Goal: Task Accomplishment & Management: Manage account settings

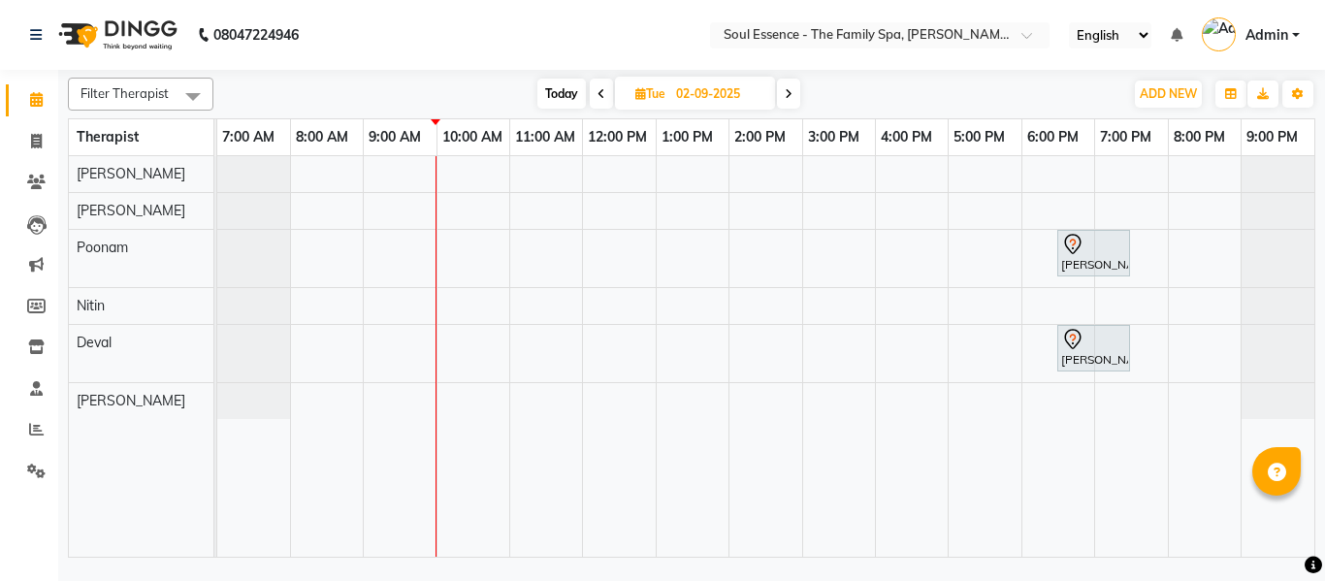
click at [599, 92] on icon at bounding box center [602, 94] width 8 height 12
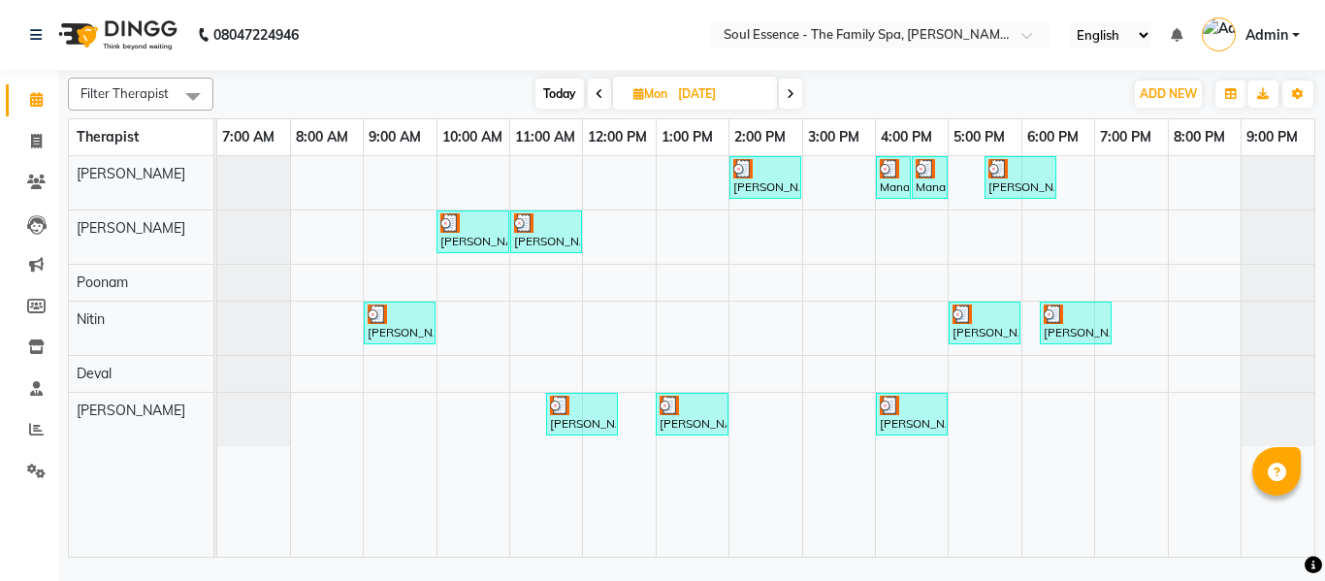
click at [796, 94] on span at bounding box center [790, 94] width 23 height 30
type input "02-09-2025"
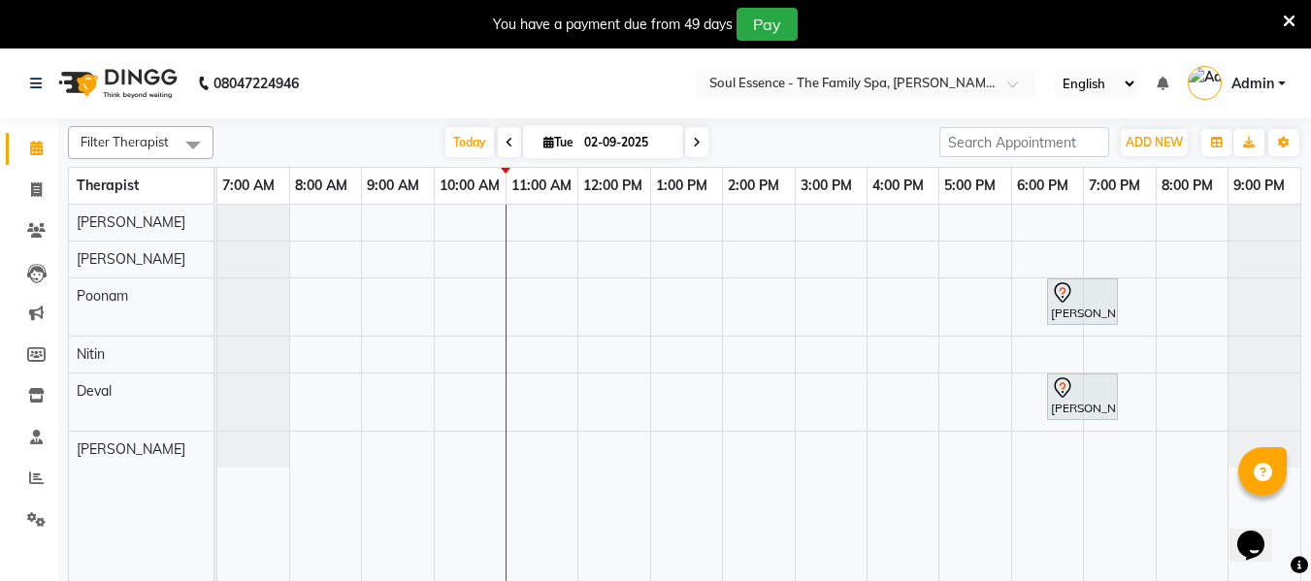
click at [1288, 21] on icon at bounding box center [1289, 21] width 13 height 17
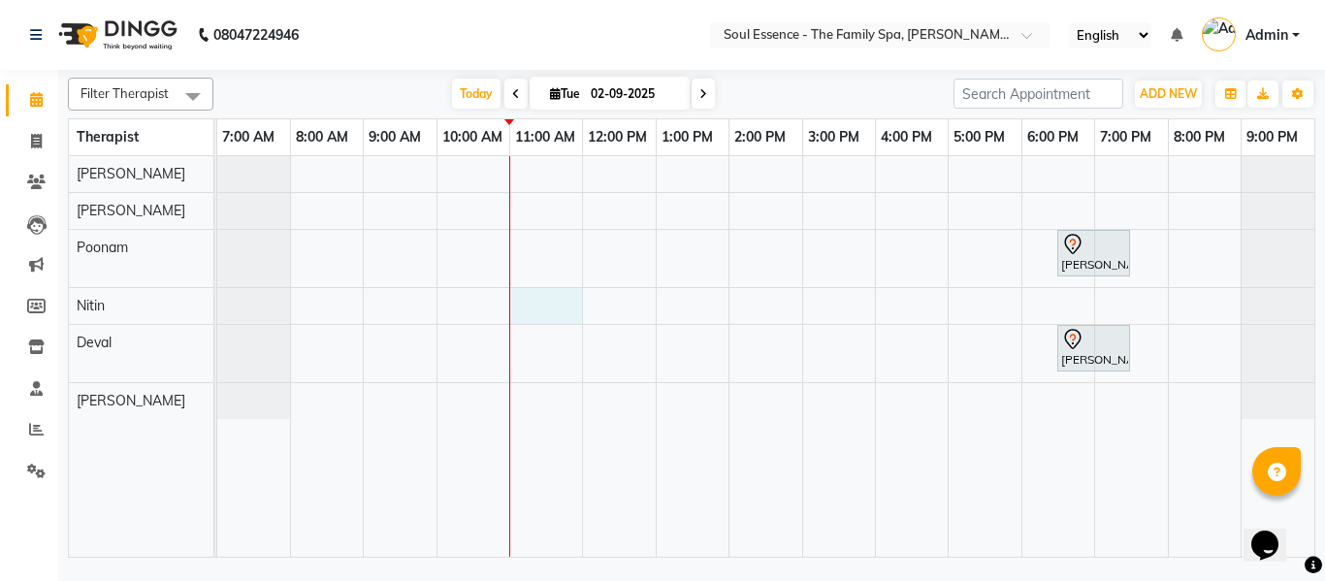
click at [572, 313] on div "[PERSON_NAME], TK01, 06:30 PM-07:30 PM, [MEDICAL_DATA] Facial 60 Min [PERSON_NA…" at bounding box center [765, 356] width 1097 height 401
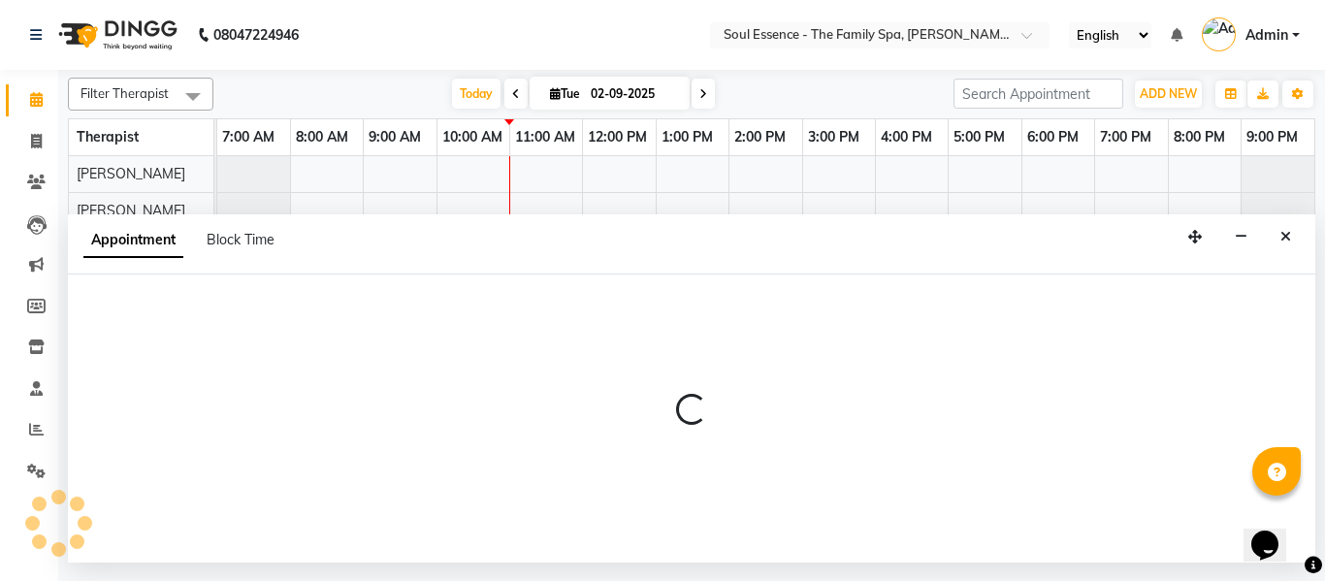
select select "70213"
select select "tentative"
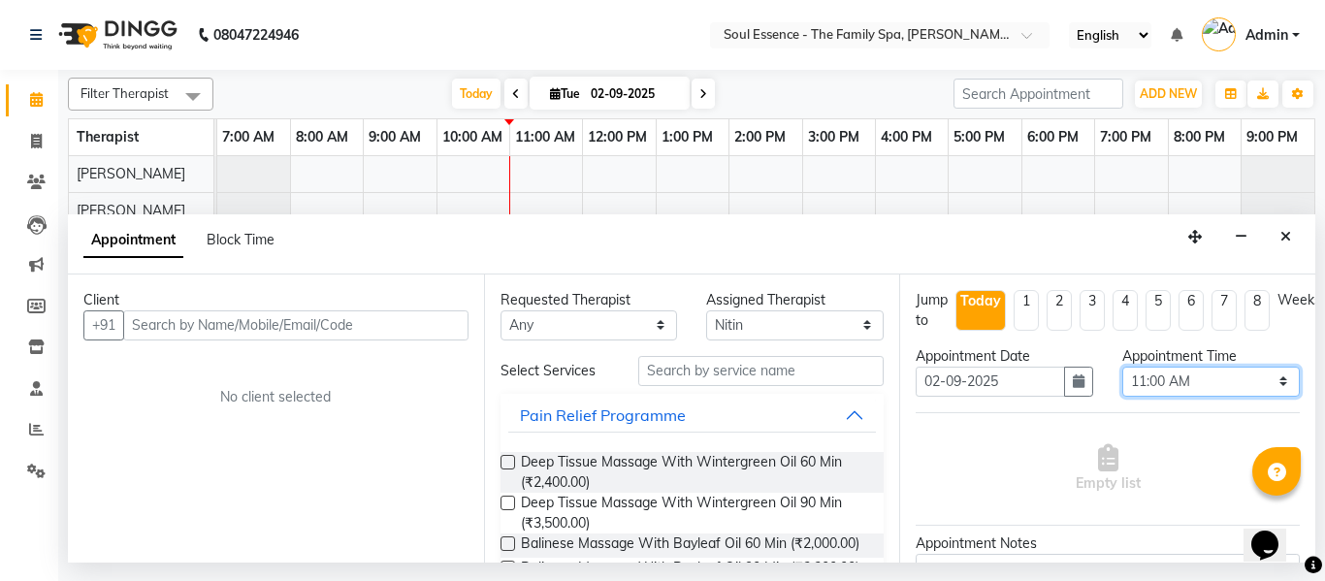
click at [1170, 379] on select "Select 08:00 AM 08:15 AM 08:30 AM 08:45 AM 09:00 AM 09:15 AM 09:30 AM 09:45 AM …" at bounding box center [1212, 382] width 178 height 30
select select "690"
click at [1123, 367] on select "Select 08:00 AM 08:15 AM 08:30 AM 08:45 AM 09:00 AM 09:15 AM 09:30 AM 09:45 AM …" at bounding box center [1212, 382] width 178 height 30
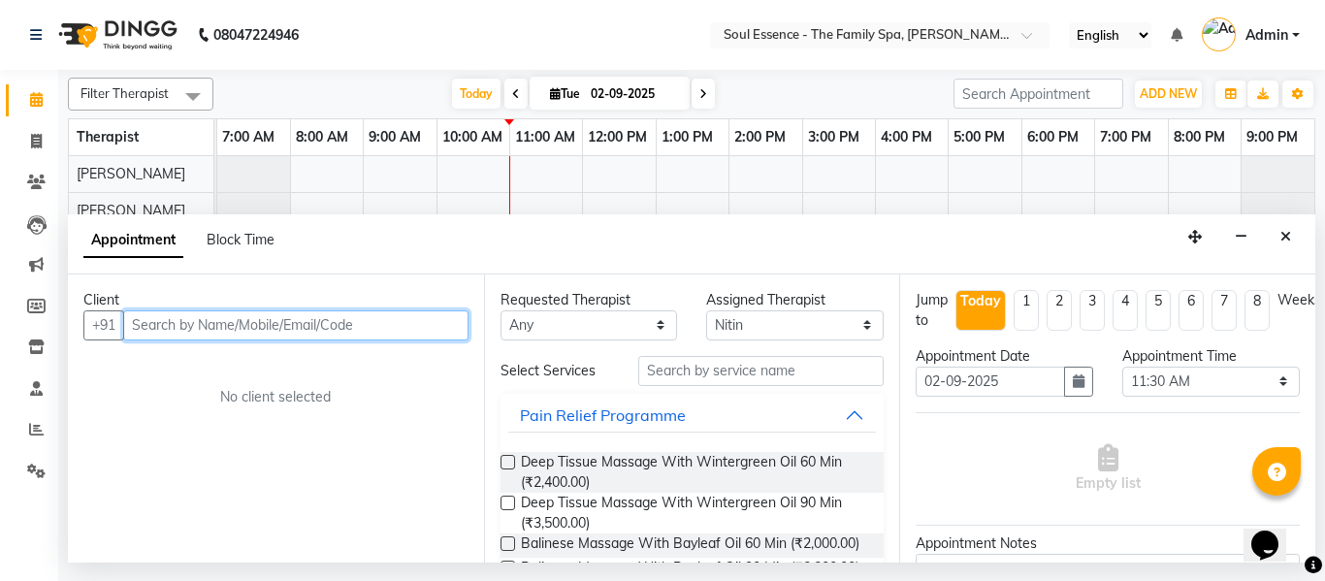
click at [146, 324] on input "text" at bounding box center [295, 325] width 345 height 30
type input "h"
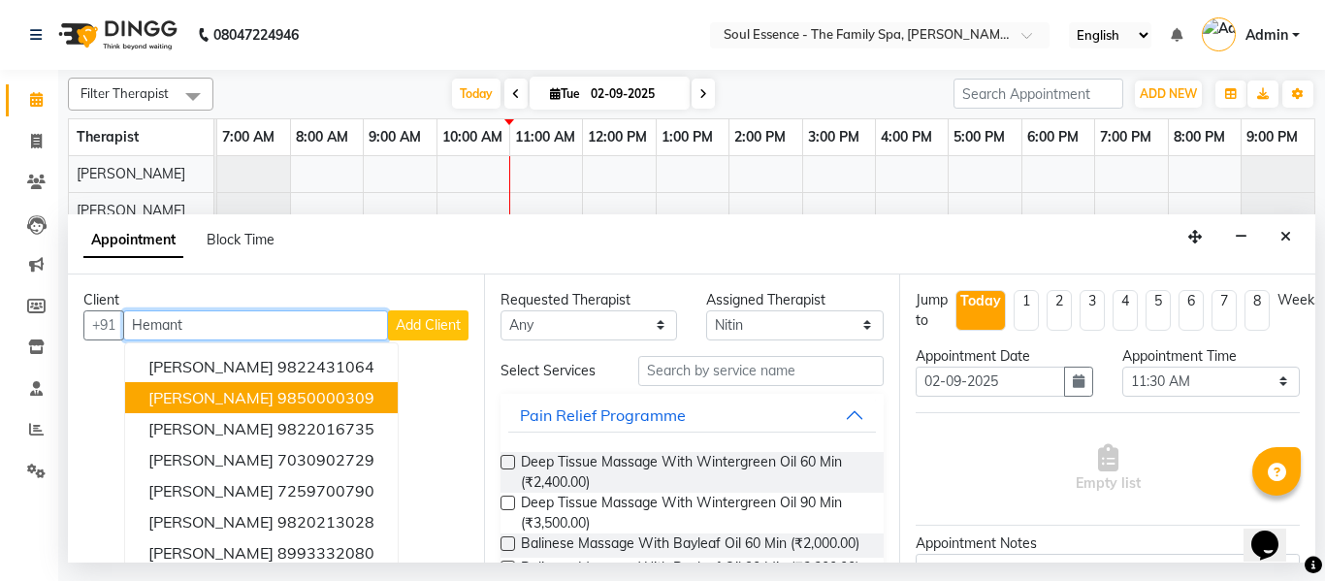
click at [177, 396] on span "[PERSON_NAME]" at bounding box center [210, 397] width 125 height 19
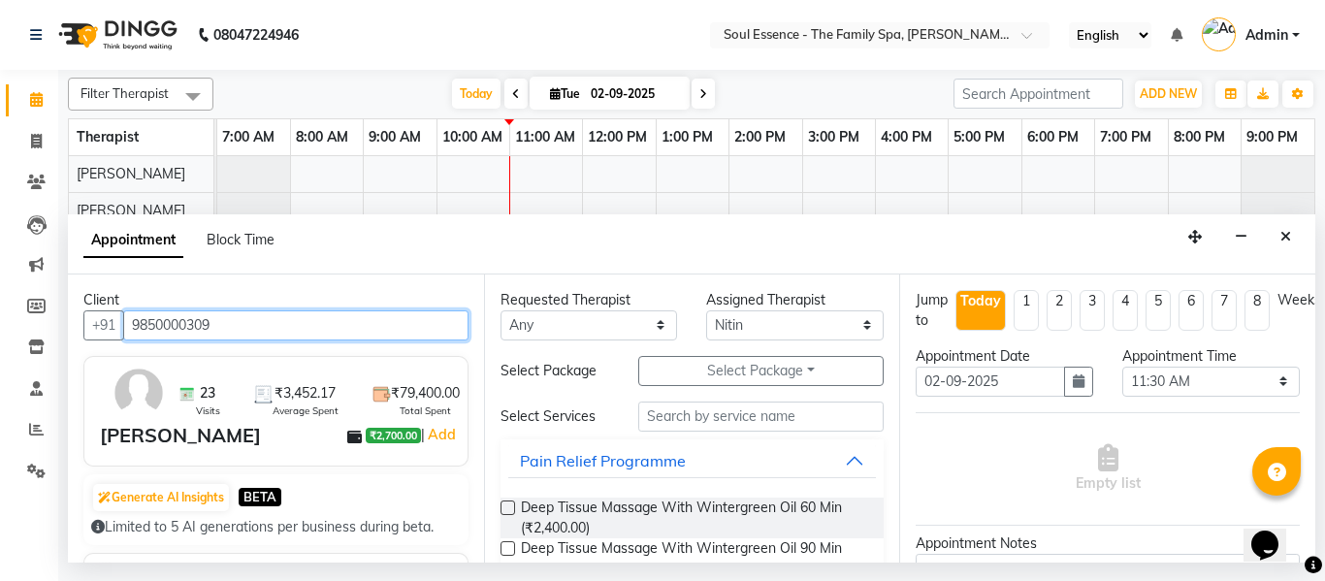
type input "9850000309"
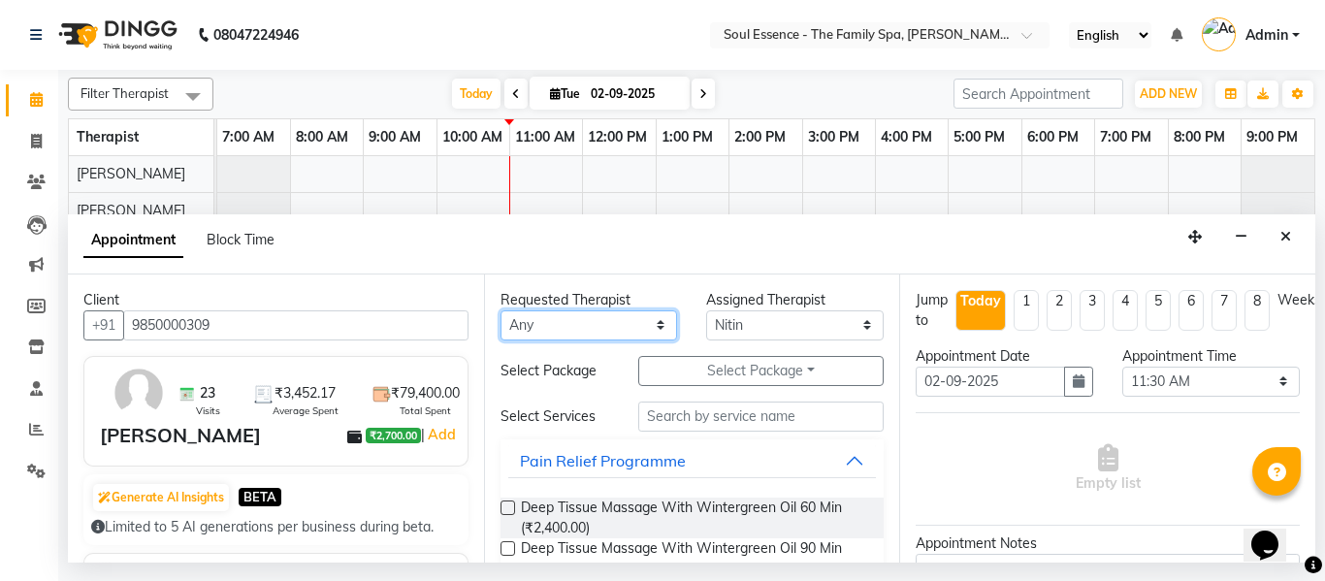
click at [523, 326] on select "Any Deval [PERSON_NAME] [PERSON_NAME]" at bounding box center [590, 325] width 178 height 30
click at [501, 310] on select "Any Deval [PERSON_NAME] [PERSON_NAME]" at bounding box center [590, 325] width 178 height 30
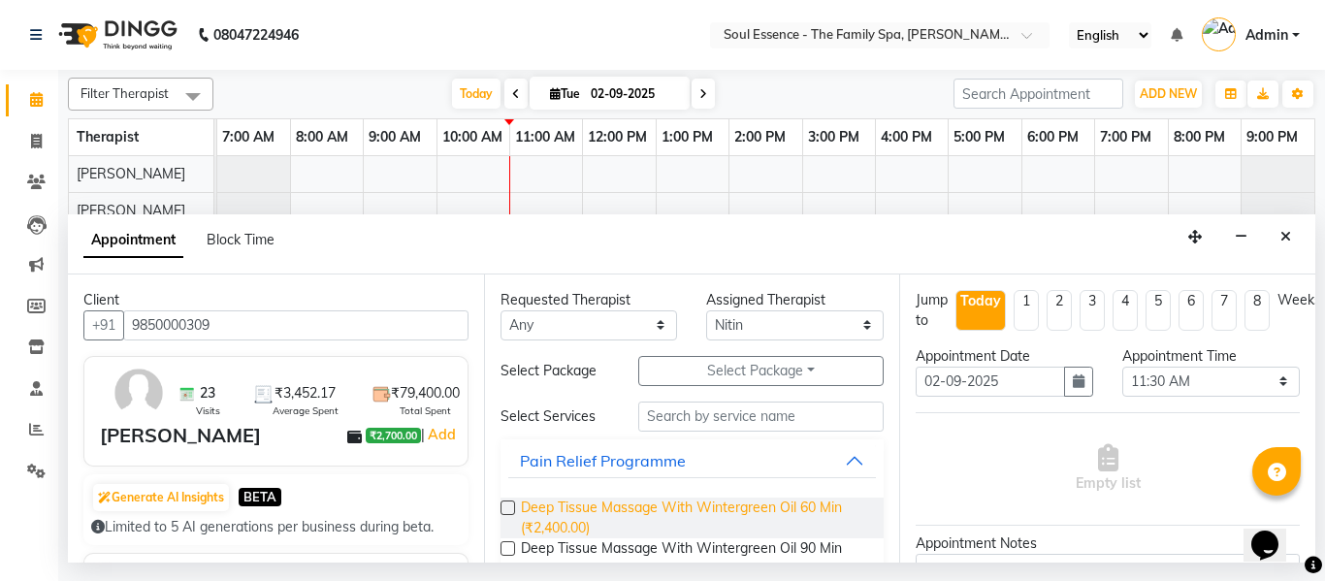
click at [548, 509] on span "Deep Tissue Massage With Wintergreen Oil 60 Min (₹2,400.00)" at bounding box center [695, 518] width 348 height 41
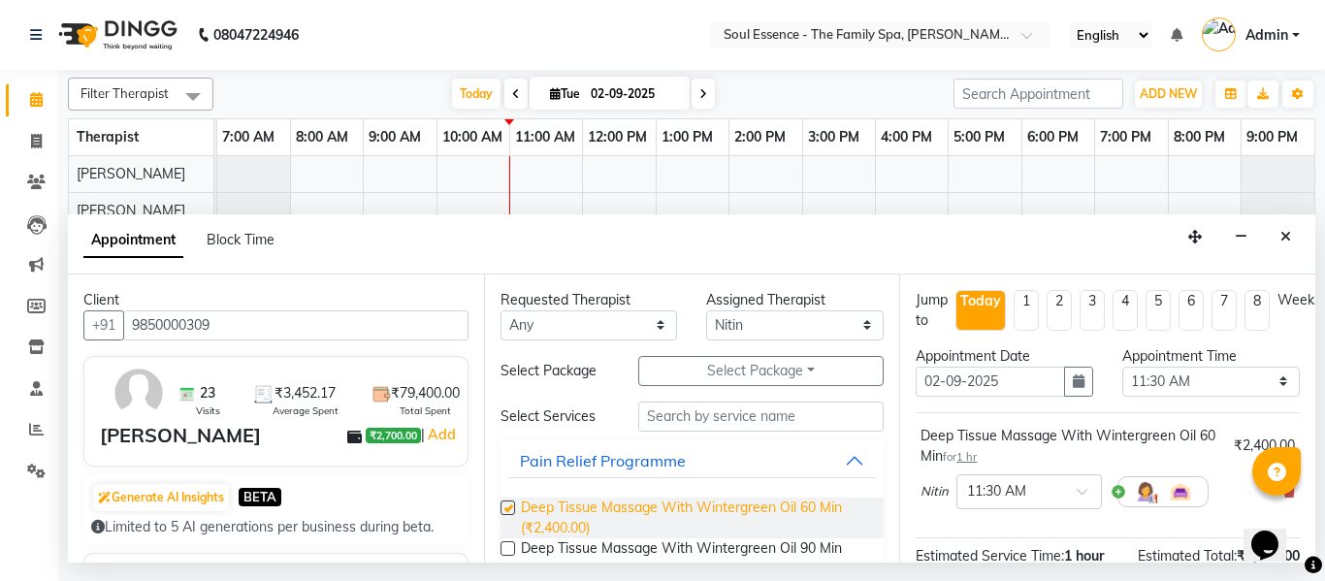
checkbox input "false"
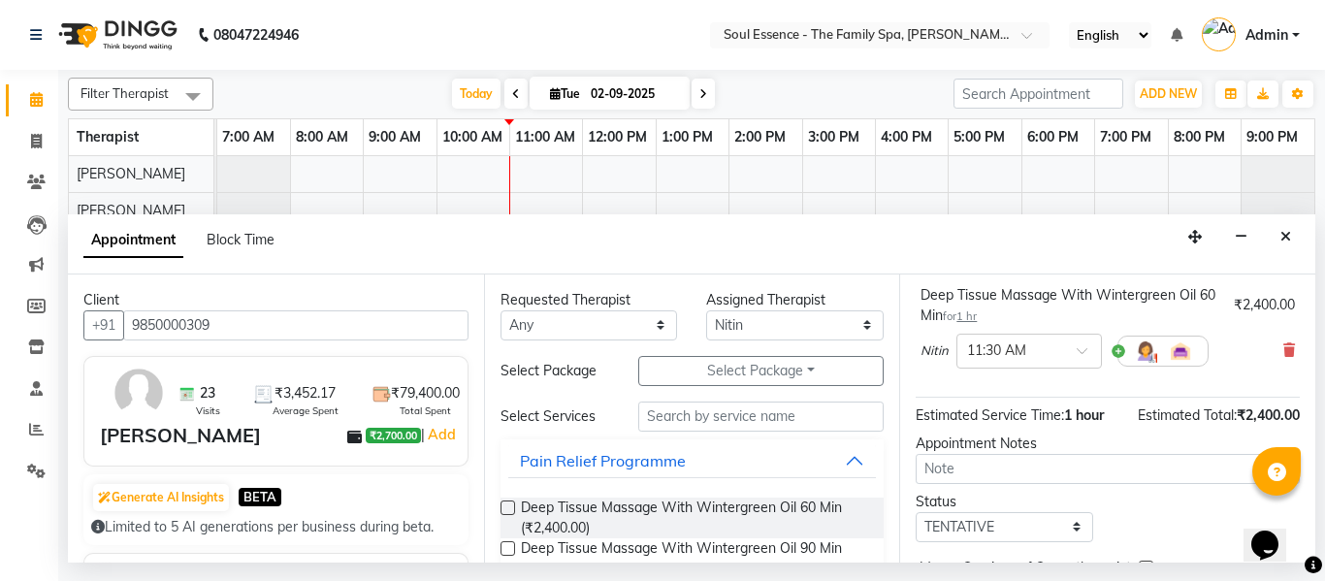
scroll to position [257, 0]
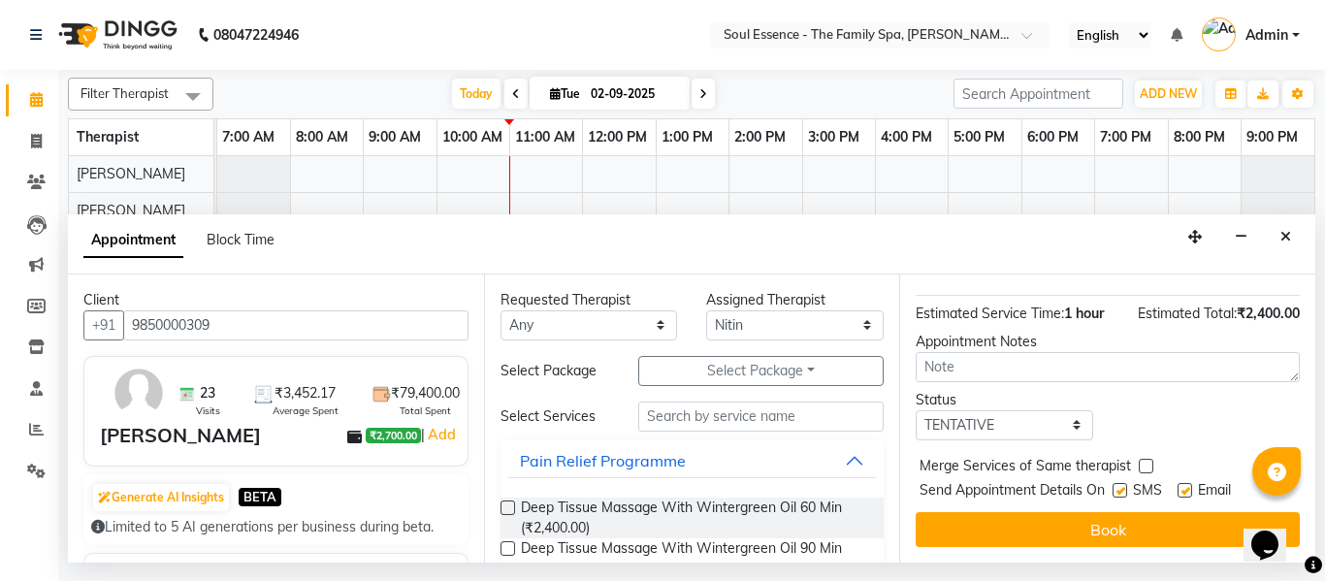
click at [1127, 483] on label at bounding box center [1120, 490] width 15 height 15
click at [1125, 486] on input "checkbox" at bounding box center [1119, 492] width 13 height 13
checkbox input "false"
click at [1188, 483] on label at bounding box center [1185, 490] width 15 height 15
click at [1188, 486] on input "checkbox" at bounding box center [1184, 492] width 13 height 13
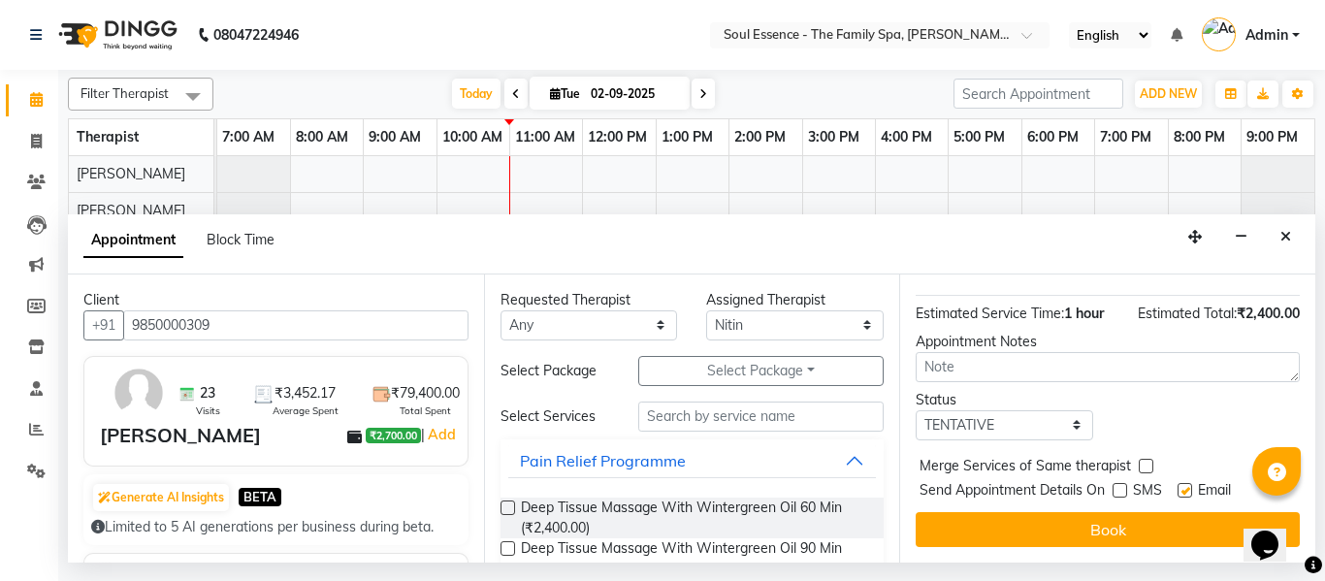
checkbox input "false"
click at [1164, 512] on button "Book" at bounding box center [1108, 529] width 384 height 35
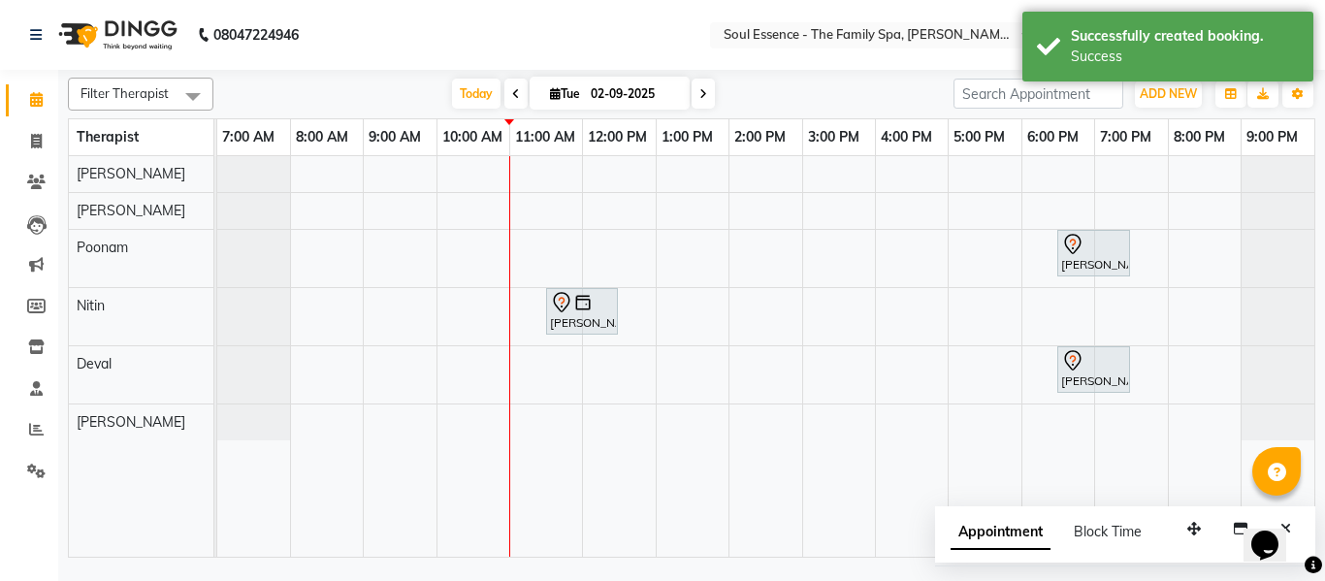
click at [674, 213] on div "[PERSON_NAME], TK01, 06:30 PM-07:30 PM, [MEDICAL_DATA] Facial 60 Min [PERSON_NA…" at bounding box center [765, 356] width 1097 height 401
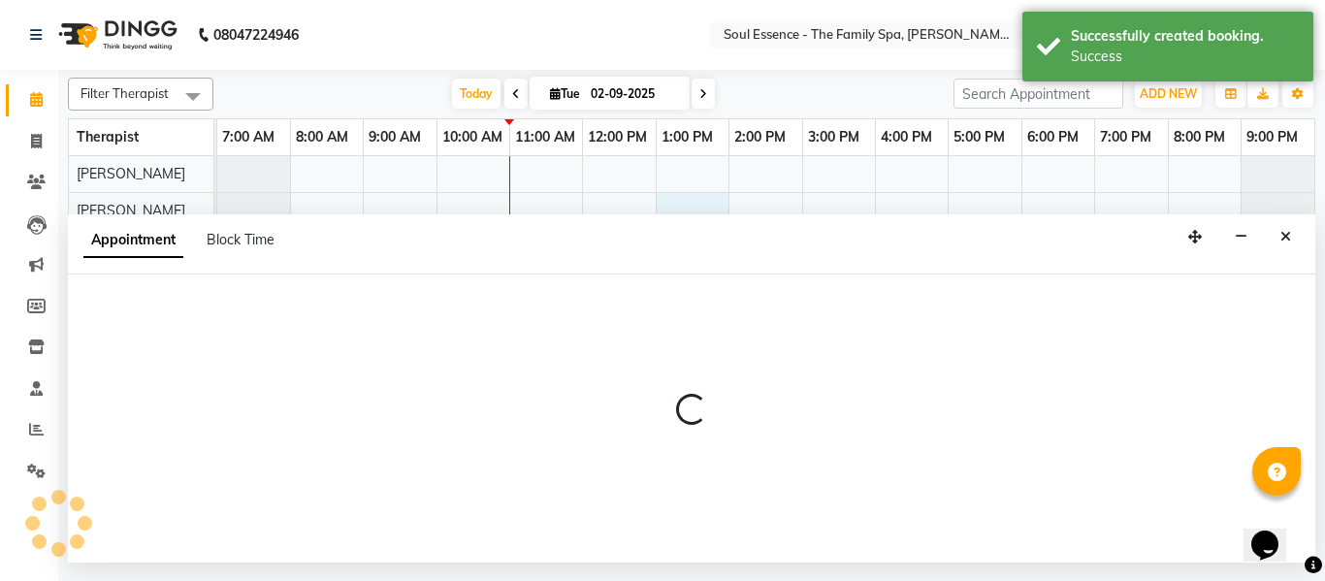
select select "12594"
select select "780"
select select "tentative"
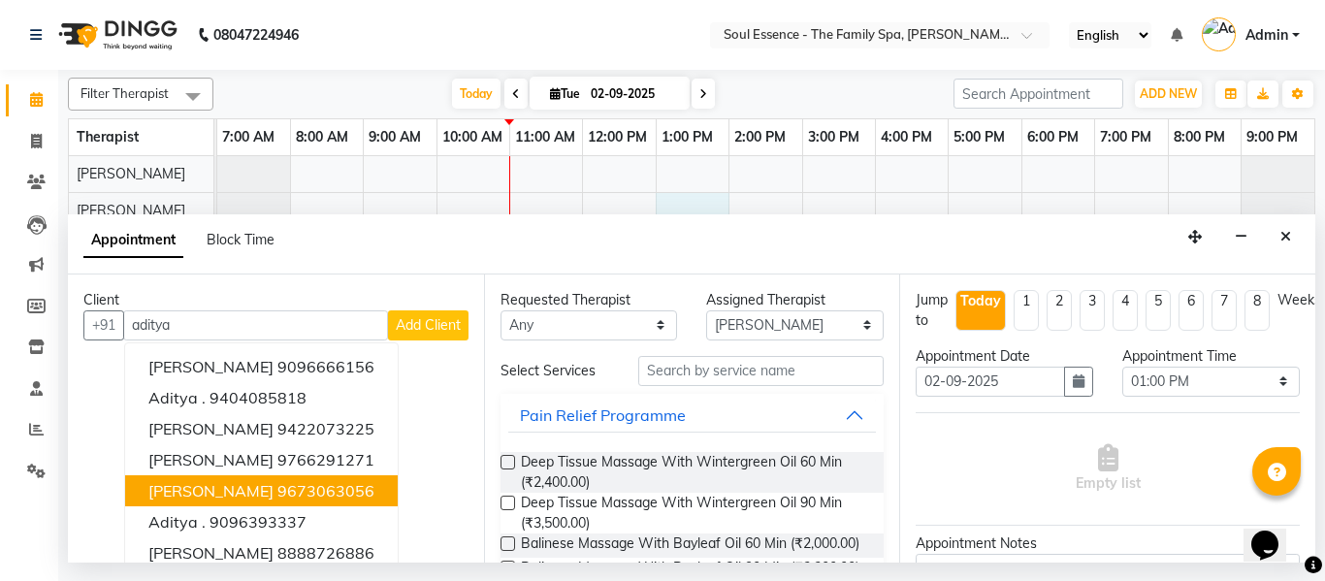
click at [243, 483] on button "[PERSON_NAME] 9673063056" at bounding box center [261, 490] width 273 height 31
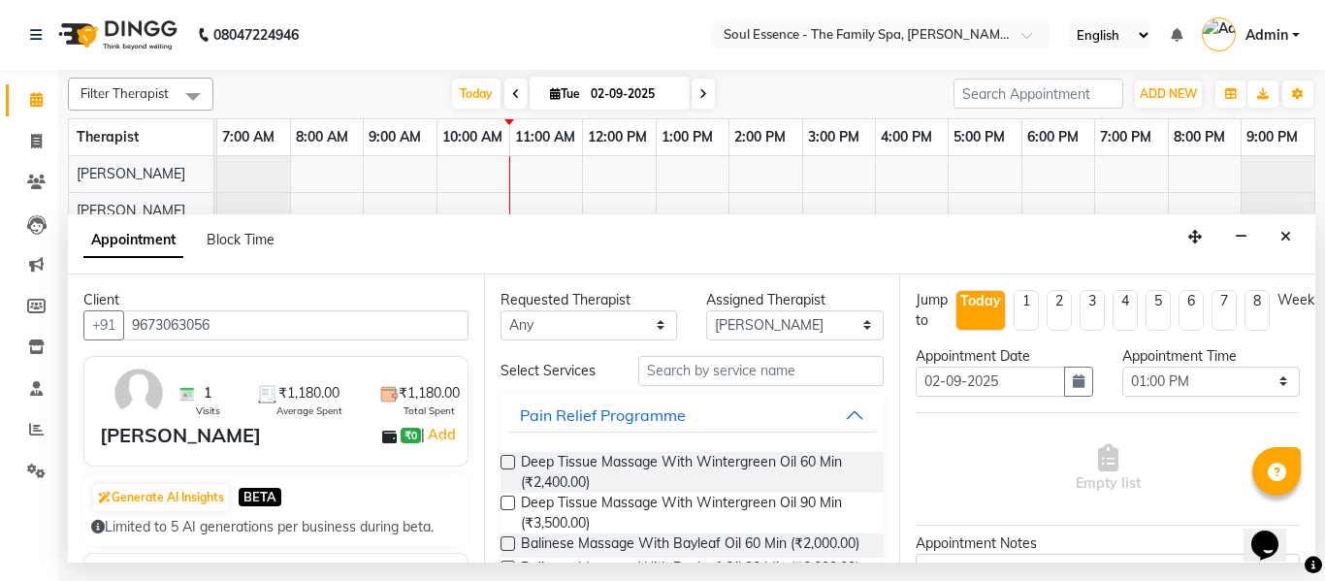
type input "9673063056"
click at [584, 325] on select "Any Deval [PERSON_NAME] [PERSON_NAME]" at bounding box center [590, 325] width 178 height 30
select select "64215"
click at [501, 310] on select "Any Deval [PERSON_NAME] [PERSON_NAME]" at bounding box center [590, 325] width 178 height 30
select select "64215"
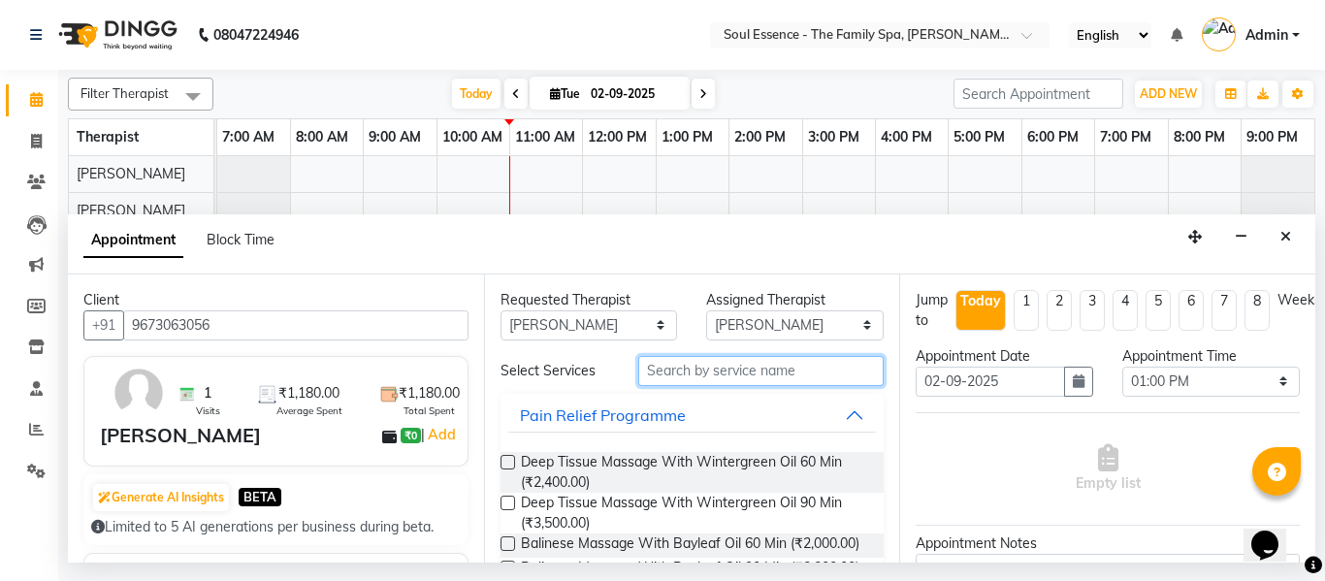
click at [664, 377] on input "text" at bounding box center [761, 371] width 246 height 30
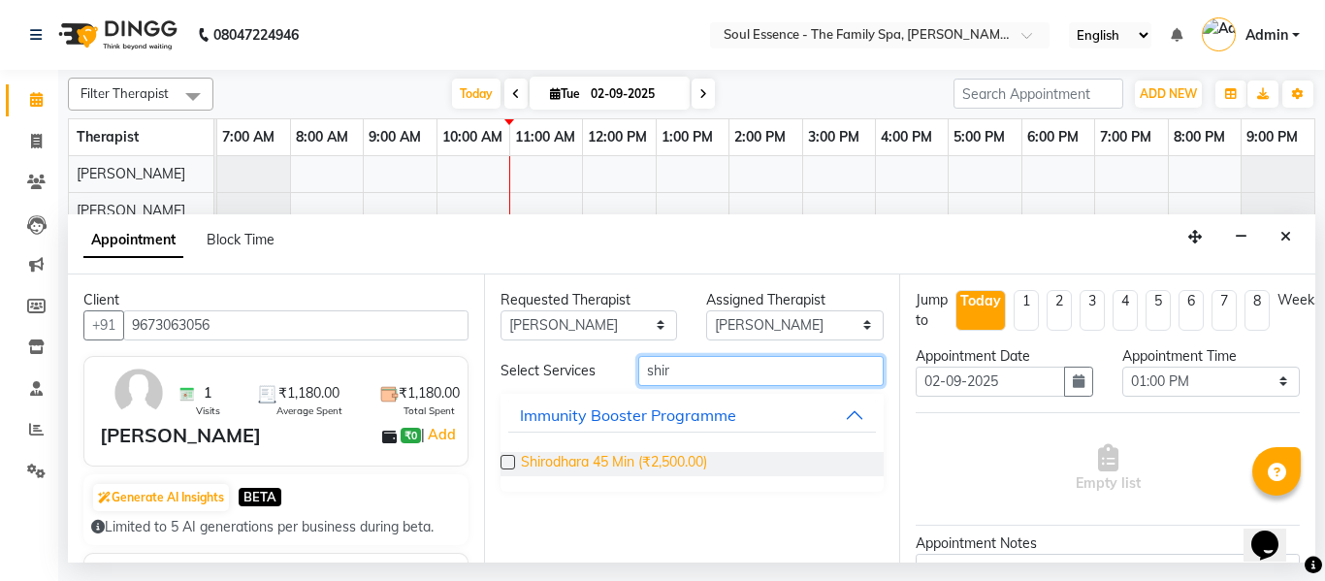
type input "shir"
click at [642, 464] on span "Shirodhara 45 Min (₹2,500.00)" at bounding box center [614, 464] width 186 height 24
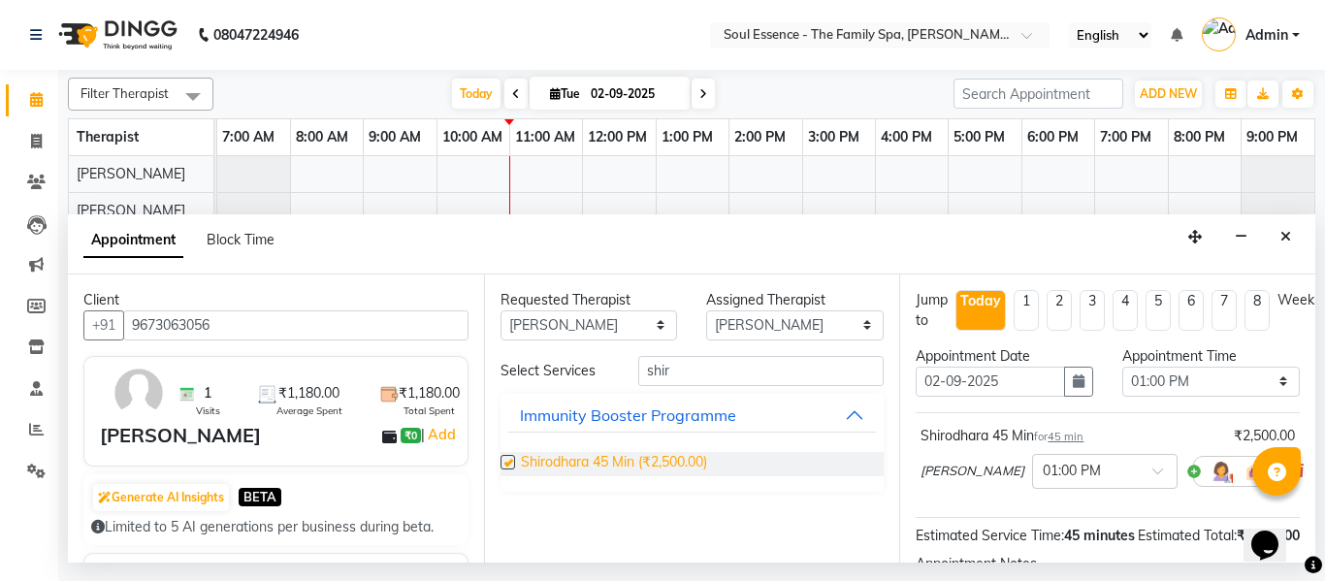
checkbox input "false"
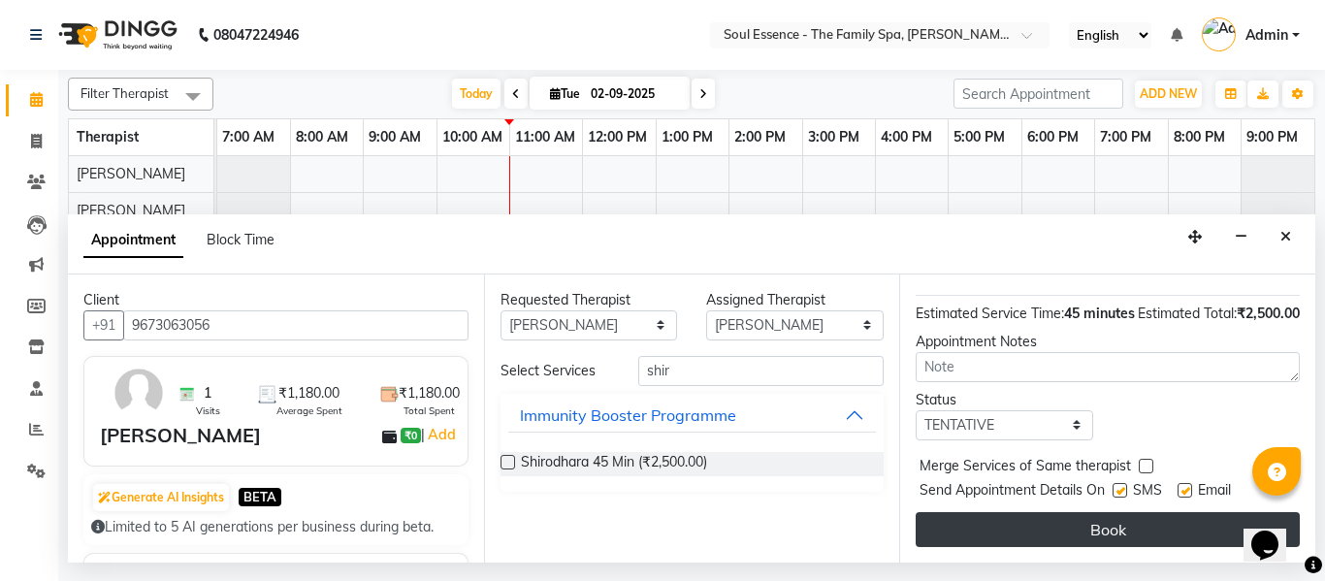
drag, startPoint x: 1109, startPoint y: 508, endPoint x: 1115, endPoint y: 518, distance: 11.3
click at [1115, 518] on button "Book" at bounding box center [1108, 529] width 384 height 35
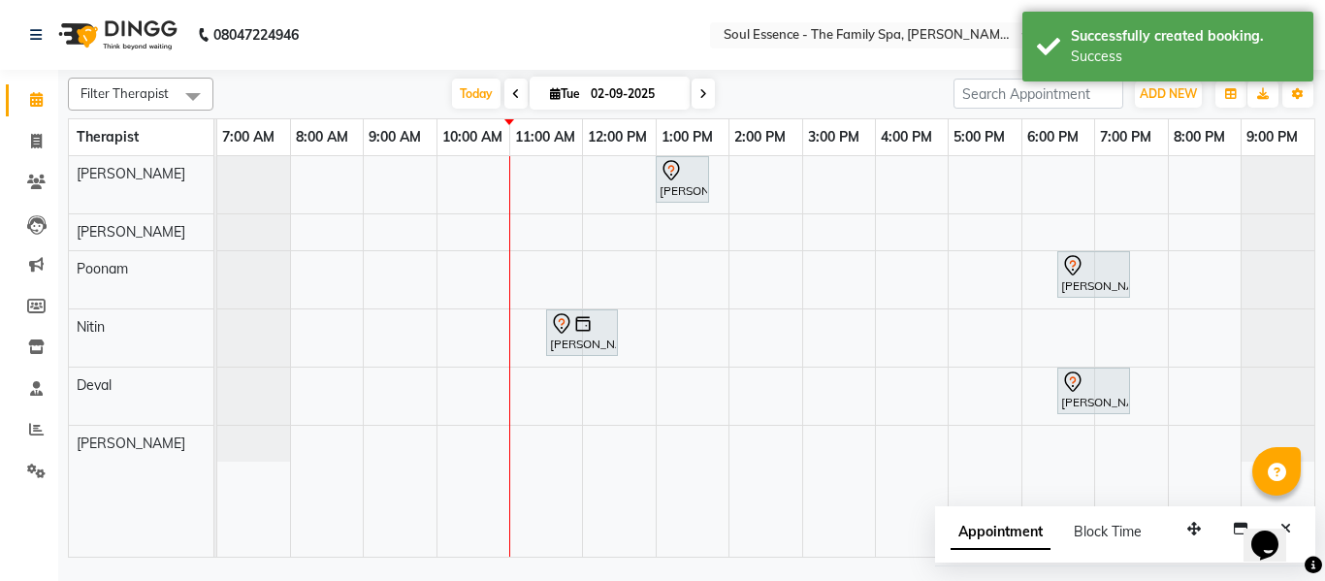
click at [781, 181] on div "[PERSON_NAME], TK03, 01:00 PM-01:45 PM, Shirodhara 45 Min [PERSON_NAME], TK01, …" at bounding box center [765, 356] width 1097 height 401
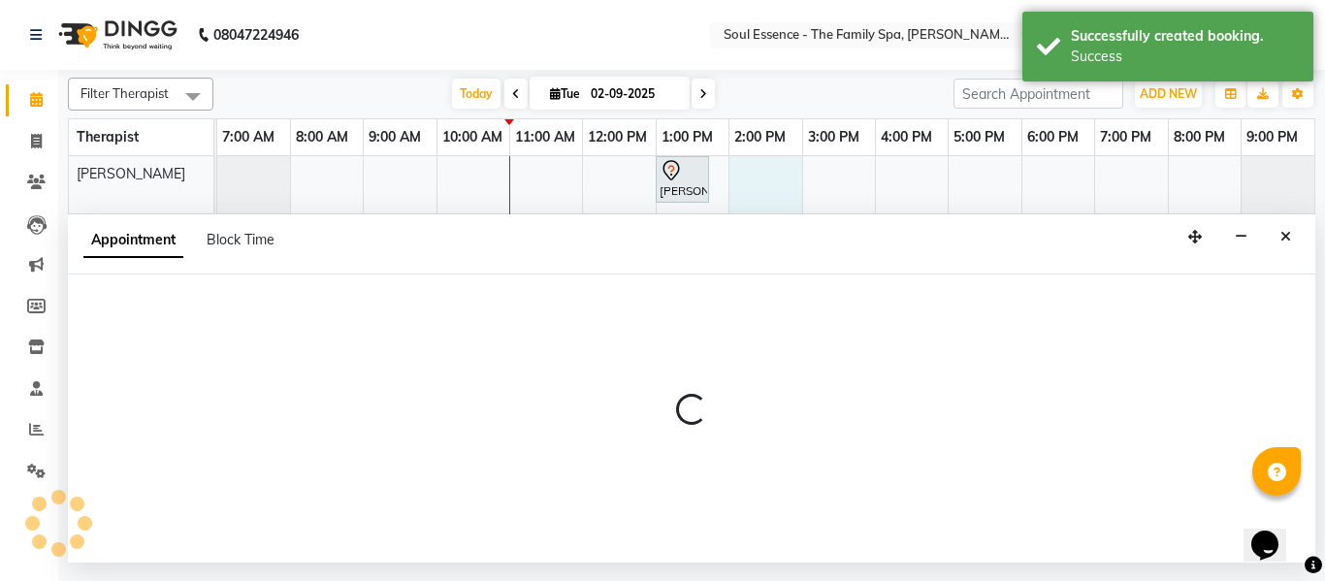
select select "64215"
select select "840"
select select "tentative"
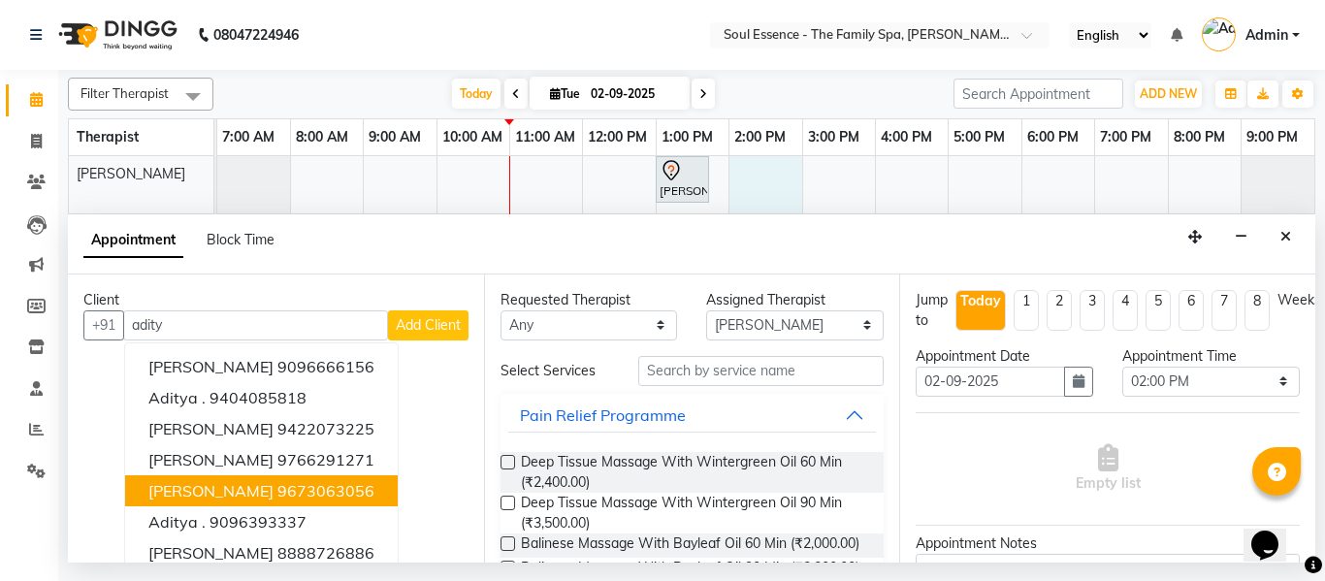
click at [299, 486] on ngb-highlight "9673063056" at bounding box center [325, 490] width 97 height 19
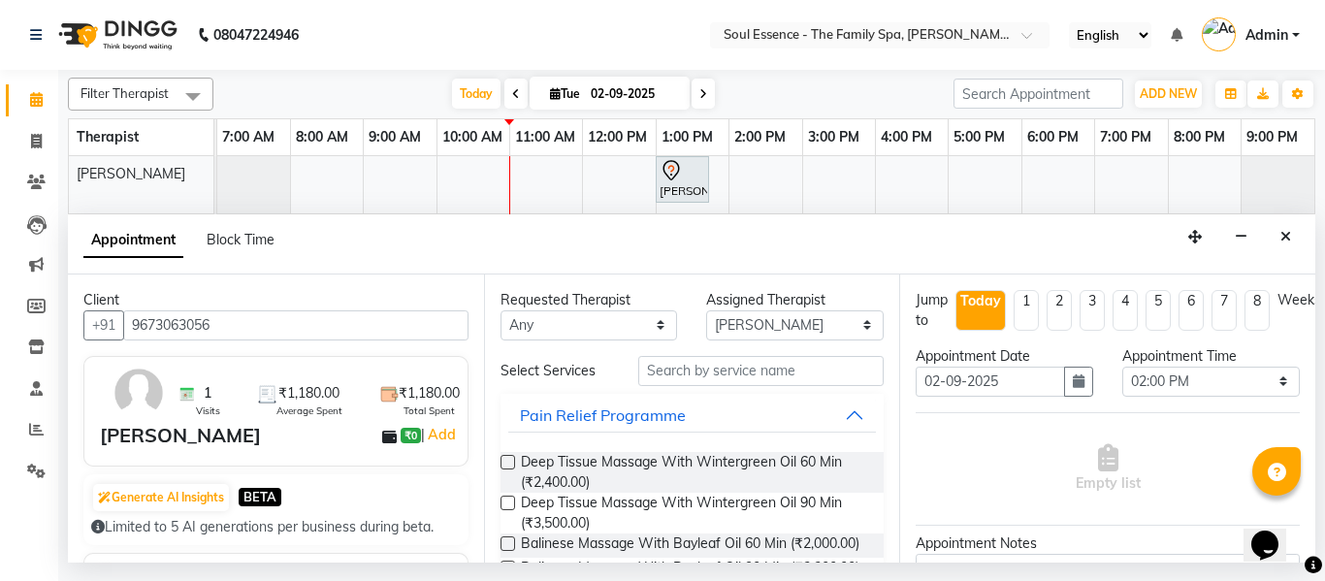
type input "9673063056"
click at [541, 329] on select "Any Deval [PERSON_NAME] [PERSON_NAME]" at bounding box center [590, 325] width 178 height 30
select select "64215"
click at [501, 310] on select "Any Deval [PERSON_NAME] [PERSON_NAME]" at bounding box center [590, 325] width 178 height 30
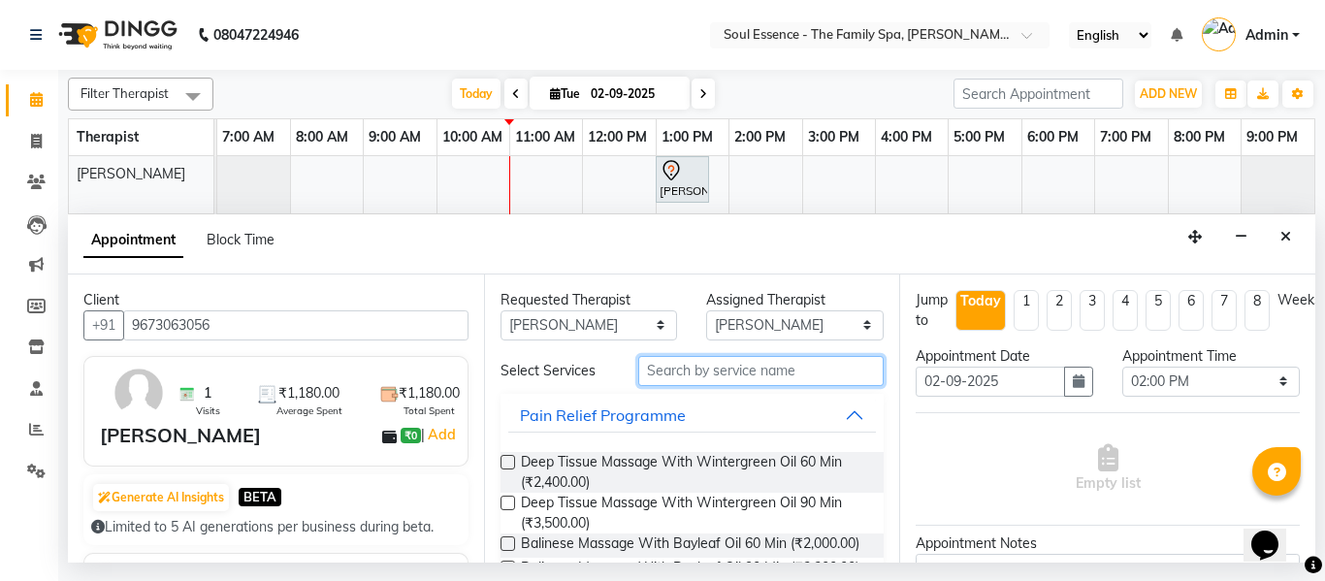
click at [661, 375] on input "text" at bounding box center [761, 371] width 246 height 30
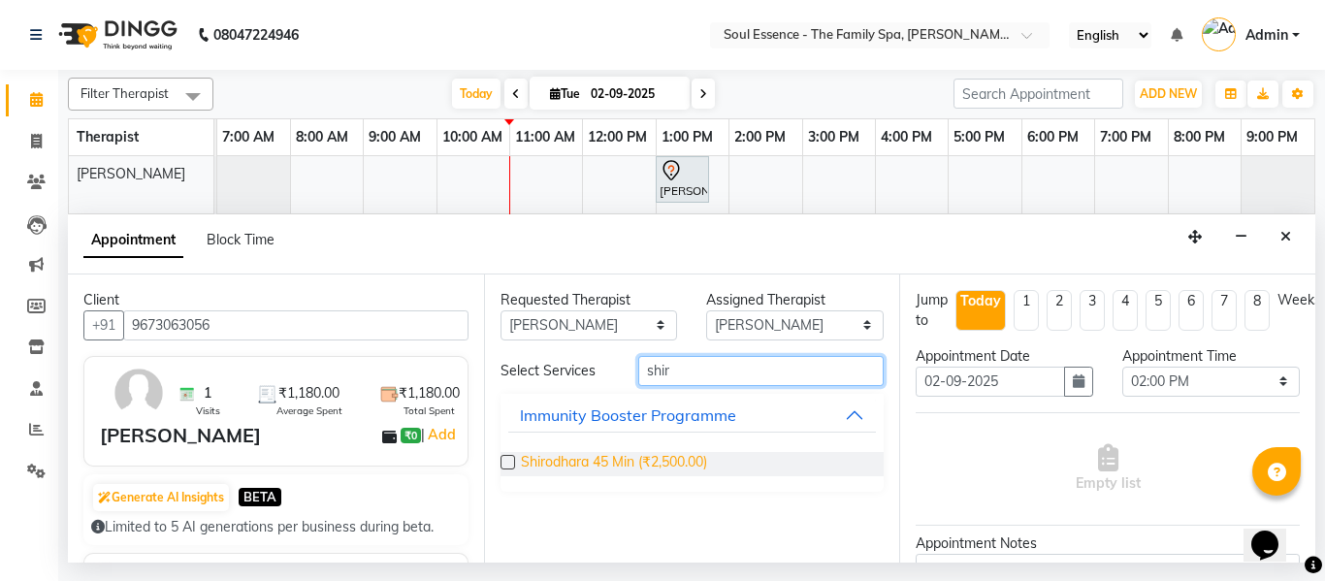
type input "shir"
click at [538, 455] on span "Shirodhara 45 Min (₹2,500.00)" at bounding box center [614, 464] width 186 height 24
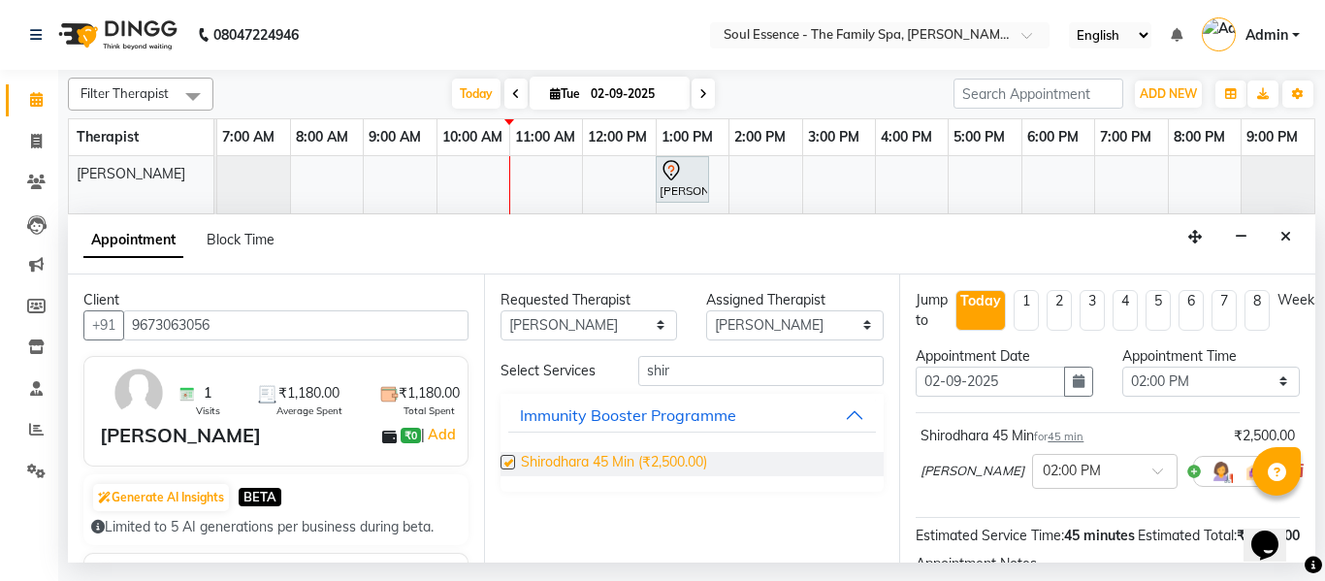
checkbox input "false"
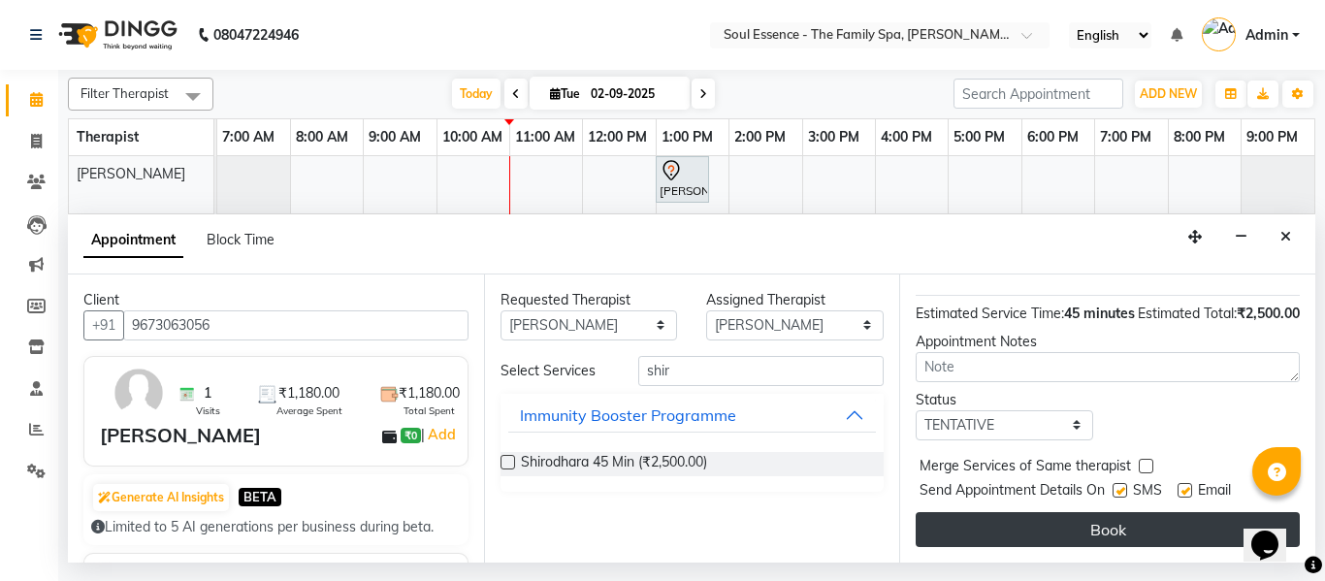
click at [1130, 516] on button "Book" at bounding box center [1108, 529] width 384 height 35
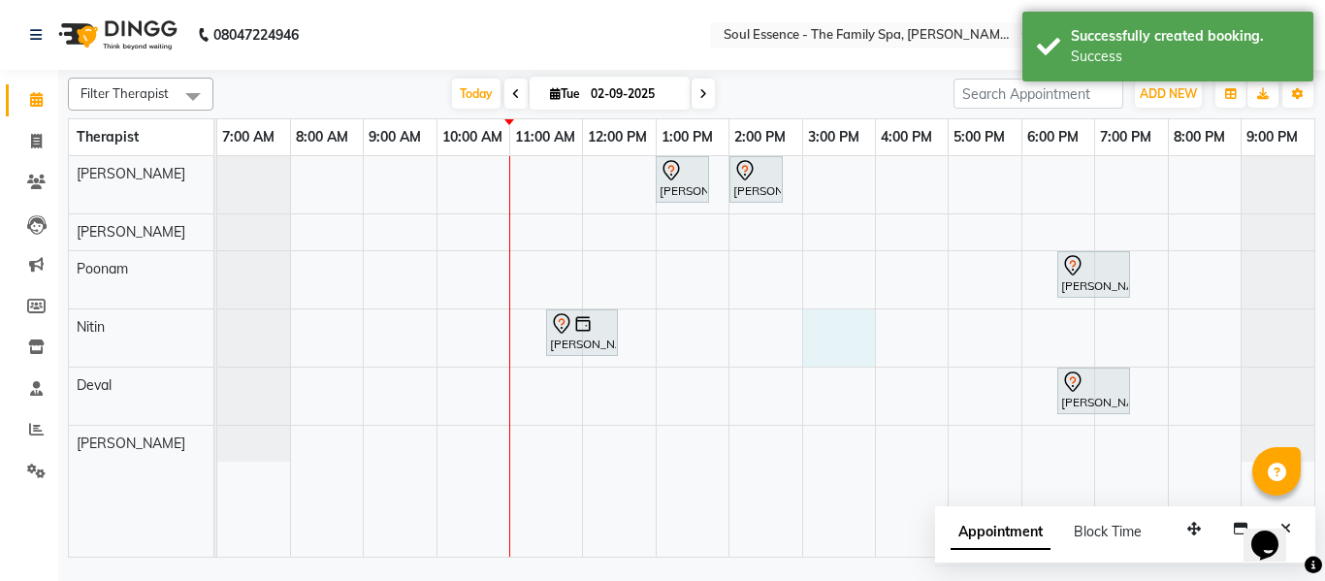
click at [848, 339] on div "[PERSON_NAME], TK03, 01:00 PM-01:45 PM, Shirodhara 45 Min [PERSON_NAME], TK04, …" at bounding box center [765, 356] width 1097 height 401
select select "70213"
select select "900"
select select "tentative"
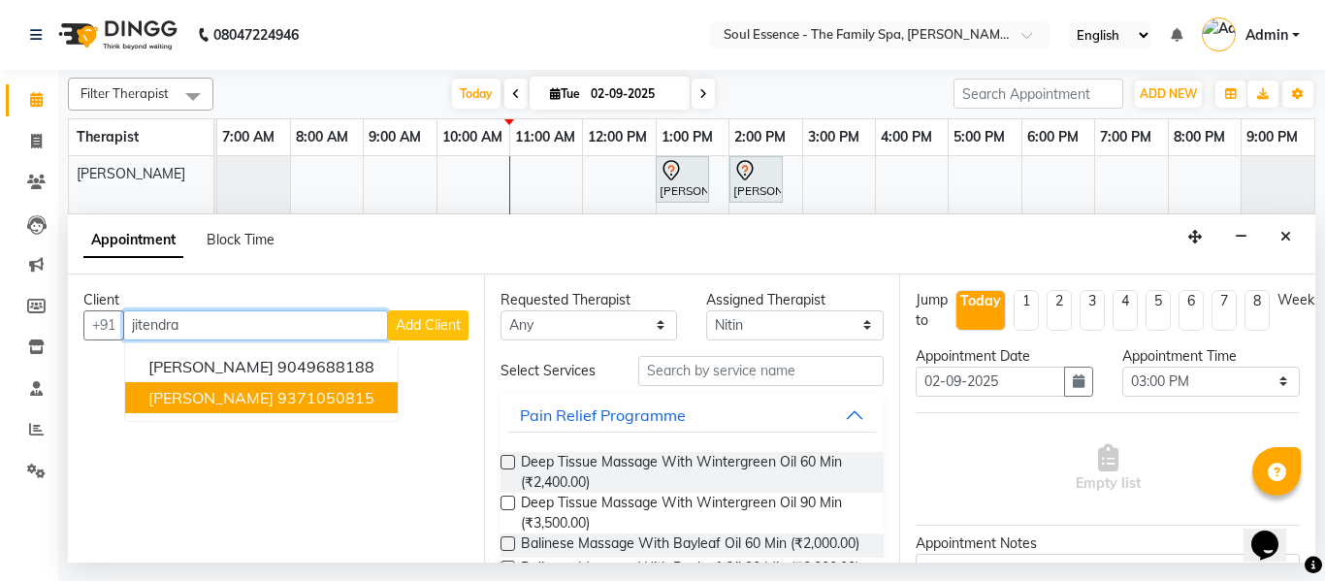
click at [198, 404] on span "[PERSON_NAME]" at bounding box center [210, 397] width 125 height 19
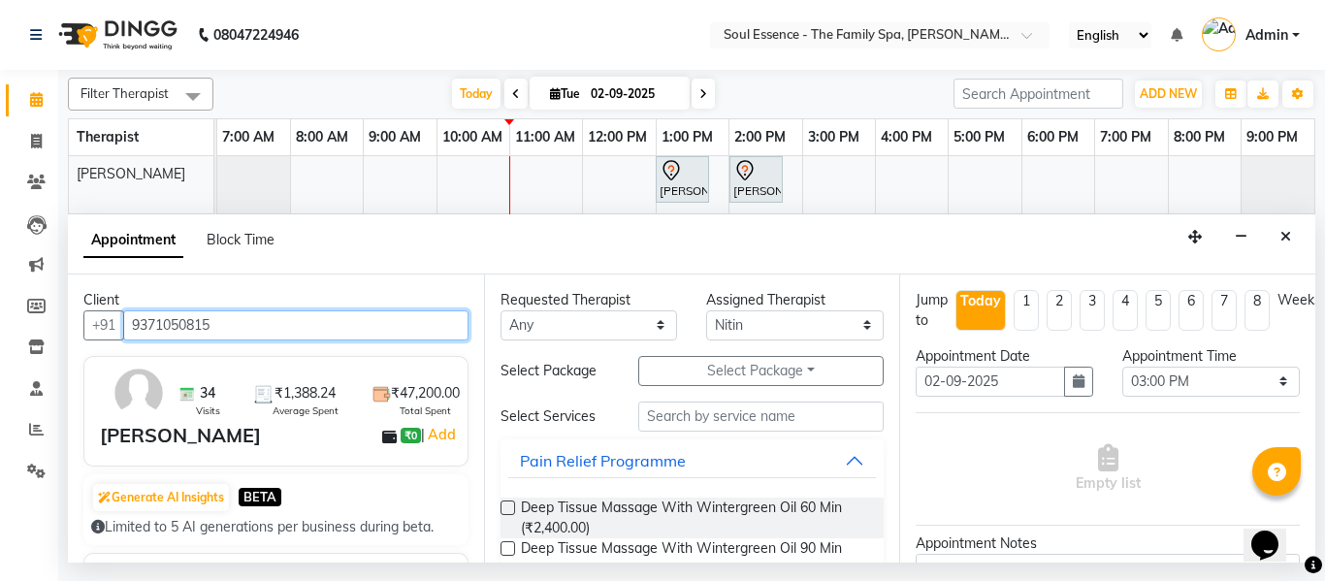
type input "9371050815"
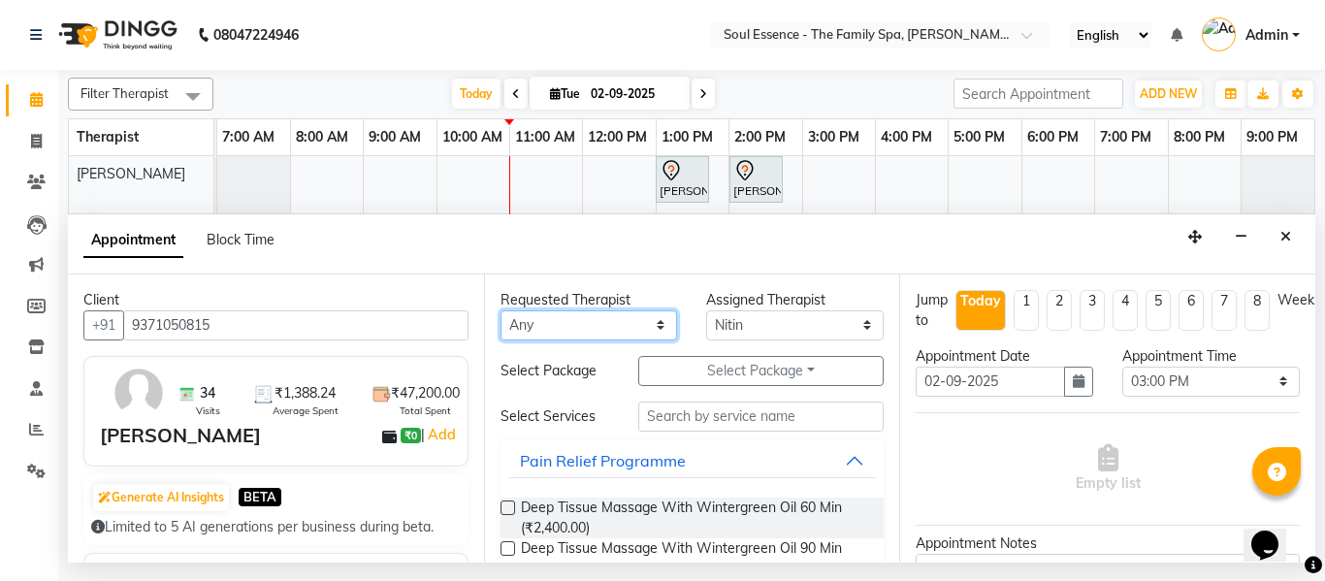
click at [523, 334] on select "Any Deval [PERSON_NAME] [PERSON_NAME]" at bounding box center [590, 325] width 178 height 30
click at [501, 310] on select "Any Deval [PERSON_NAME] [PERSON_NAME]" at bounding box center [590, 325] width 178 height 30
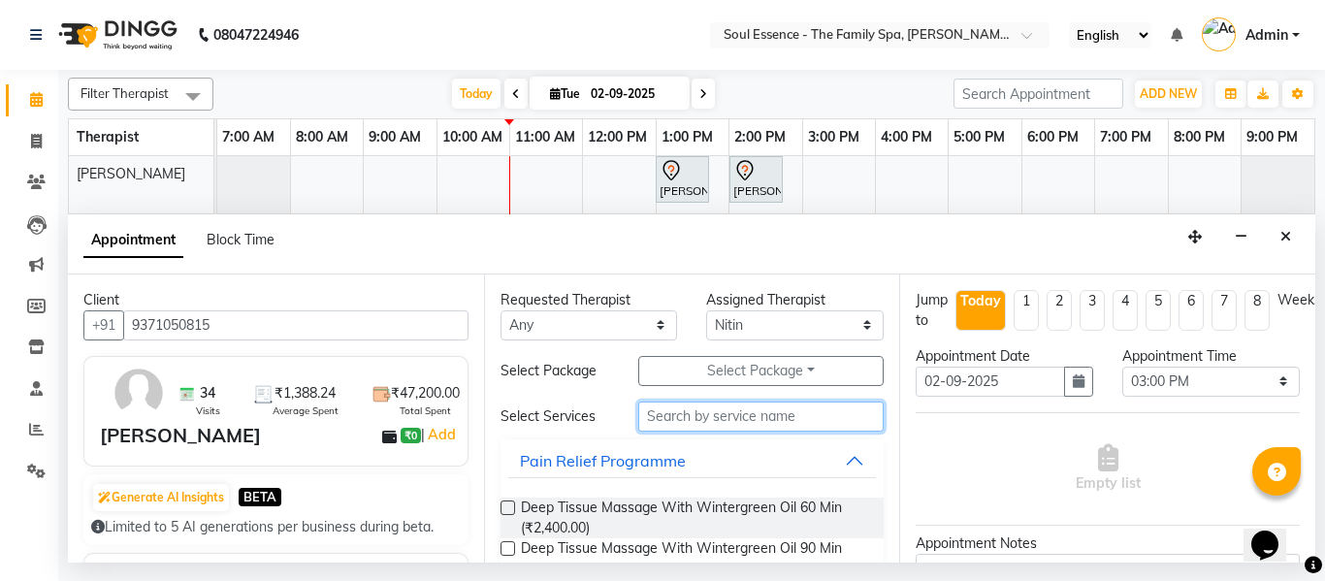
click at [643, 420] on input "text" at bounding box center [761, 417] width 246 height 30
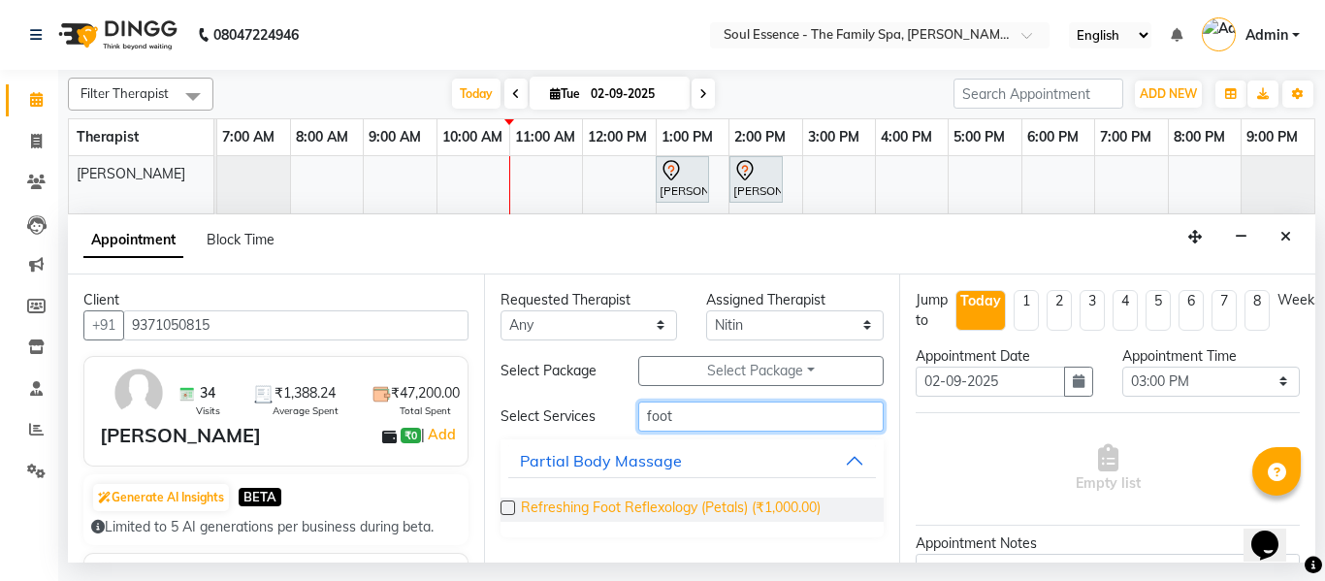
type input "foot"
click at [648, 510] on span "Refreshing Foot Reflexology (Petals) (₹1,000.00)" at bounding box center [671, 510] width 300 height 24
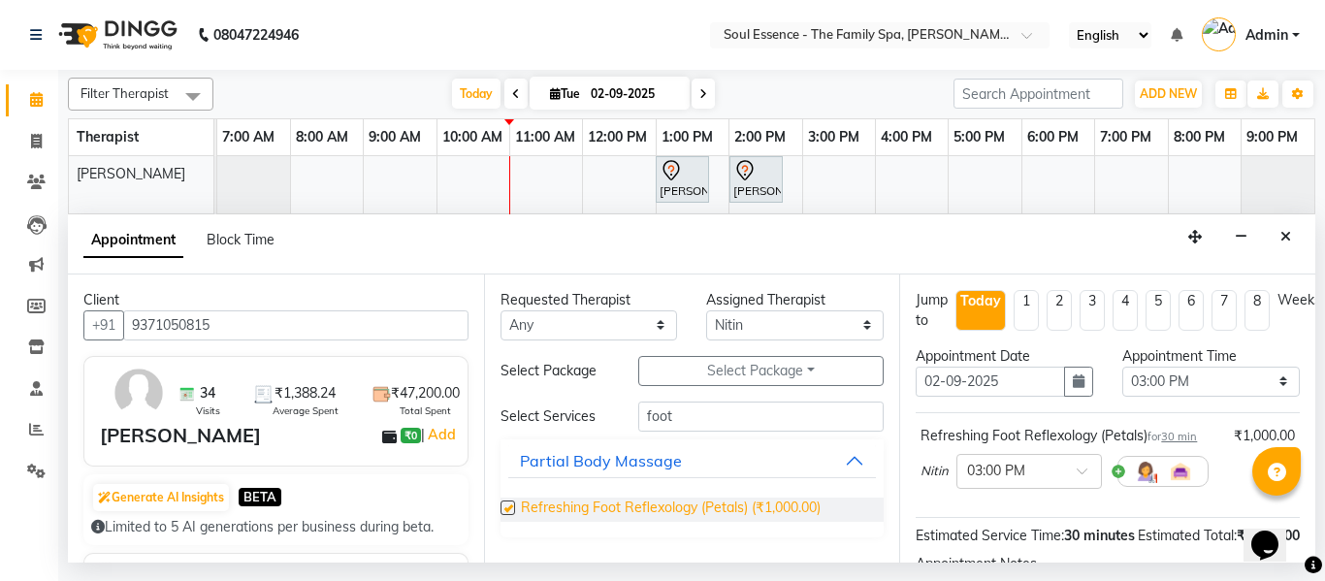
checkbox input "false"
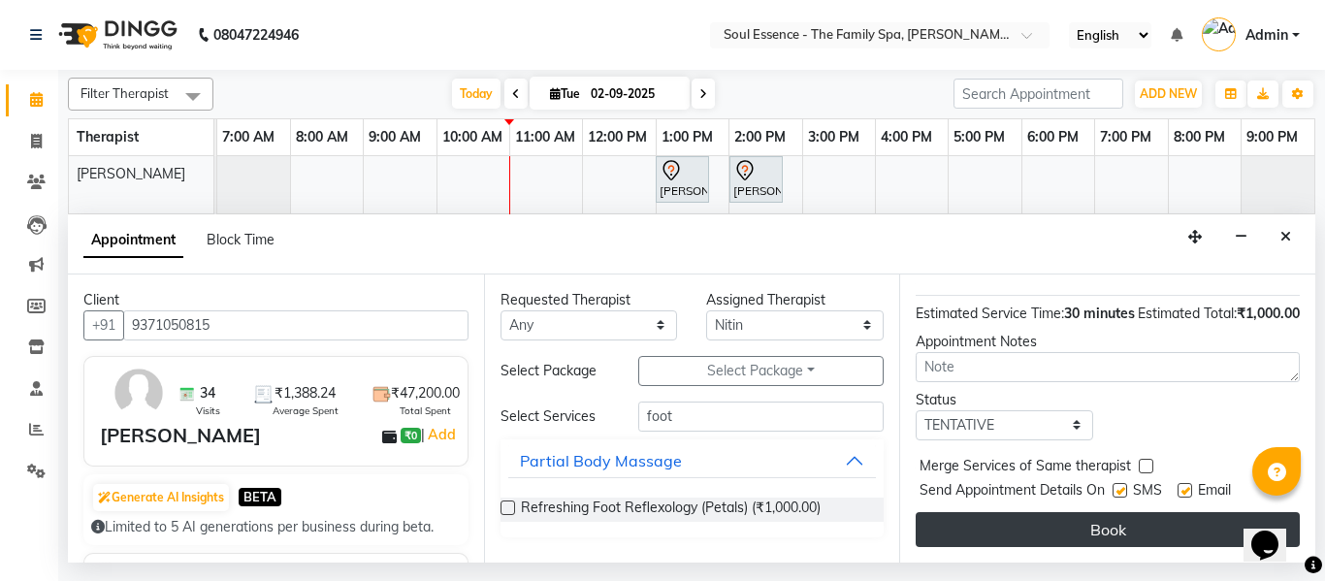
click at [1175, 512] on button "Book" at bounding box center [1108, 529] width 384 height 35
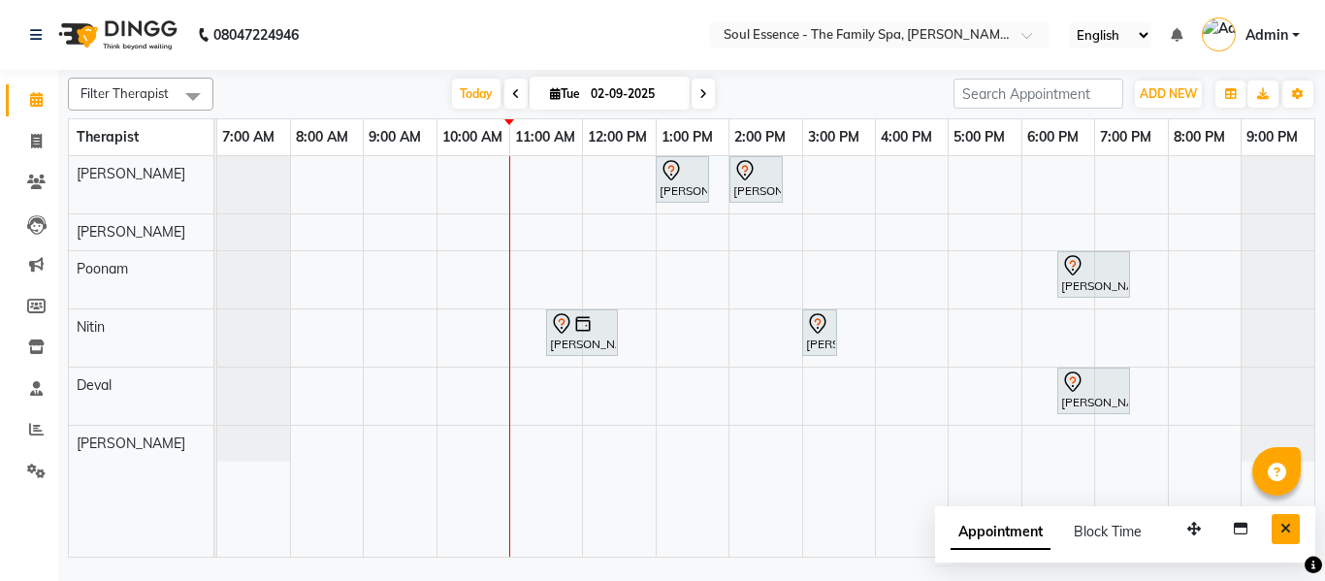
click at [1282, 530] on icon "Close" at bounding box center [1286, 529] width 11 height 14
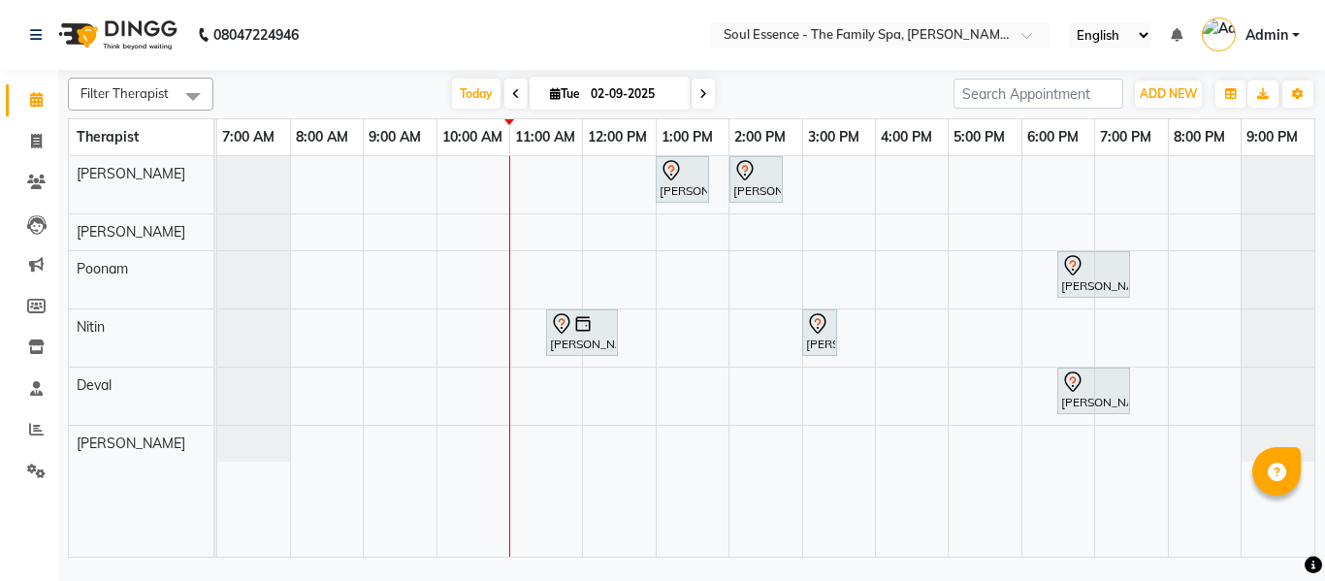
click at [881, 195] on div "[PERSON_NAME], TK03, 01:00 PM-01:45 PM, Shirodhara 45 Min [PERSON_NAME], TK04, …" at bounding box center [765, 356] width 1097 height 401
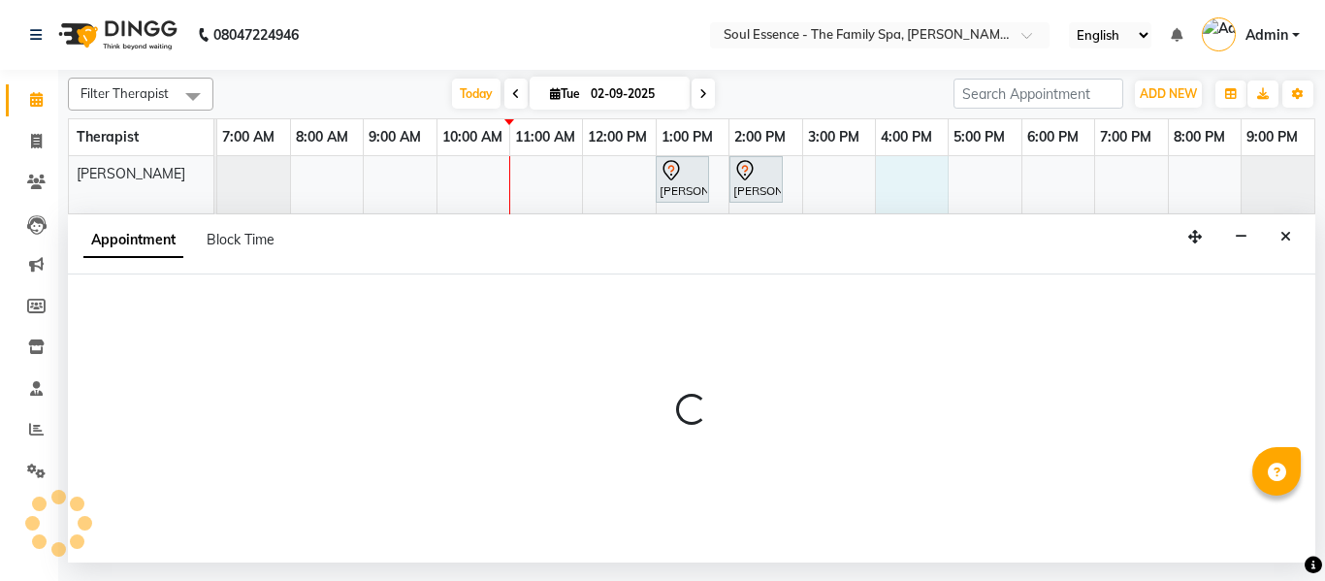
select select "64215"
select select "960"
select select "tentative"
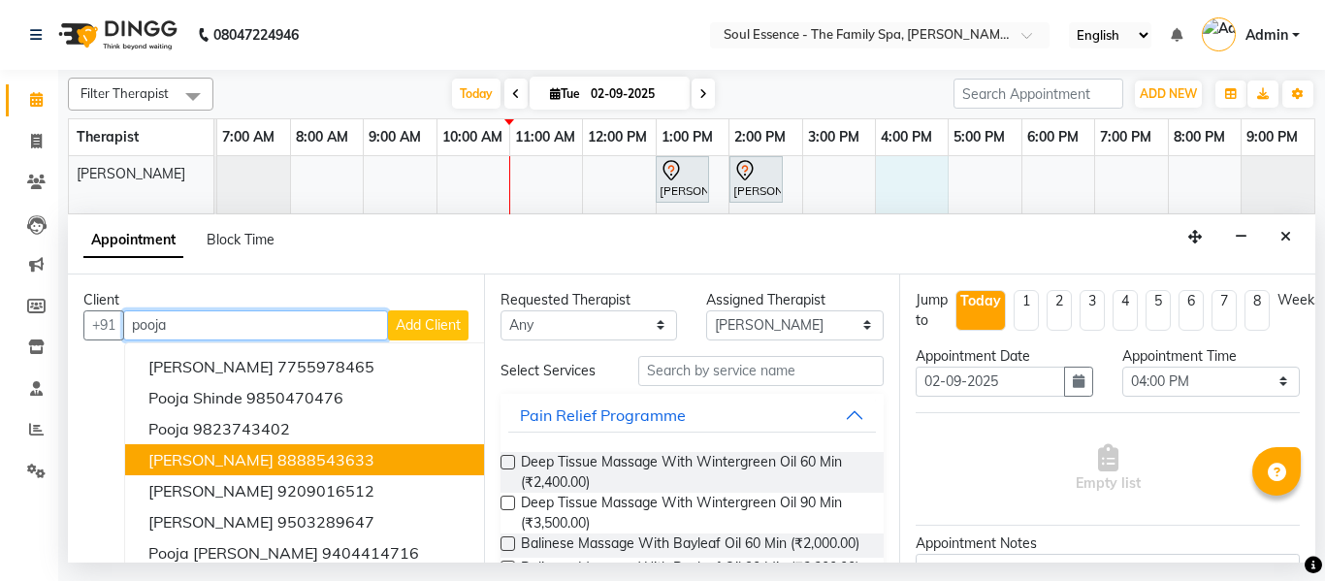
click at [194, 468] on span "[PERSON_NAME]" at bounding box center [210, 459] width 125 height 19
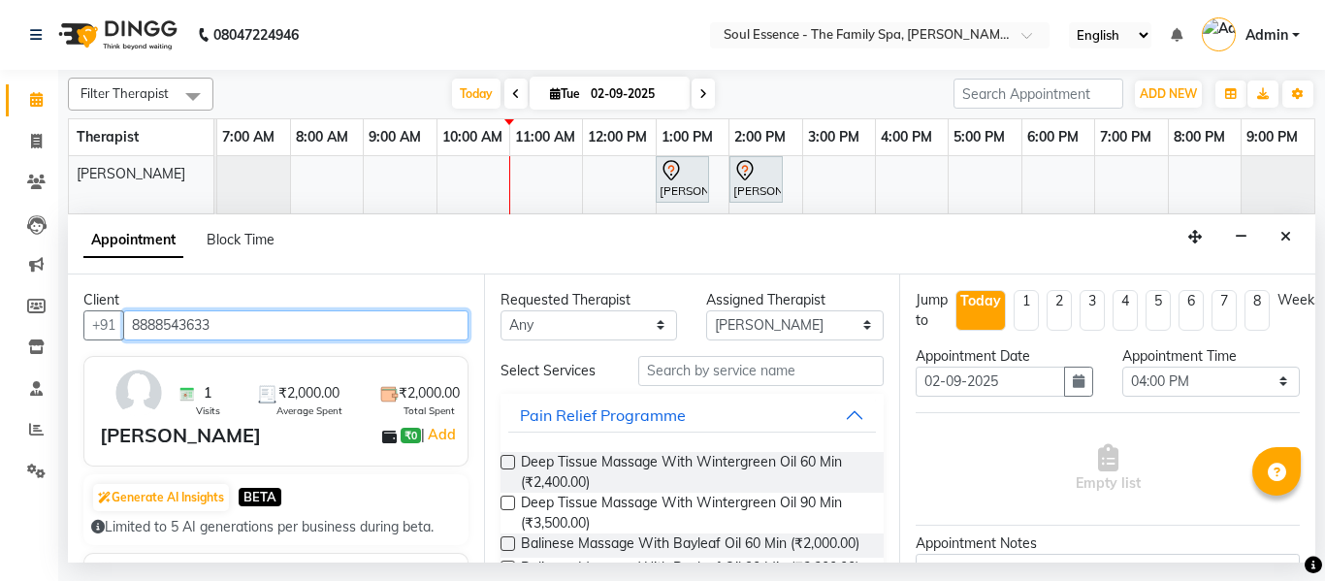
type input "8888543633"
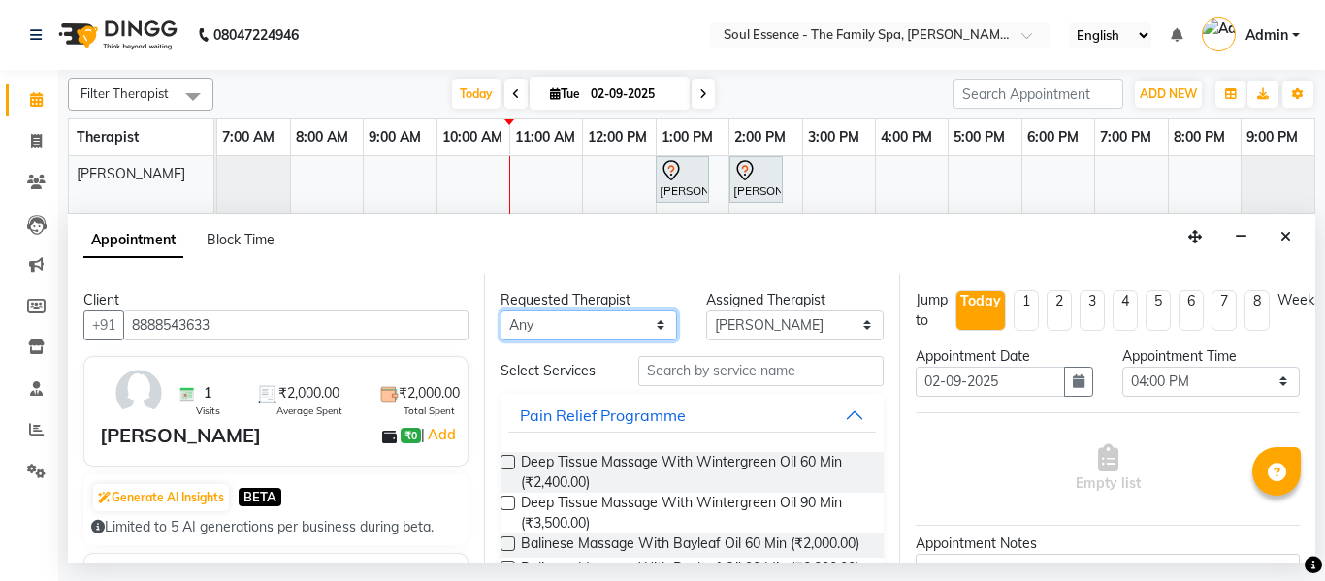
click at [529, 325] on select "Any Deval [PERSON_NAME] [PERSON_NAME]" at bounding box center [590, 325] width 178 height 30
click at [501, 310] on select "Any Deval [PERSON_NAME] [PERSON_NAME]" at bounding box center [590, 325] width 178 height 30
click at [527, 320] on select "Any Deval [PERSON_NAME] [PERSON_NAME]" at bounding box center [590, 325] width 178 height 30
select select "64215"
click at [501, 310] on select "Any Deval [PERSON_NAME] [PERSON_NAME]" at bounding box center [590, 325] width 178 height 30
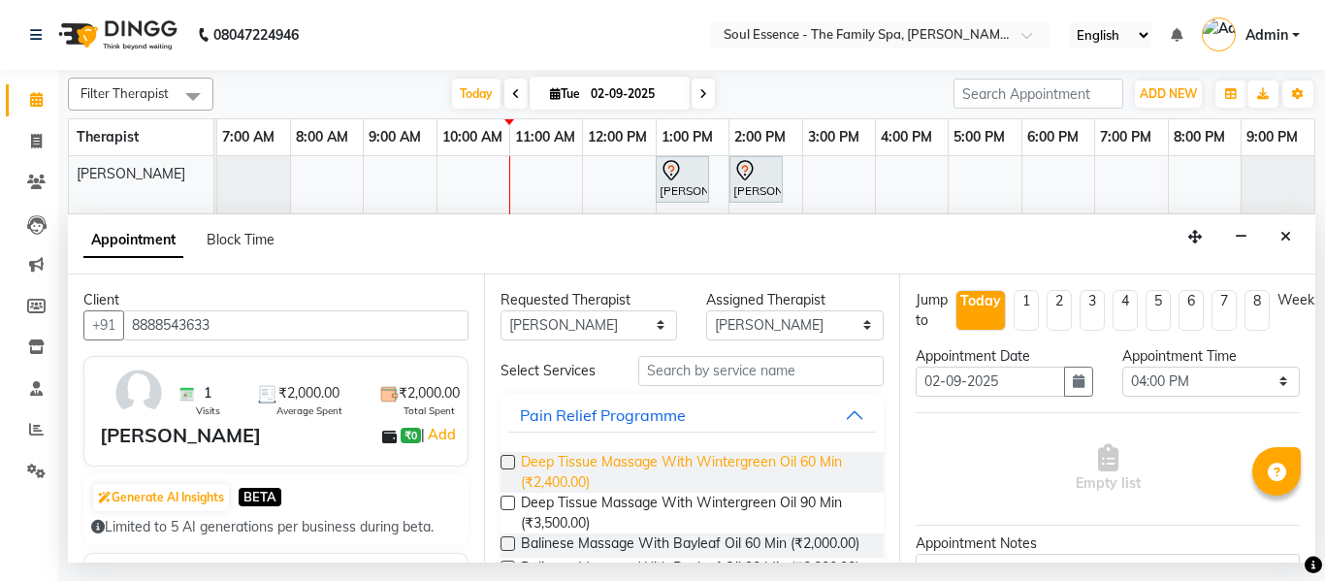
drag, startPoint x: 565, startPoint y: 465, endPoint x: 586, endPoint y: 459, distance: 22.1
click at [566, 464] on span "Deep Tissue Massage With Wintergreen Oil 60 Min (₹2,400.00)" at bounding box center [695, 472] width 348 height 41
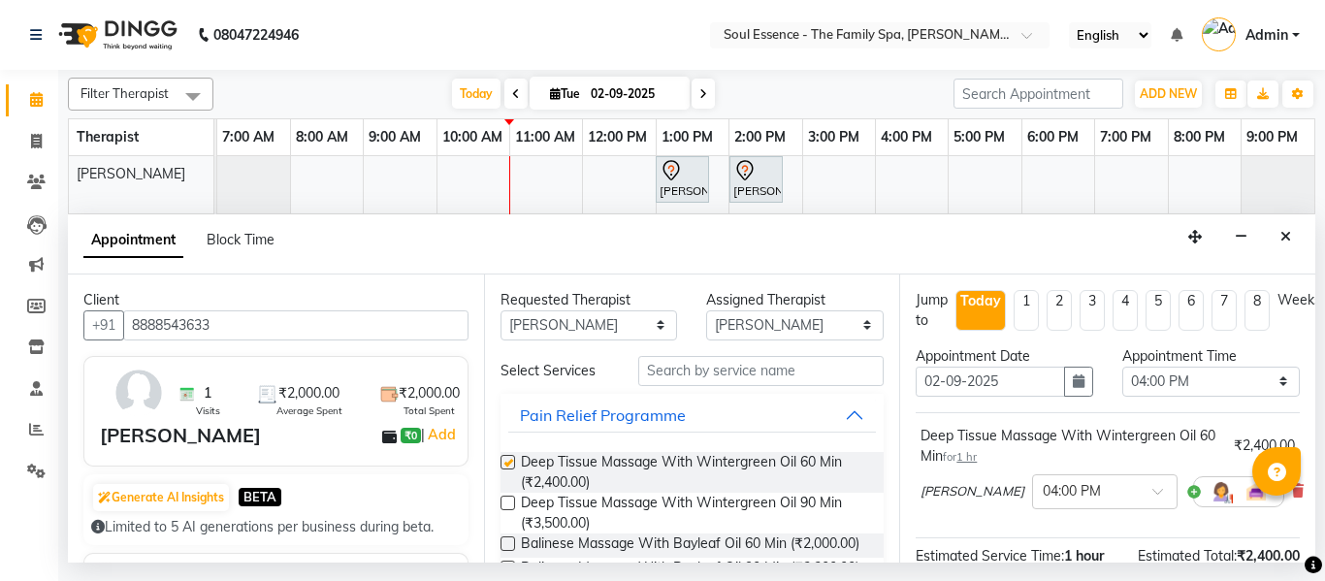
checkbox input "false"
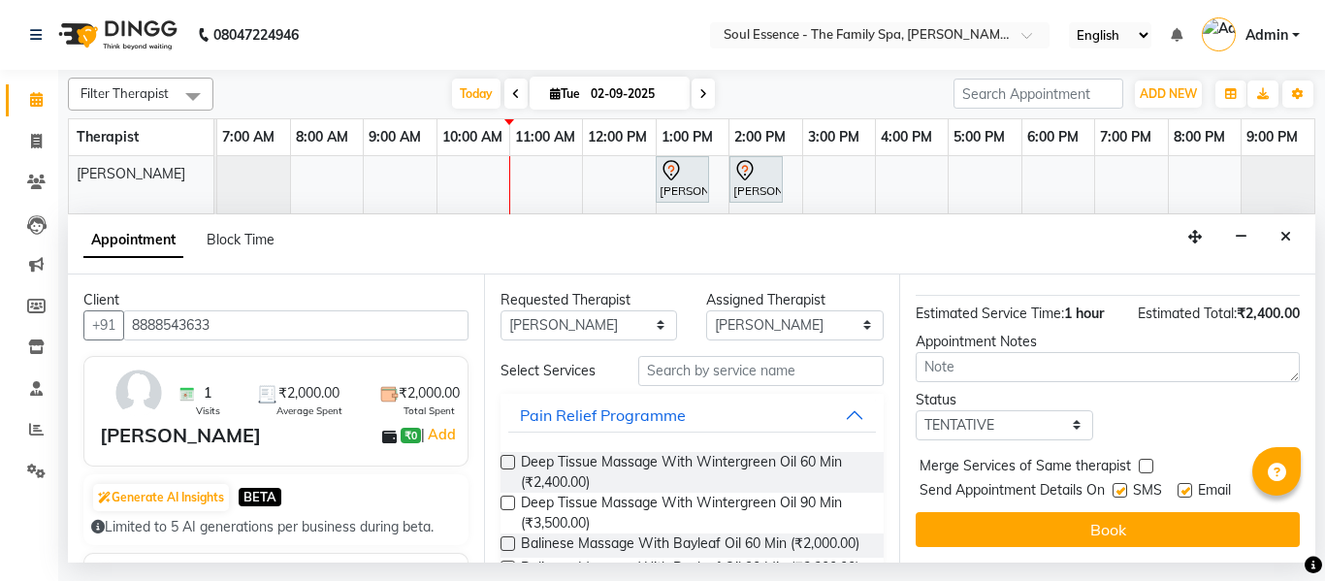
click at [1118, 483] on label at bounding box center [1120, 490] width 15 height 15
click at [1118, 486] on input "checkbox" at bounding box center [1119, 492] width 13 height 13
checkbox input "false"
click at [1194, 480] on div "Email" at bounding box center [1212, 492] width 69 height 24
click at [1185, 483] on label at bounding box center [1185, 490] width 15 height 15
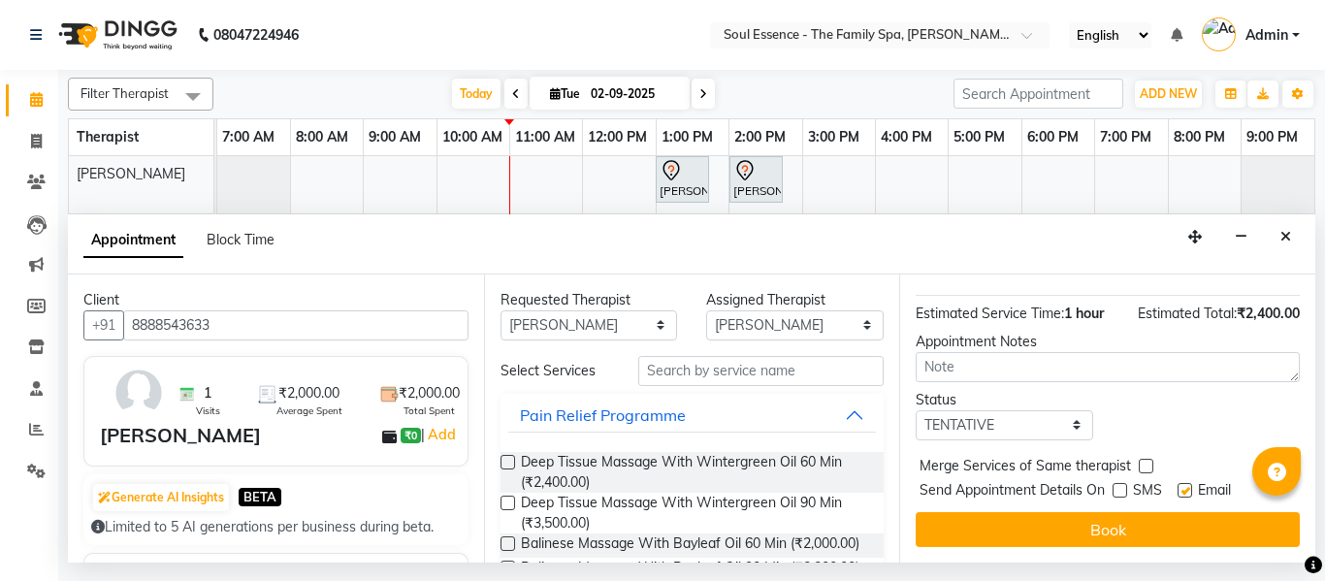
click at [1185, 486] on input "checkbox" at bounding box center [1184, 492] width 13 height 13
checkbox input "false"
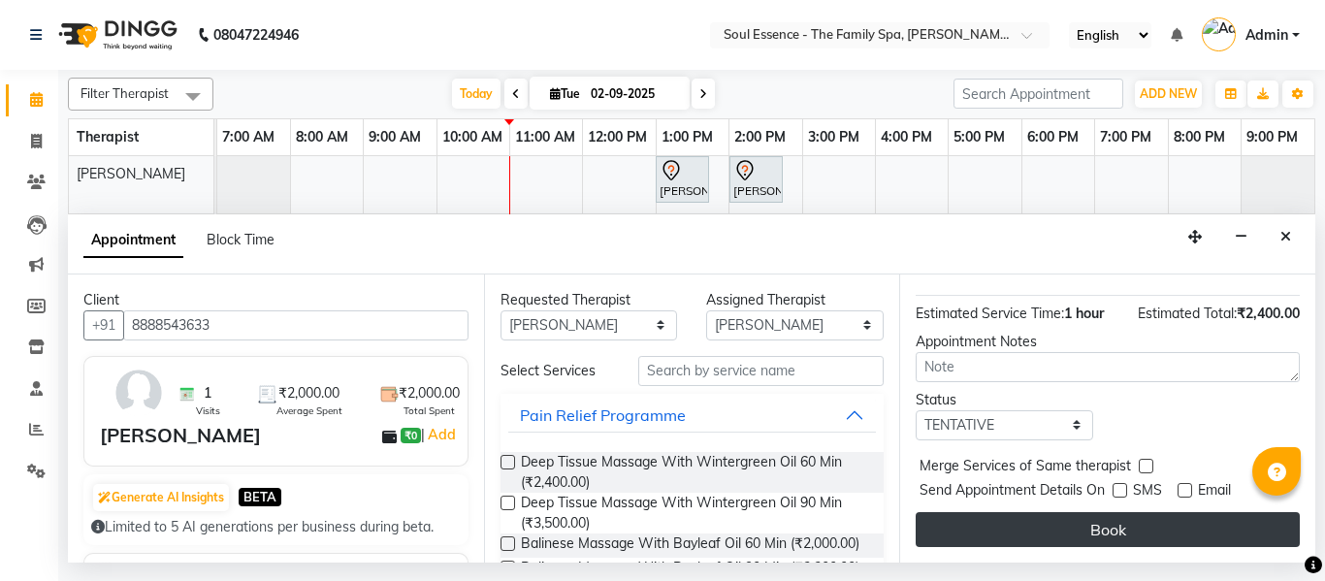
click at [1156, 522] on button "Book" at bounding box center [1108, 529] width 384 height 35
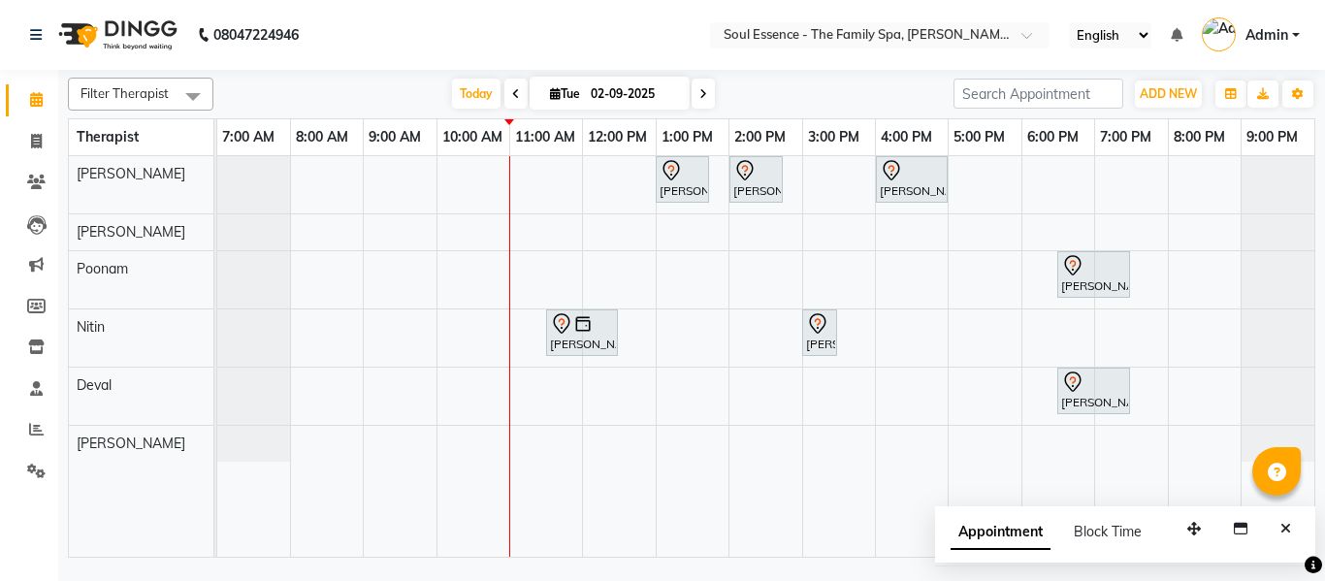
drag, startPoint x: 1025, startPoint y: 44, endPoint x: 500, endPoint y: 48, distance: 524.9
click at [502, 46] on nav "08047224946 Select Location × Soul Essence - The Family Spa, [PERSON_NAME] Colo…" at bounding box center [662, 35] width 1325 height 70
drag, startPoint x: 703, startPoint y: 95, endPoint x: 703, endPoint y: 106, distance: 10.7
click at [703, 105] on span at bounding box center [703, 94] width 23 height 30
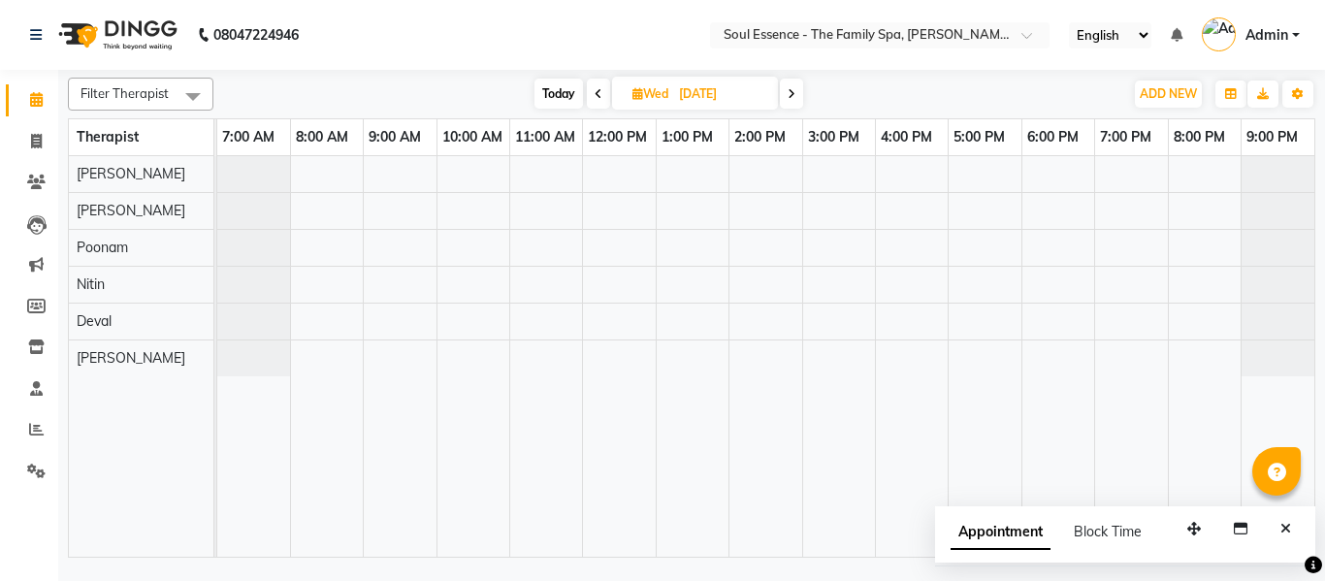
click at [597, 92] on icon at bounding box center [599, 94] width 8 height 12
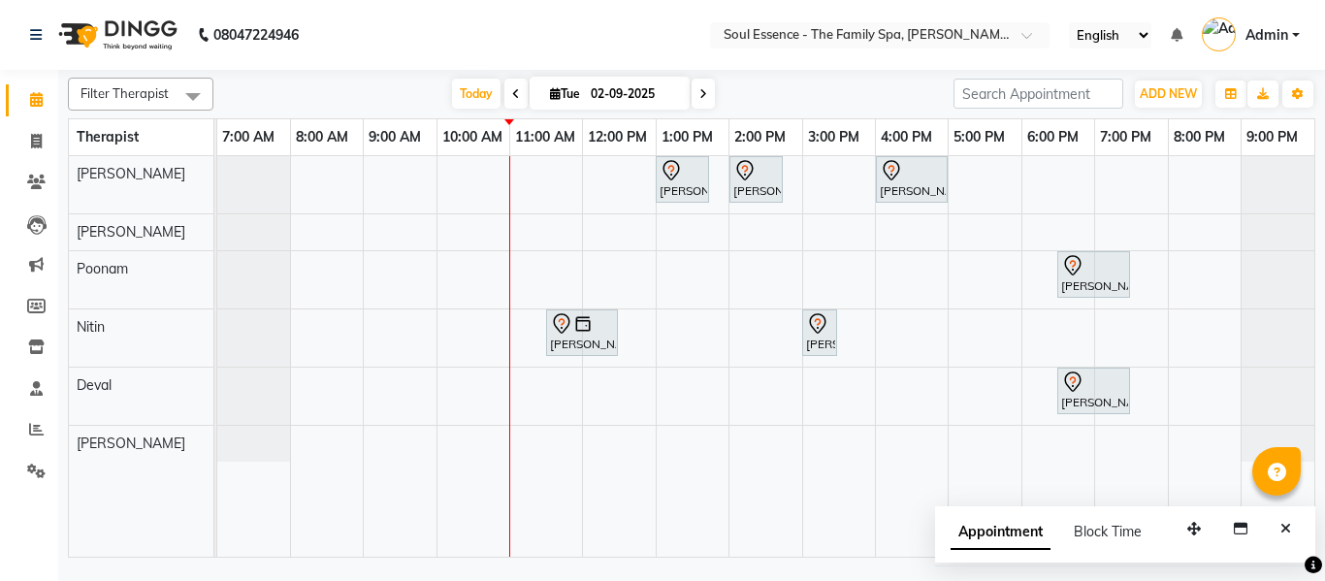
click at [695, 88] on span at bounding box center [703, 94] width 23 height 30
type input "[DATE]"
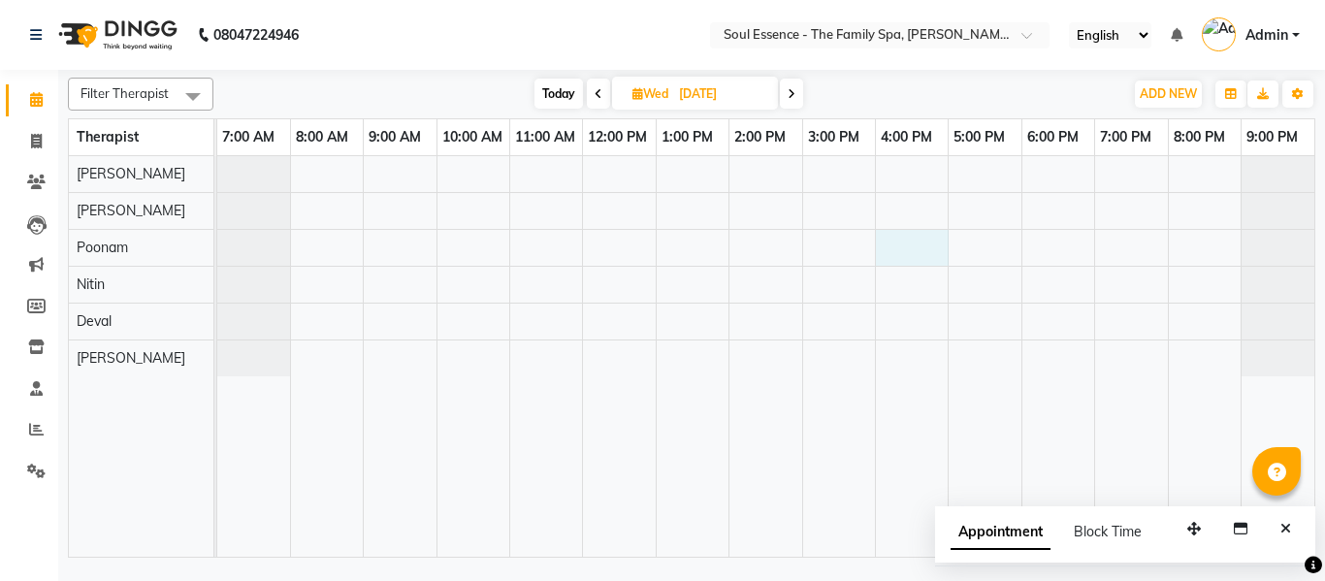
click at [906, 242] on div at bounding box center [765, 356] width 1097 height 401
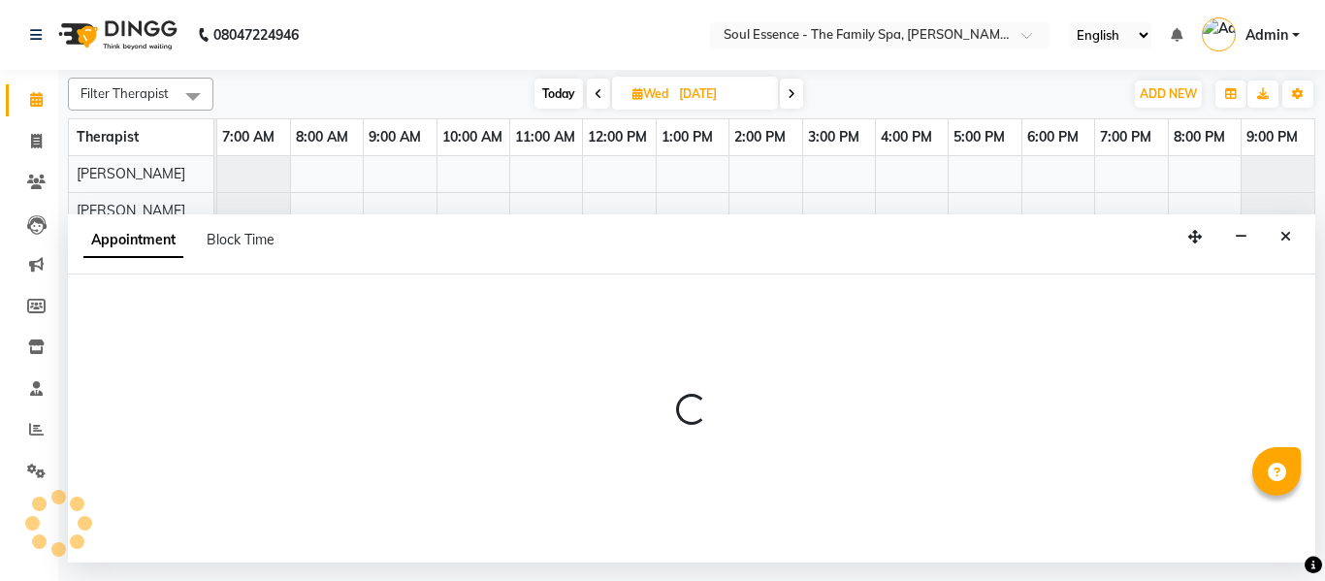
select select "45892"
select select "960"
select select "tentative"
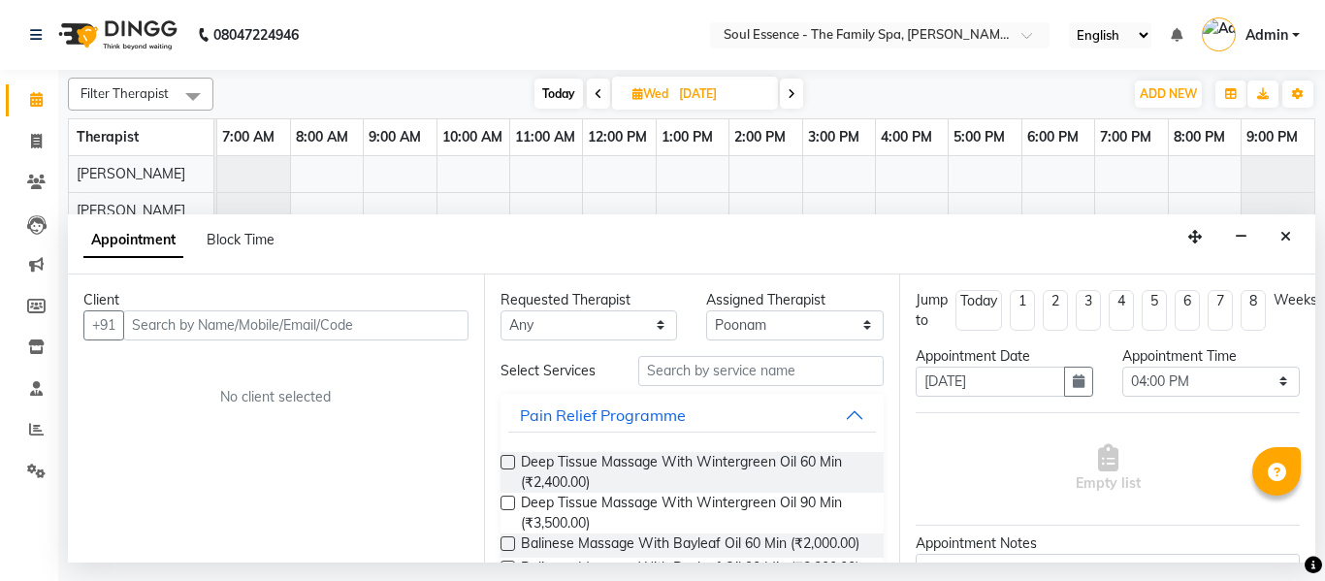
click at [155, 322] on input "text" at bounding box center [295, 325] width 345 height 30
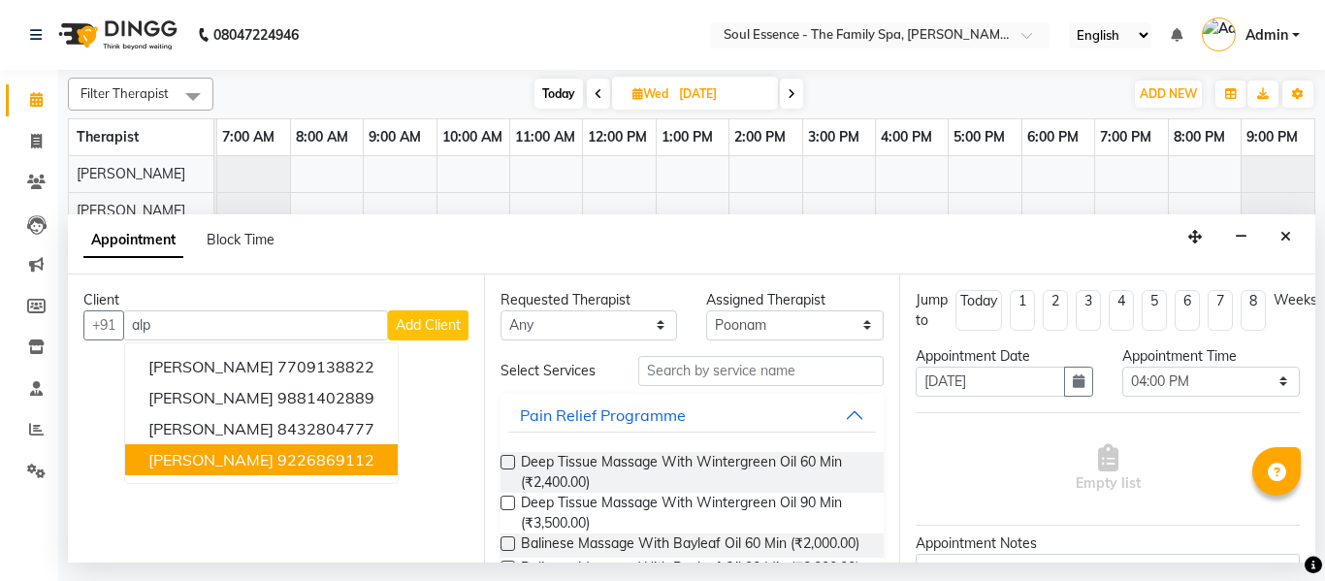
click at [188, 450] on span "[PERSON_NAME]" at bounding box center [210, 459] width 125 height 19
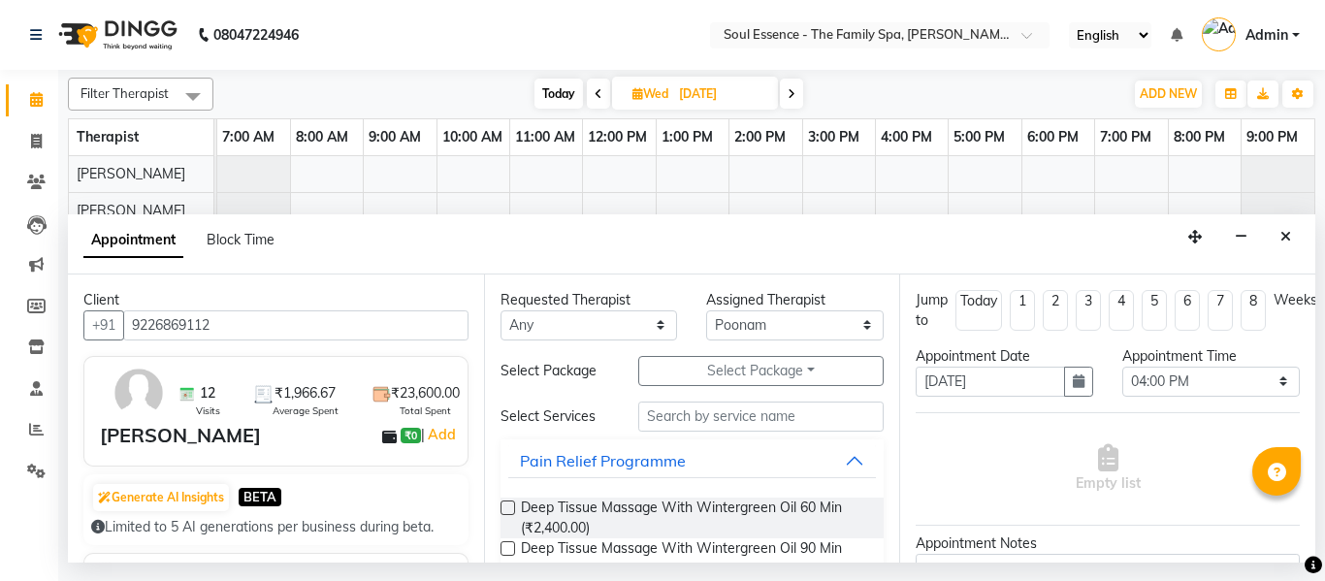
type input "9226869112"
click at [577, 325] on select "Any Deval [PERSON_NAME] [PERSON_NAME]" at bounding box center [590, 325] width 178 height 30
click at [501, 310] on select "Any Deval [PERSON_NAME] [PERSON_NAME]" at bounding box center [590, 325] width 178 height 30
click at [553, 503] on span "Deep Tissue Massage With Wintergreen Oil 60 Min (₹2,400.00)" at bounding box center [695, 518] width 348 height 41
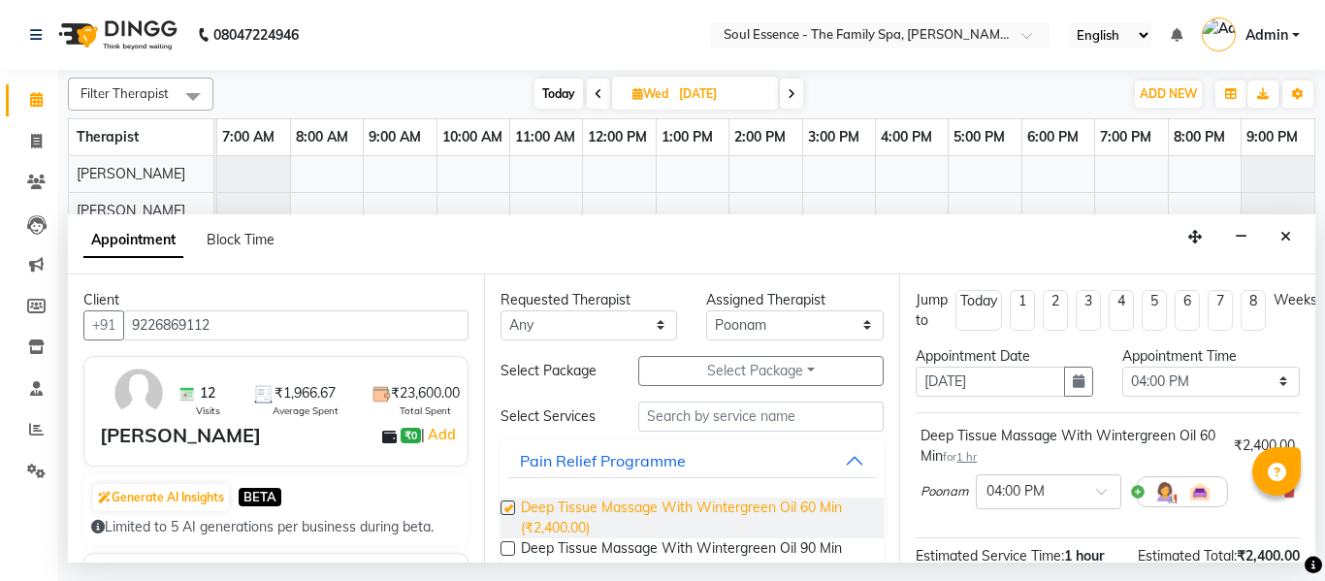
checkbox input "false"
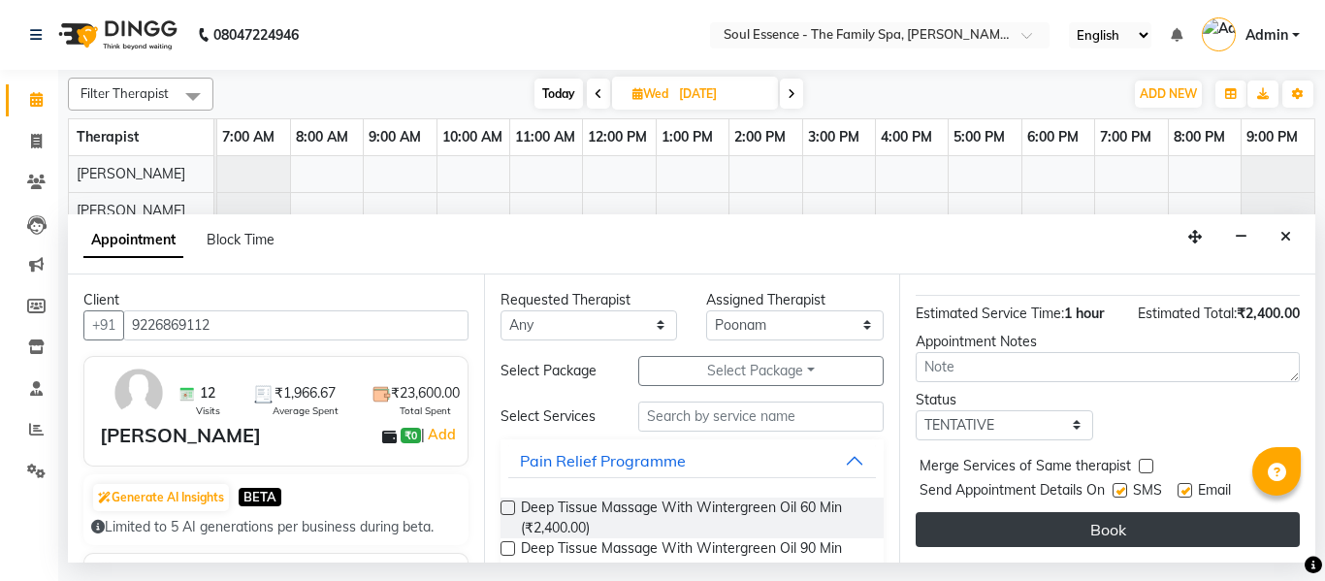
click at [1107, 519] on button "Book" at bounding box center [1108, 529] width 384 height 35
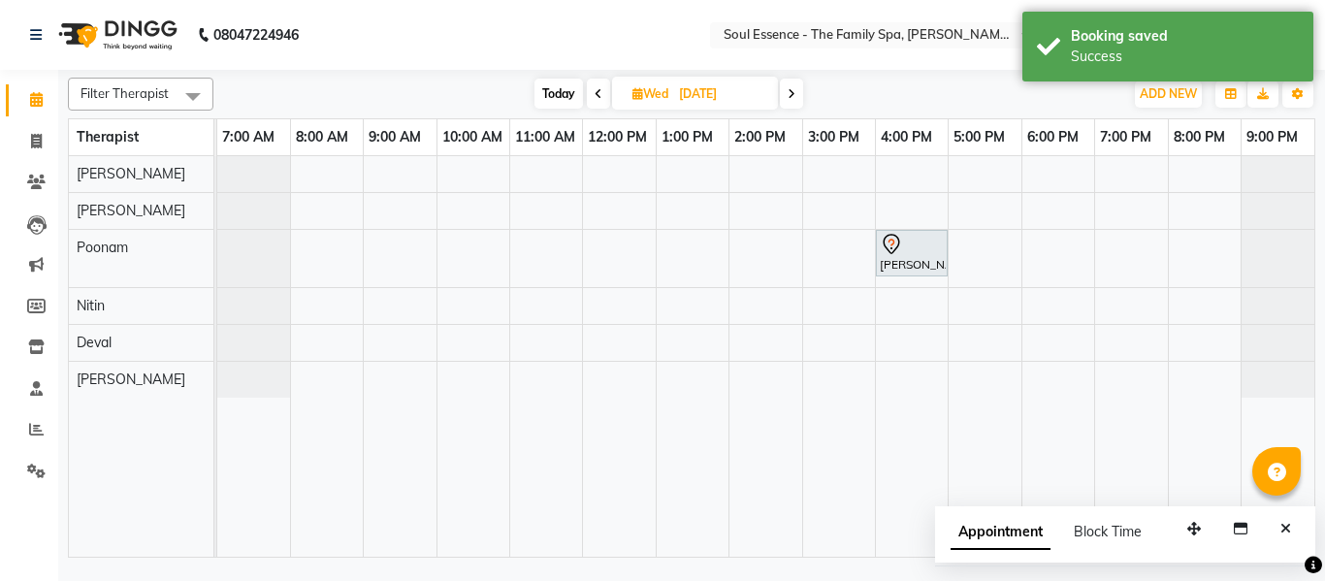
click at [600, 92] on icon at bounding box center [599, 94] width 8 height 12
type input "02-09-2025"
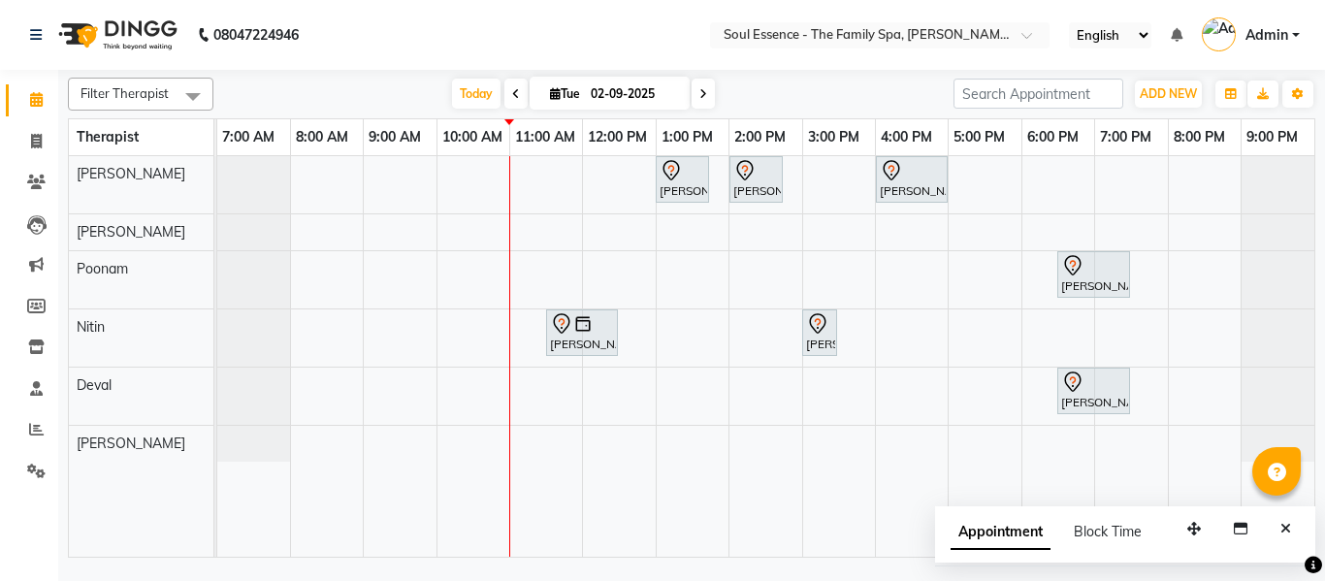
drag, startPoint x: 1032, startPoint y: 120, endPoint x: 1005, endPoint y: 142, distance: 34.5
drag, startPoint x: 1005, startPoint y: 142, endPoint x: 1281, endPoint y: 530, distance: 475.9
click at [1281, 530] on icon "Close" at bounding box center [1286, 529] width 11 height 14
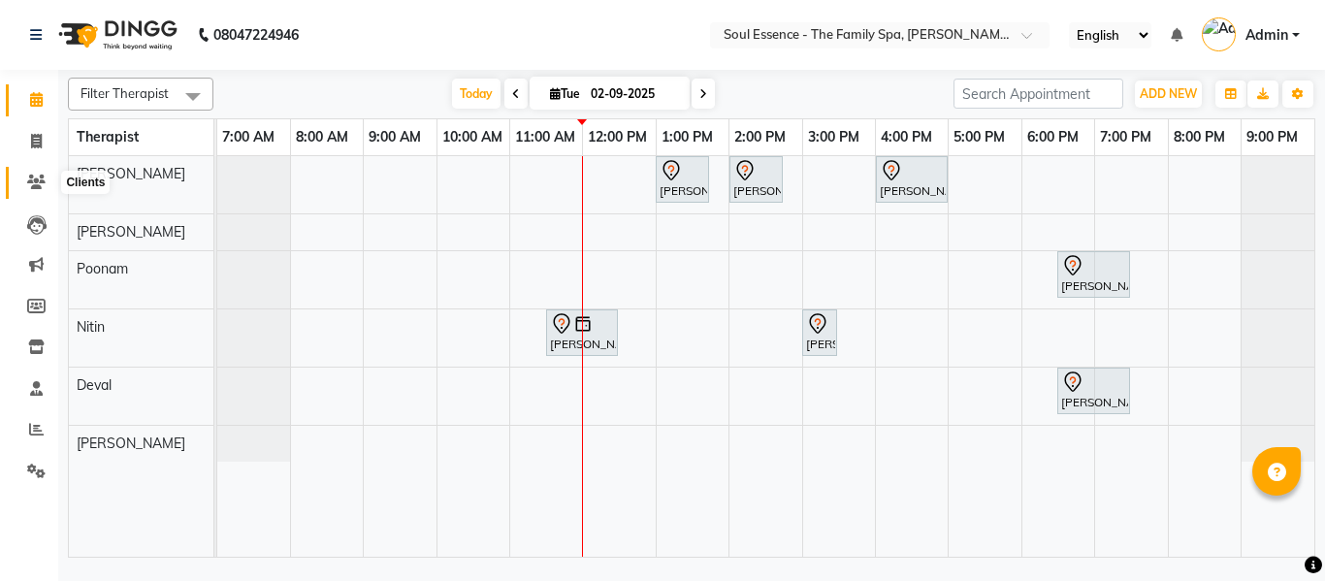
click at [32, 176] on icon at bounding box center [36, 182] width 18 height 15
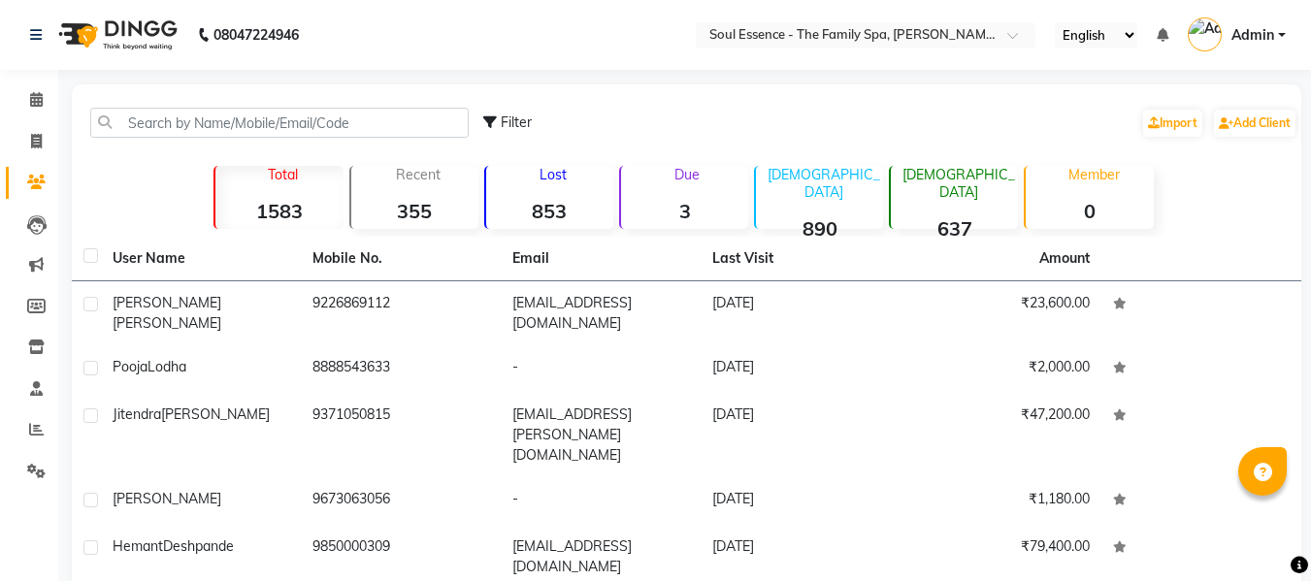
click at [216, 97] on div "Filter Import Add Client" at bounding box center [686, 122] width 1221 height 61
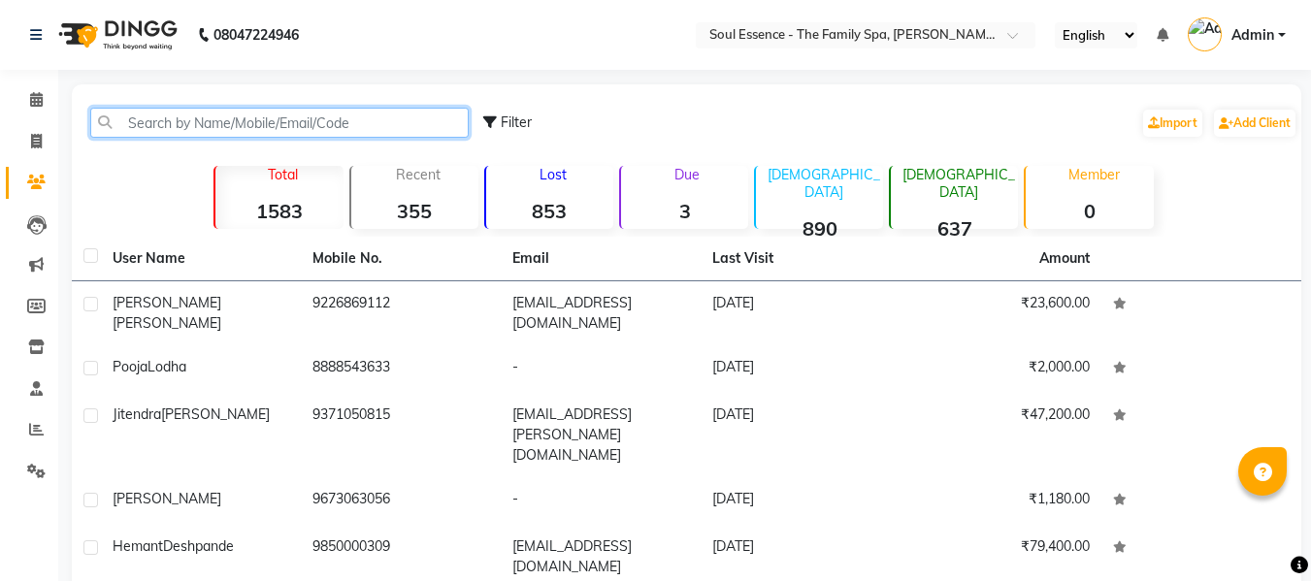
click at [206, 132] on input "text" at bounding box center [279, 123] width 378 height 30
click at [206, 124] on input "text" at bounding box center [279, 123] width 378 height 30
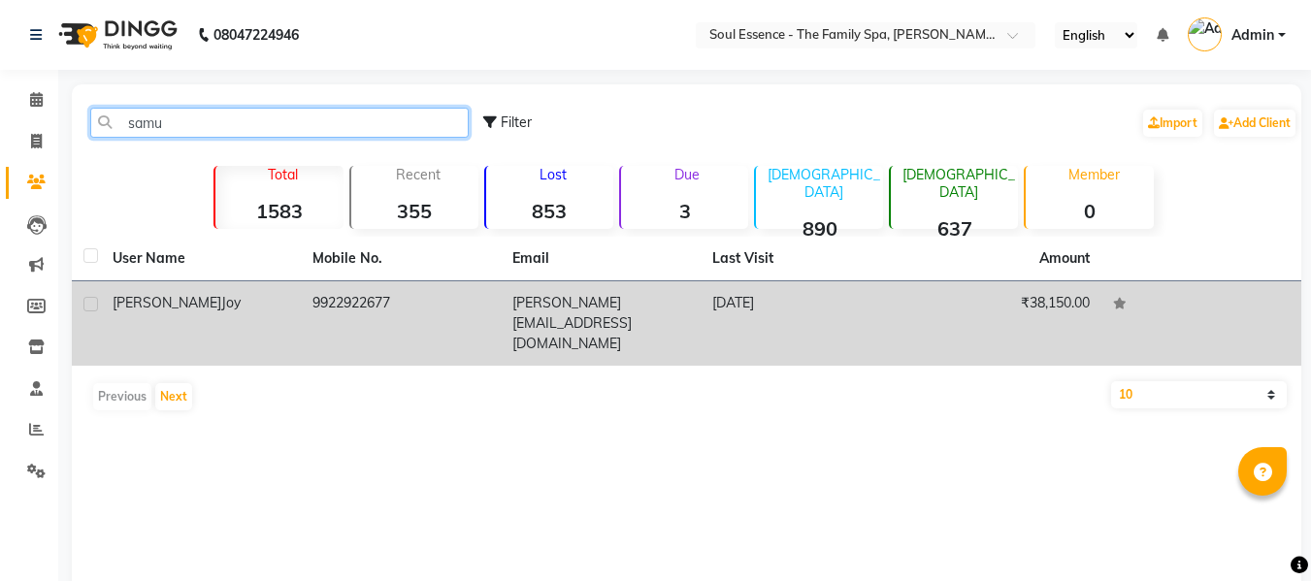
type input "samu"
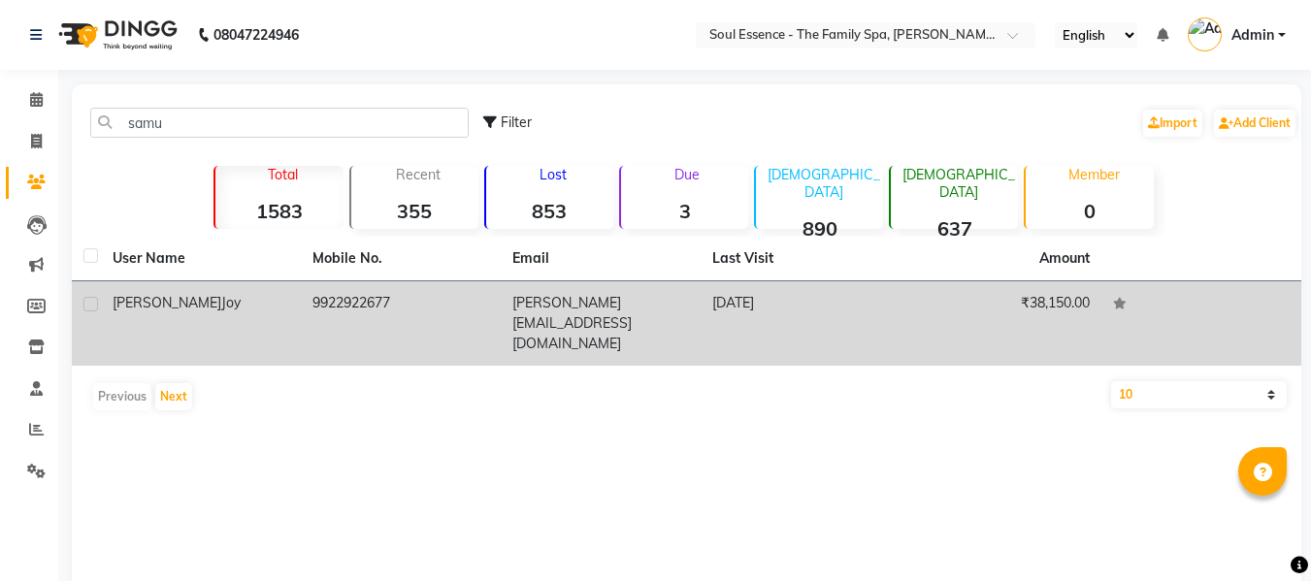
click at [295, 313] on td "[PERSON_NAME]" at bounding box center [201, 323] width 200 height 84
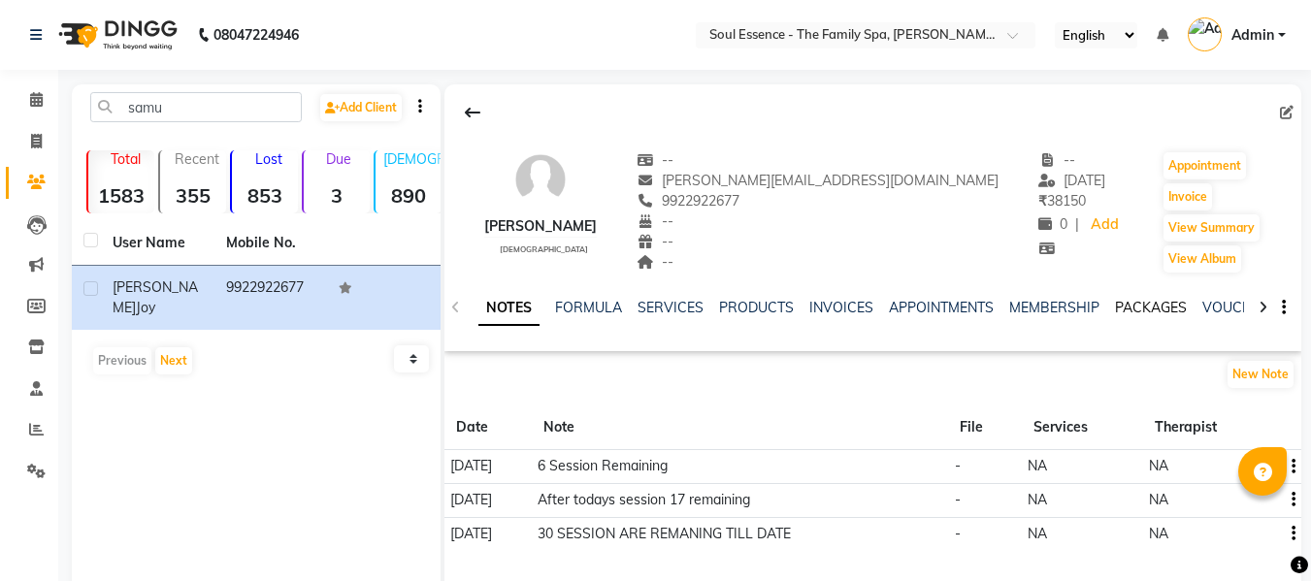
click at [1145, 308] on link "PACKAGES" at bounding box center [1151, 307] width 72 height 17
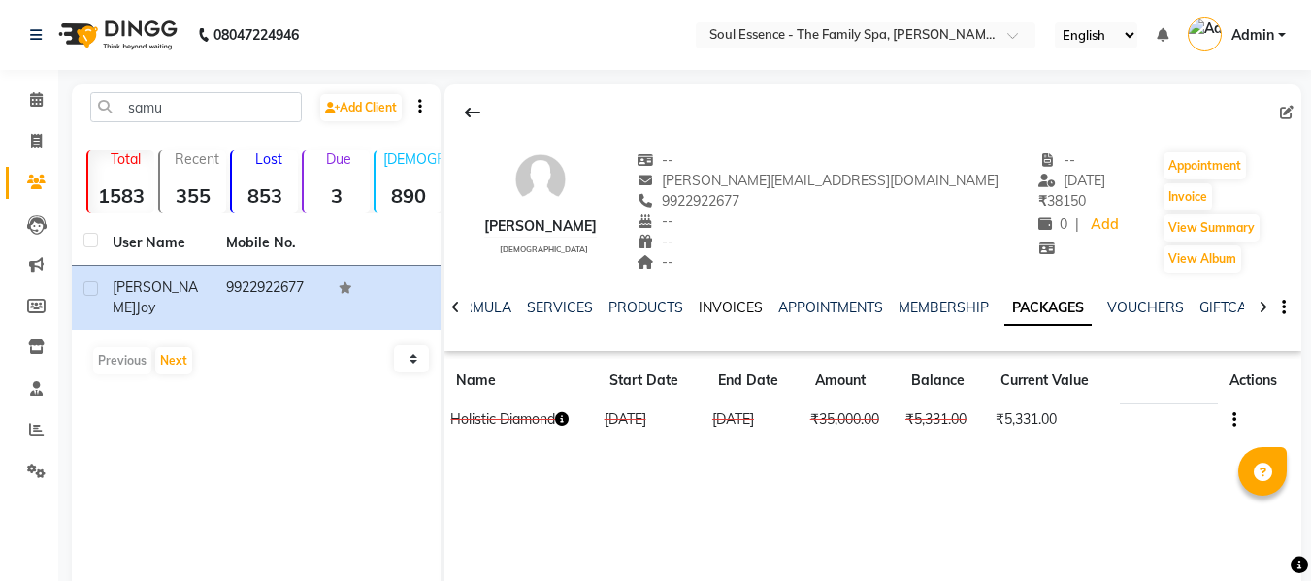
click at [723, 312] on link "INVOICES" at bounding box center [731, 307] width 64 height 17
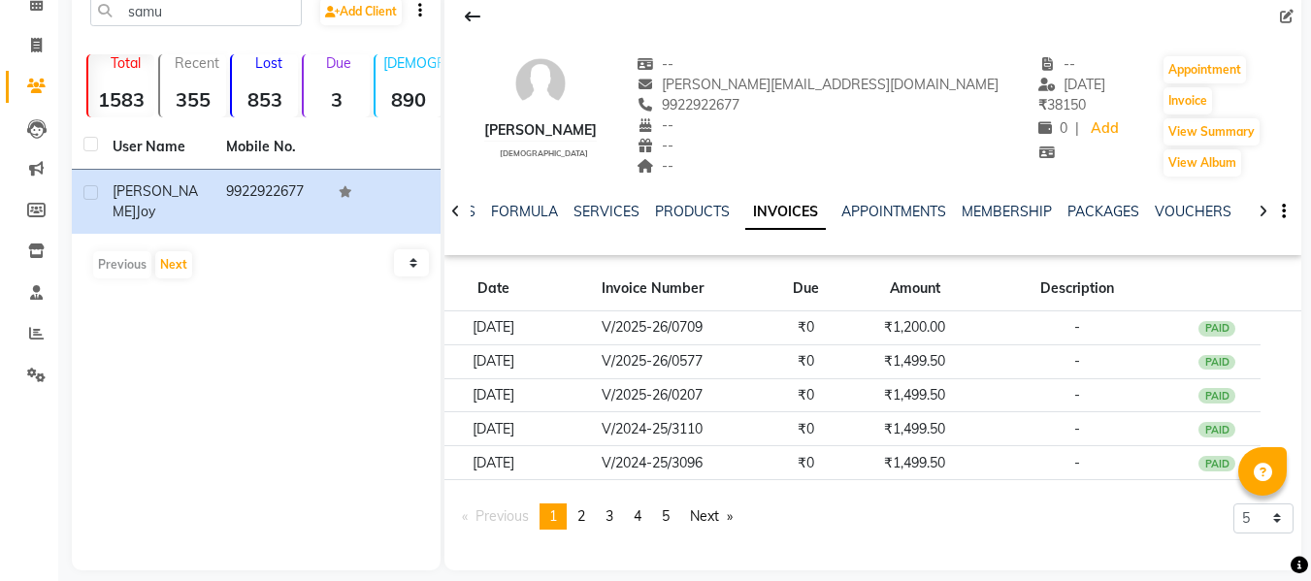
scroll to position [114, 0]
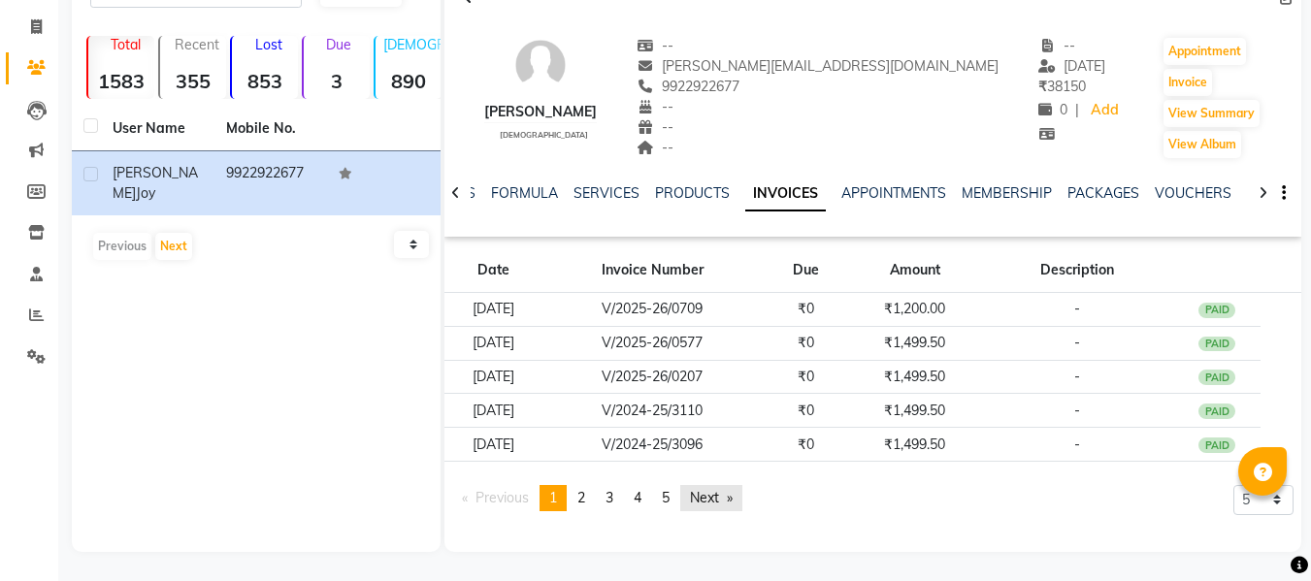
click at [733, 497] on link "Next page" at bounding box center [711, 498] width 62 height 26
click at [734, 499] on link "Next page" at bounding box center [711, 498] width 62 height 26
click at [734, 500] on link "Next page" at bounding box center [711, 498] width 62 height 26
click at [734, 501] on link "Next page" at bounding box center [711, 498] width 62 height 26
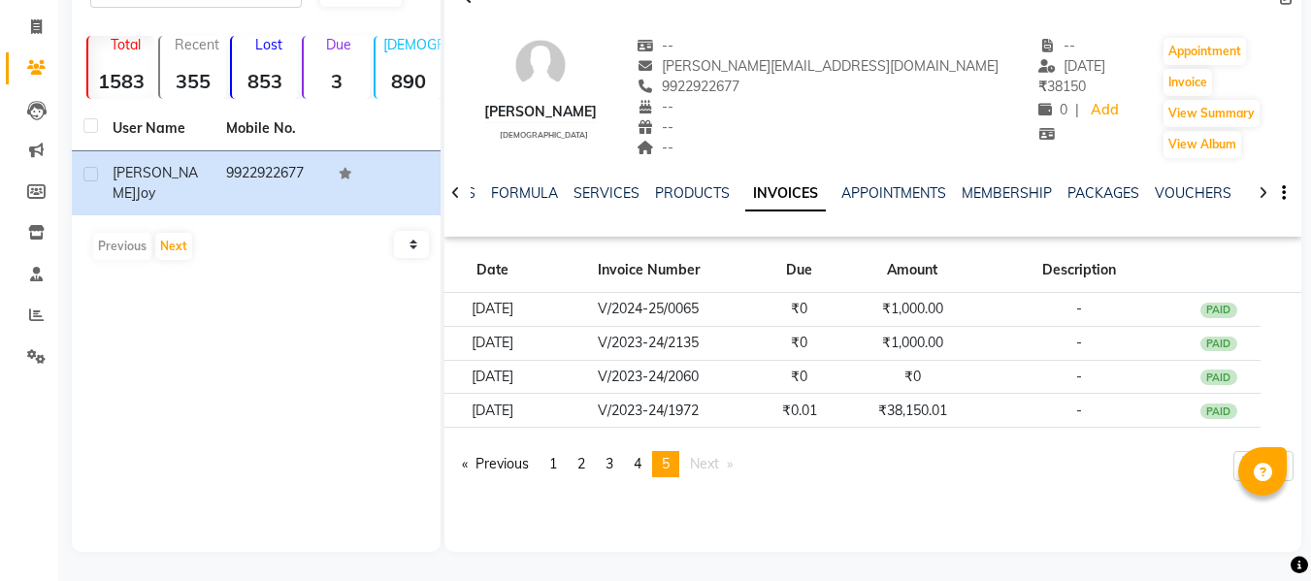
click at [734, 501] on div "[PERSON_NAME] [DEMOGRAPHIC_DATA] -- [PERSON_NAME][EMAIL_ADDRESS][DOMAIN_NAME] 9…" at bounding box center [872, 235] width 857 height 531
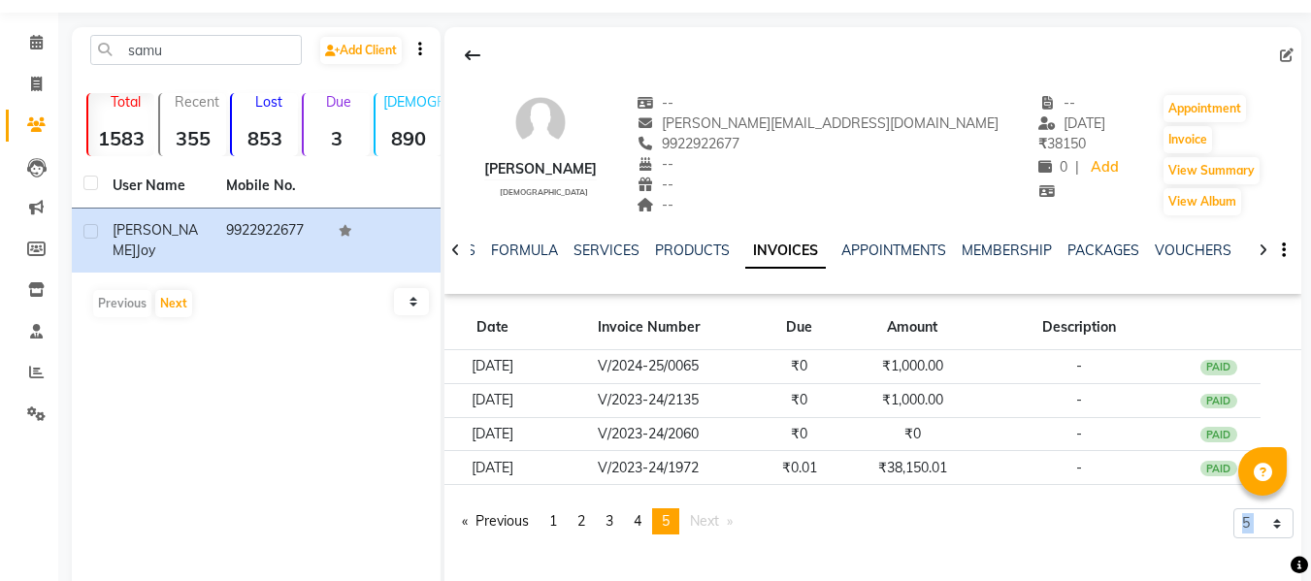
scroll to position [0, 0]
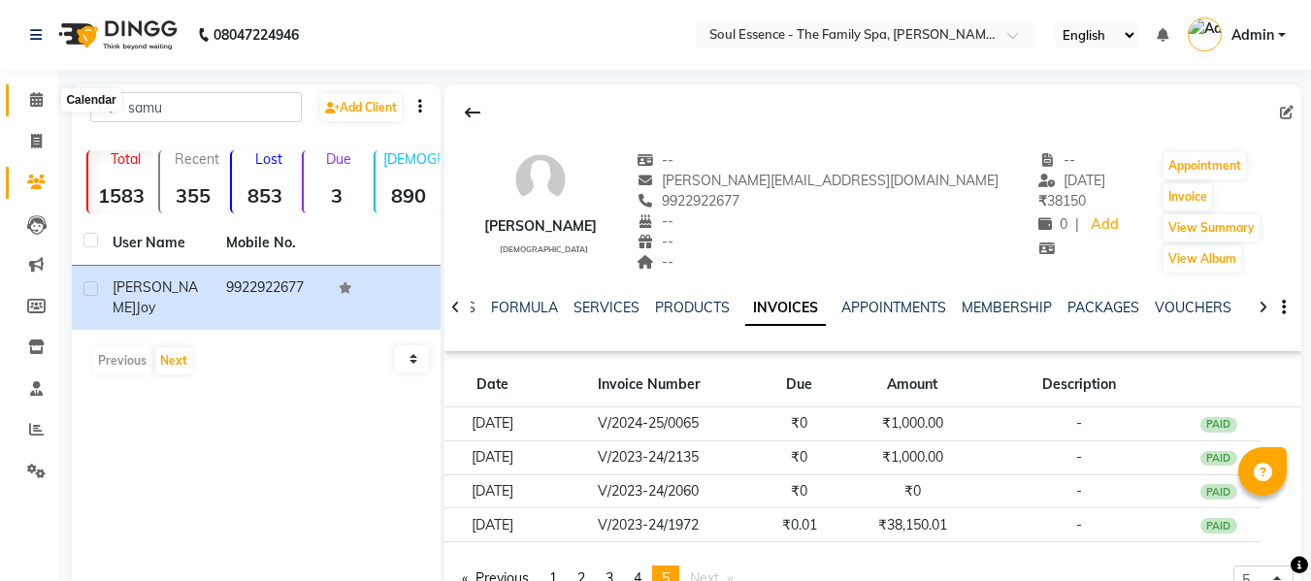
click at [46, 102] on span at bounding box center [36, 100] width 34 height 22
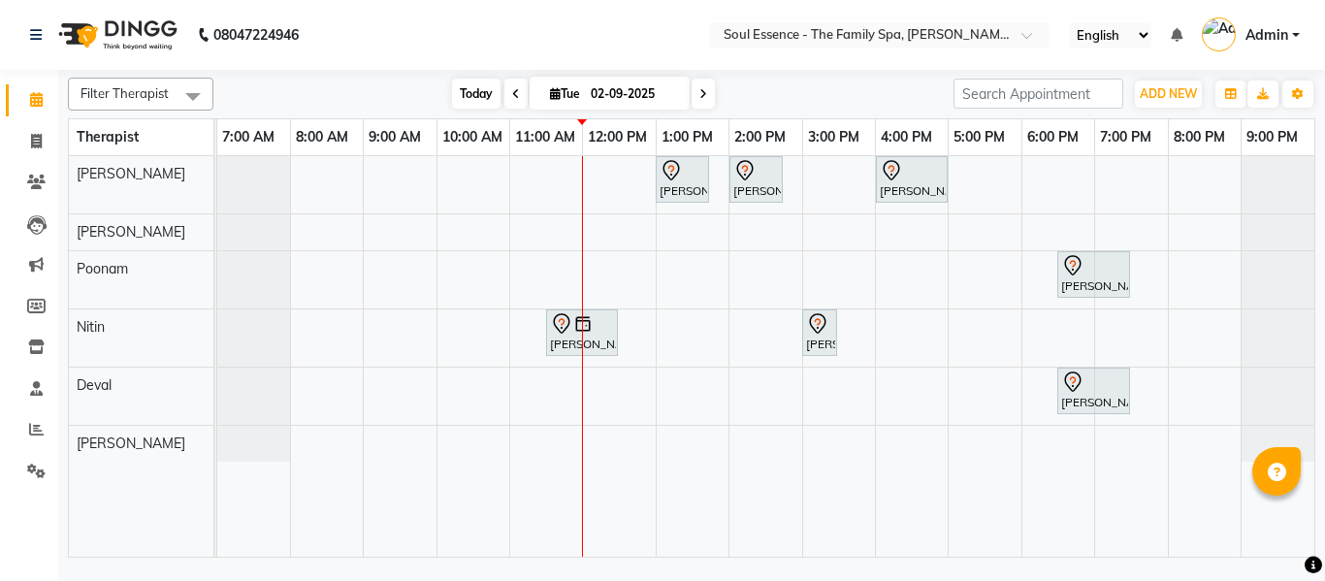
click at [483, 86] on span "Today" at bounding box center [476, 94] width 49 height 30
click at [44, 188] on icon at bounding box center [36, 182] width 18 height 15
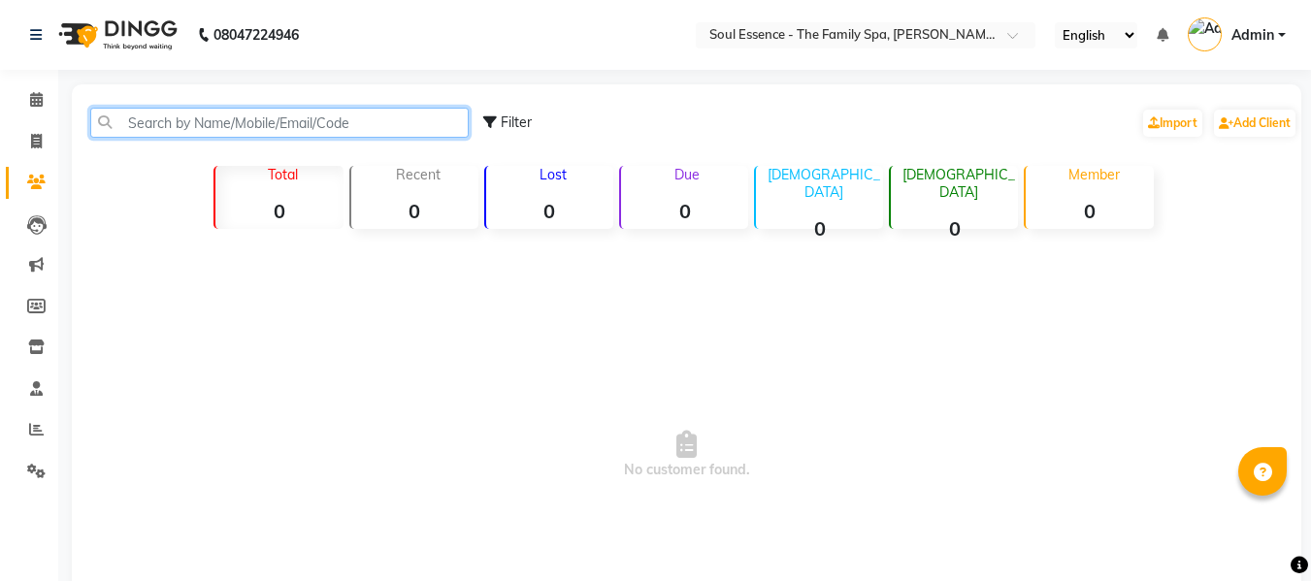
click at [135, 122] on input "text" at bounding box center [279, 123] width 378 height 30
type input "[PERSON_NAME]"
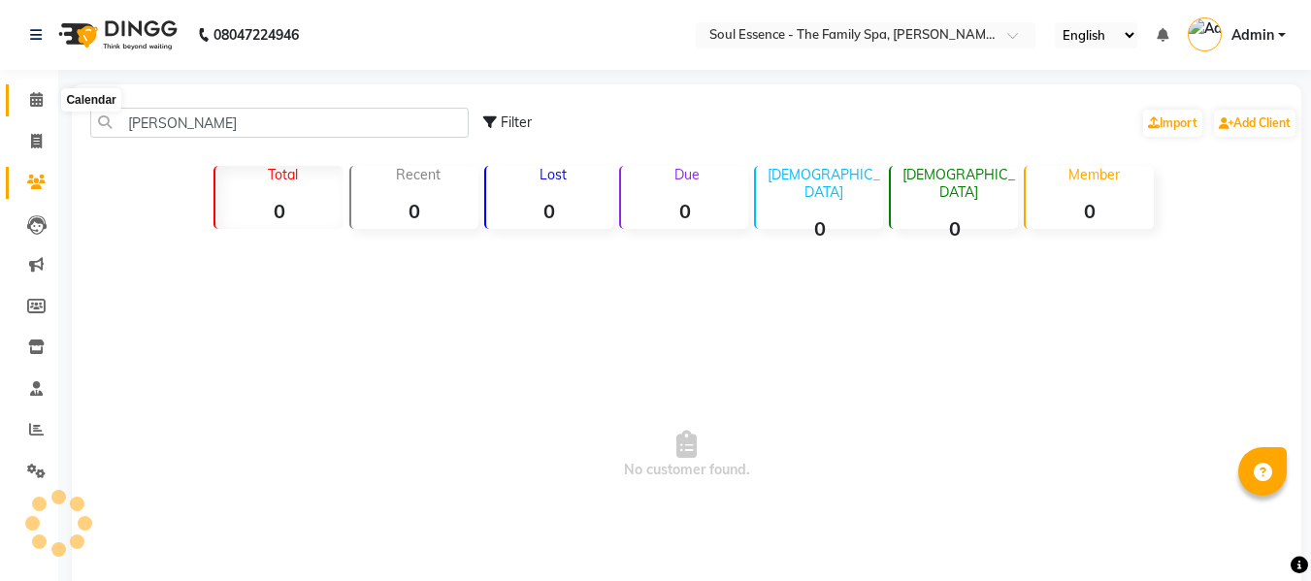
click at [38, 99] on icon at bounding box center [36, 99] width 13 height 15
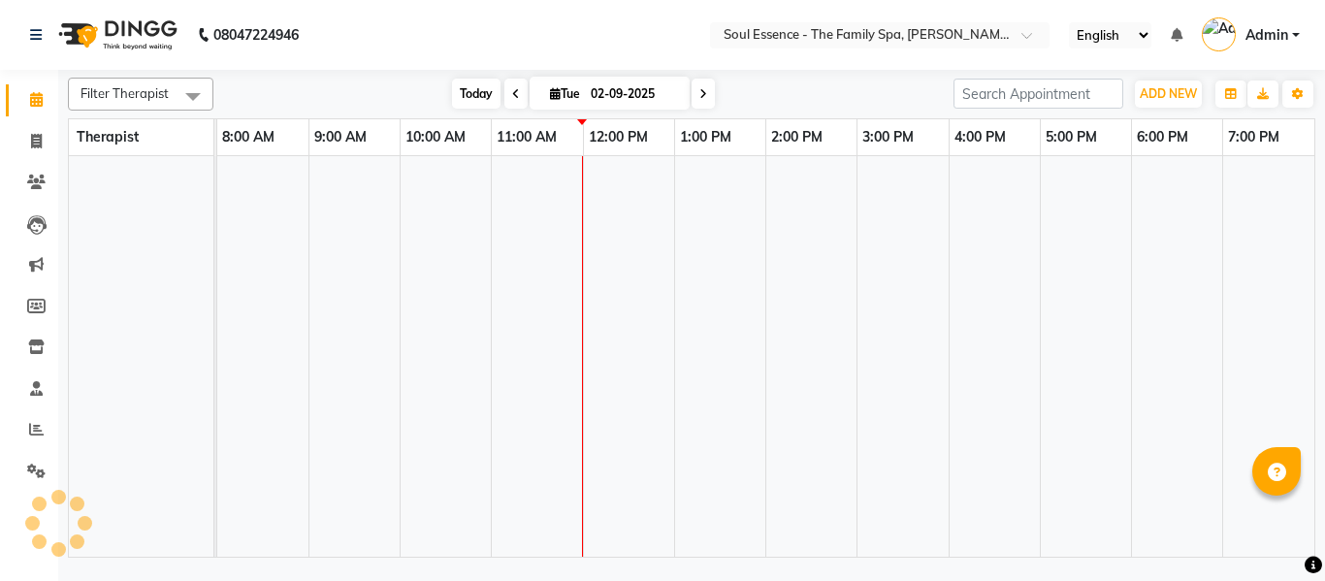
click at [491, 84] on span "Today" at bounding box center [476, 94] width 49 height 30
click at [41, 107] on span at bounding box center [36, 100] width 34 height 22
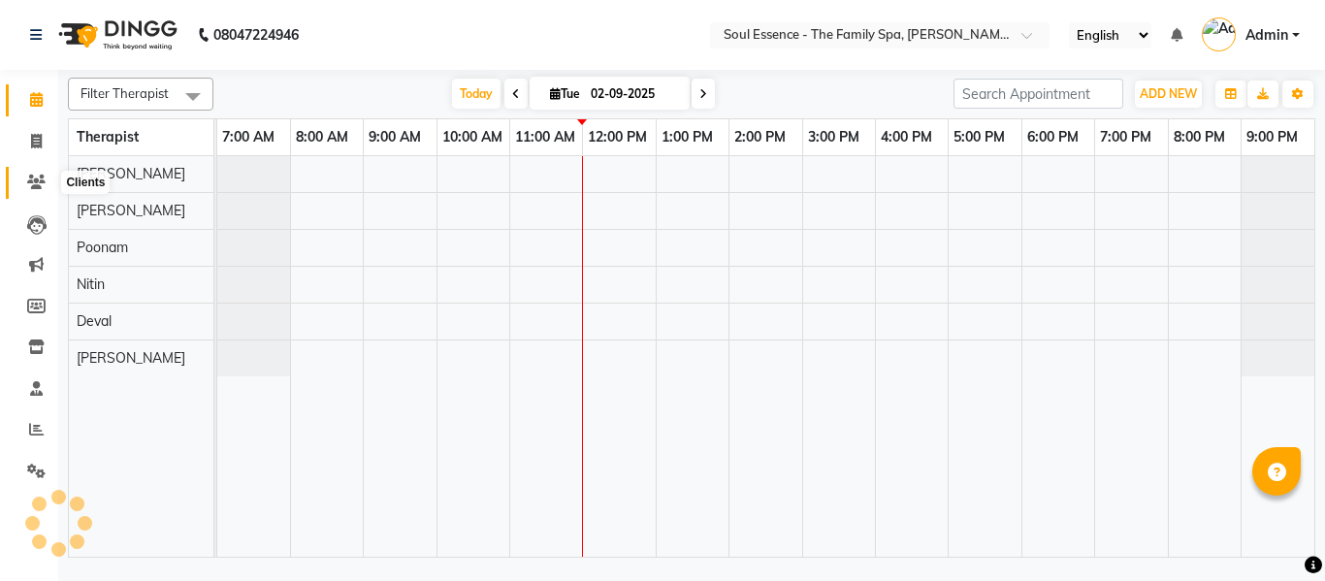
click at [27, 182] on icon at bounding box center [36, 182] width 18 height 15
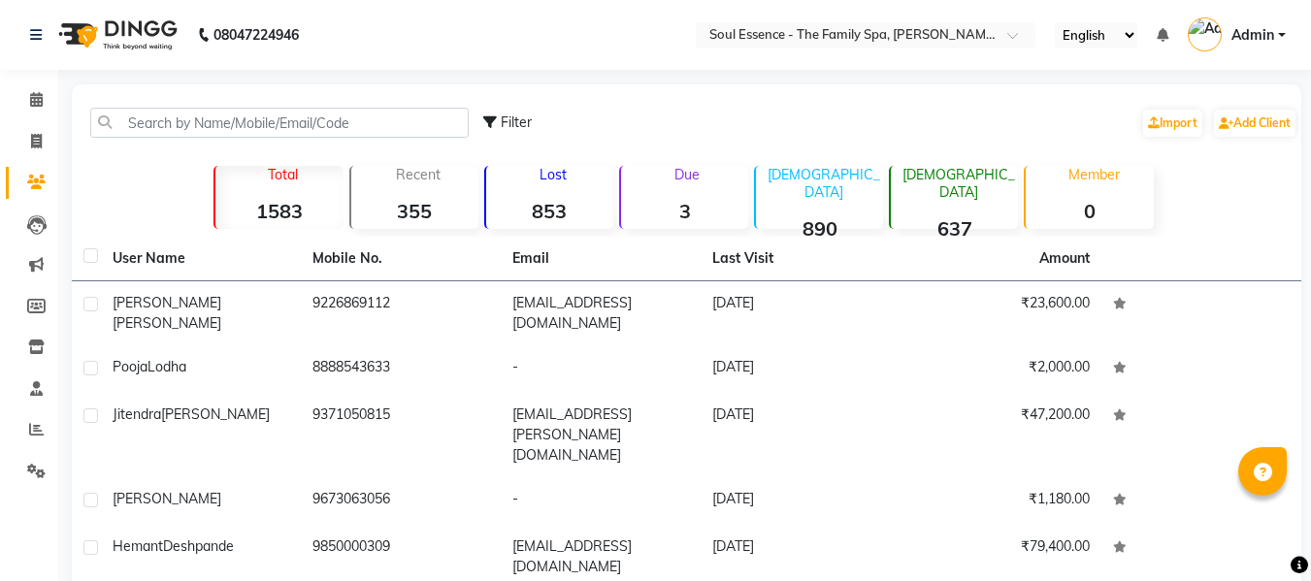
click at [175, 106] on div "Filter Import Add Client" at bounding box center [686, 122] width 1221 height 61
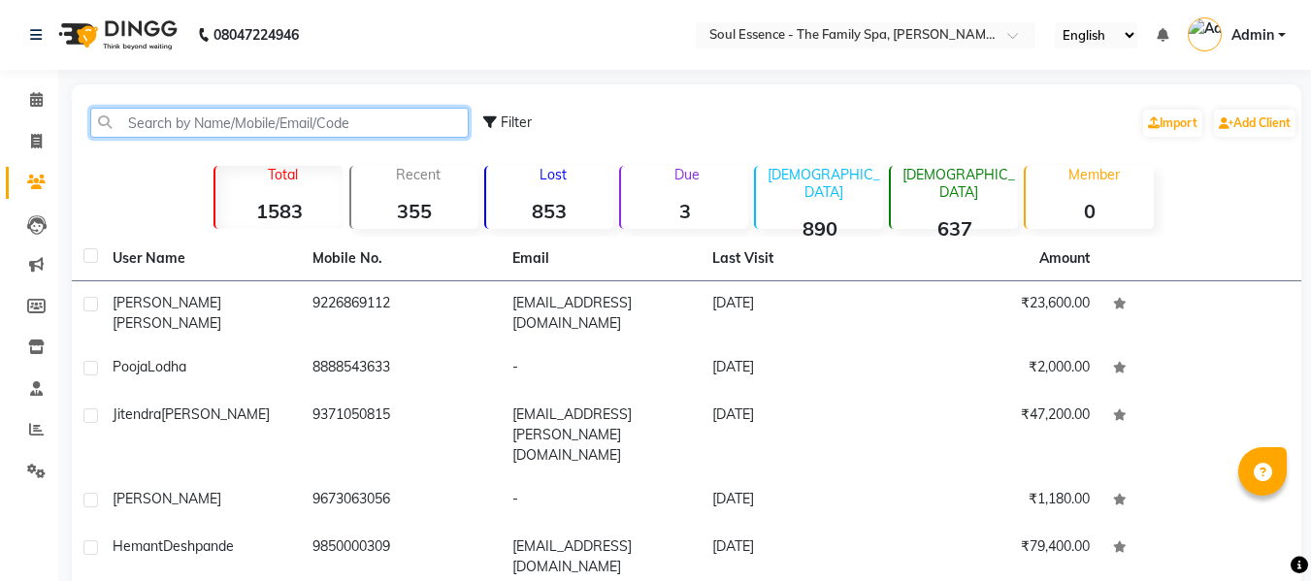
click at [187, 126] on input "text" at bounding box center [279, 123] width 378 height 30
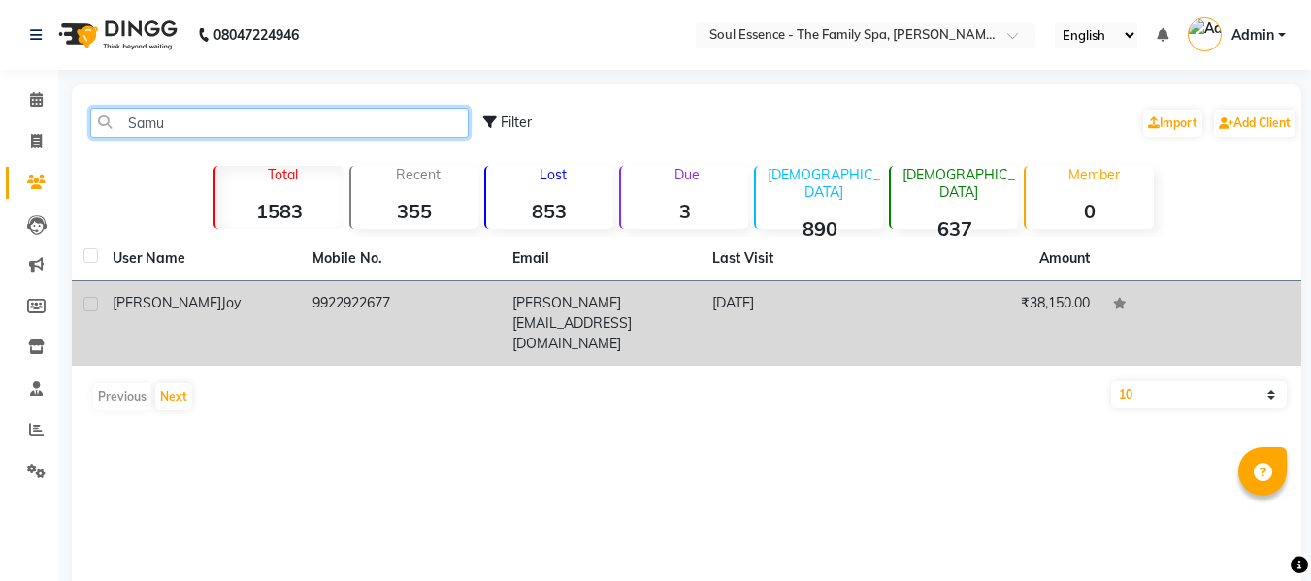
type input "Samu"
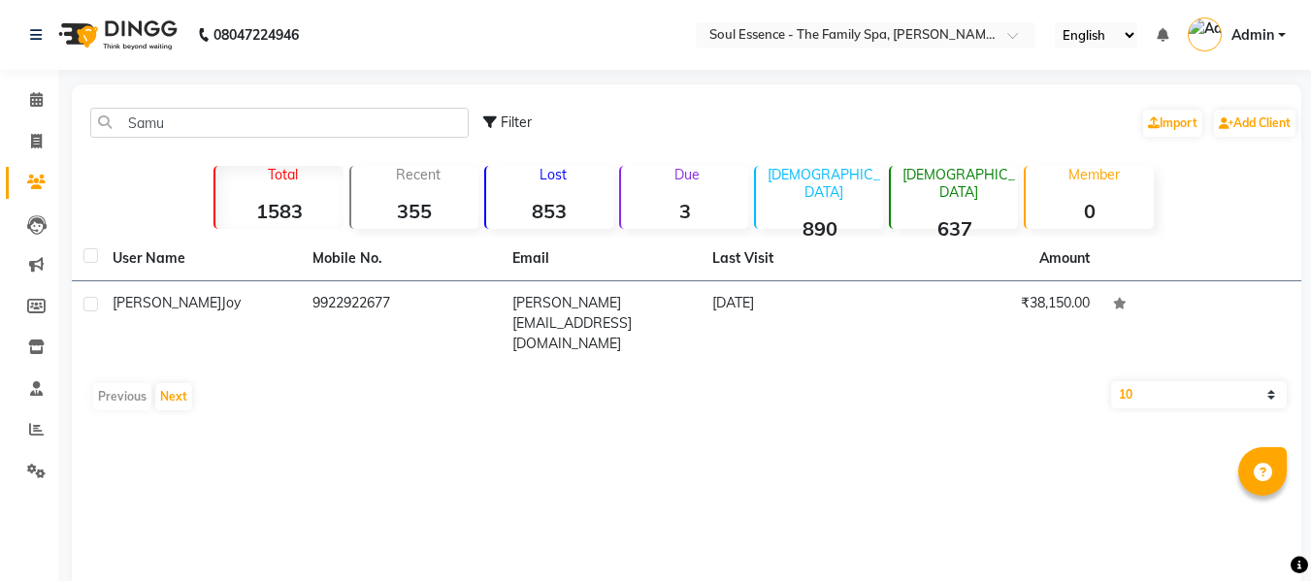
drag, startPoint x: 290, startPoint y: 326, endPoint x: 290, endPoint y: 314, distance: 11.6
click at [290, 327] on td "[PERSON_NAME]" at bounding box center [201, 323] width 200 height 84
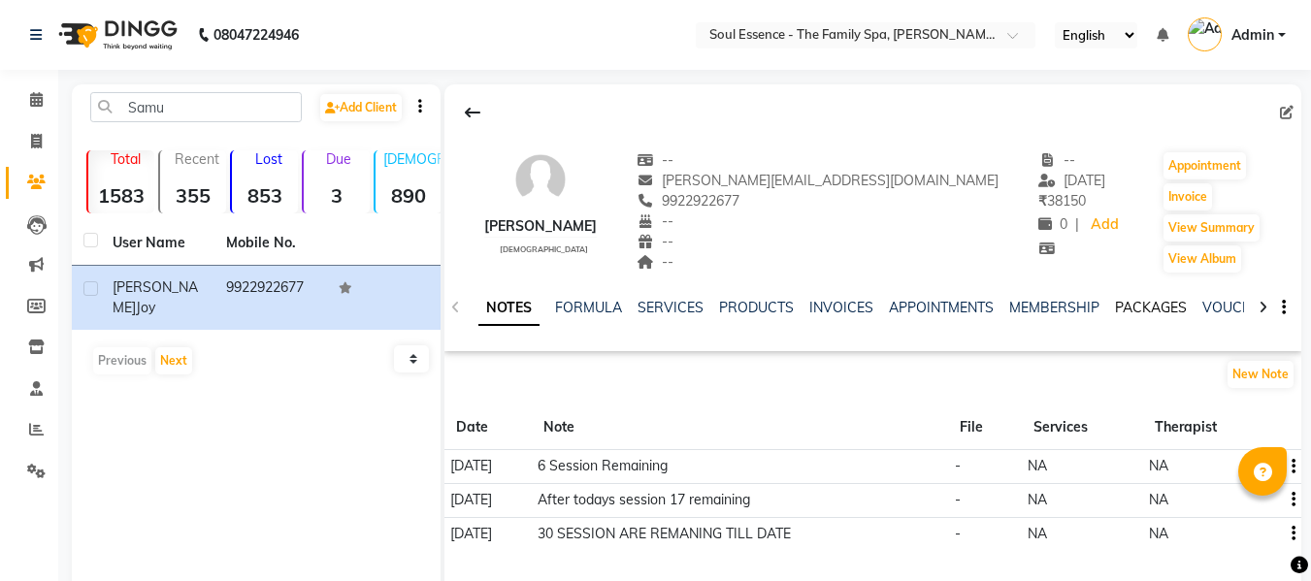
click at [1137, 310] on link "PACKAGES" at bounding box center [1151, 307] width 72 height 17
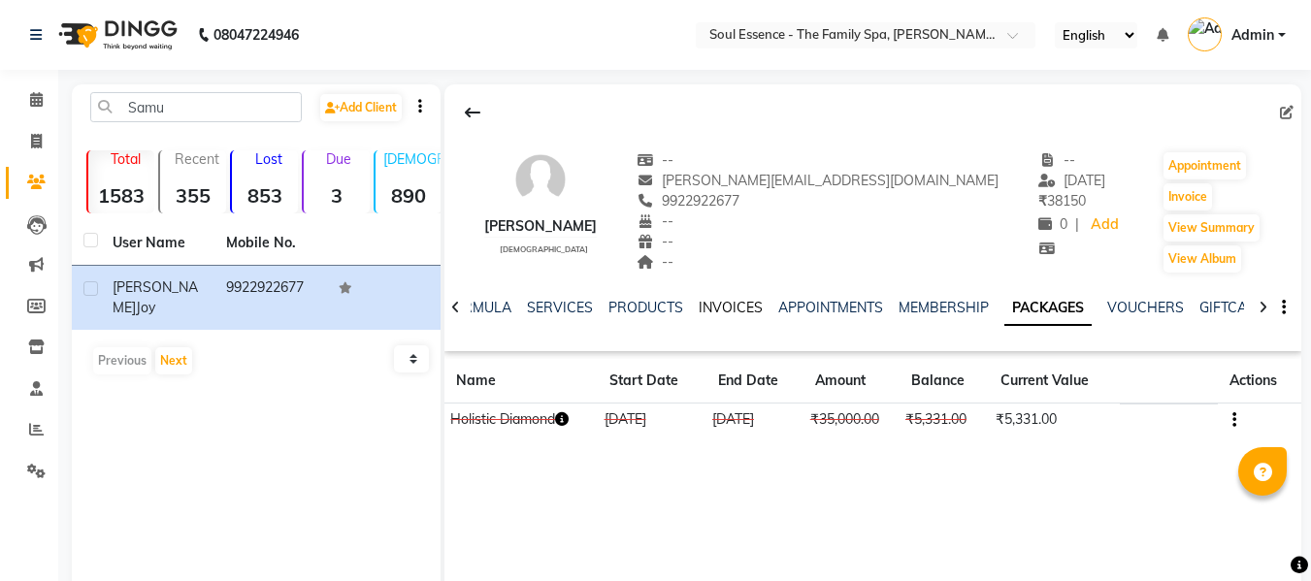
click at [733, 306] on link "INVOICES" at bounding box center [731, 307] width 64 height 17
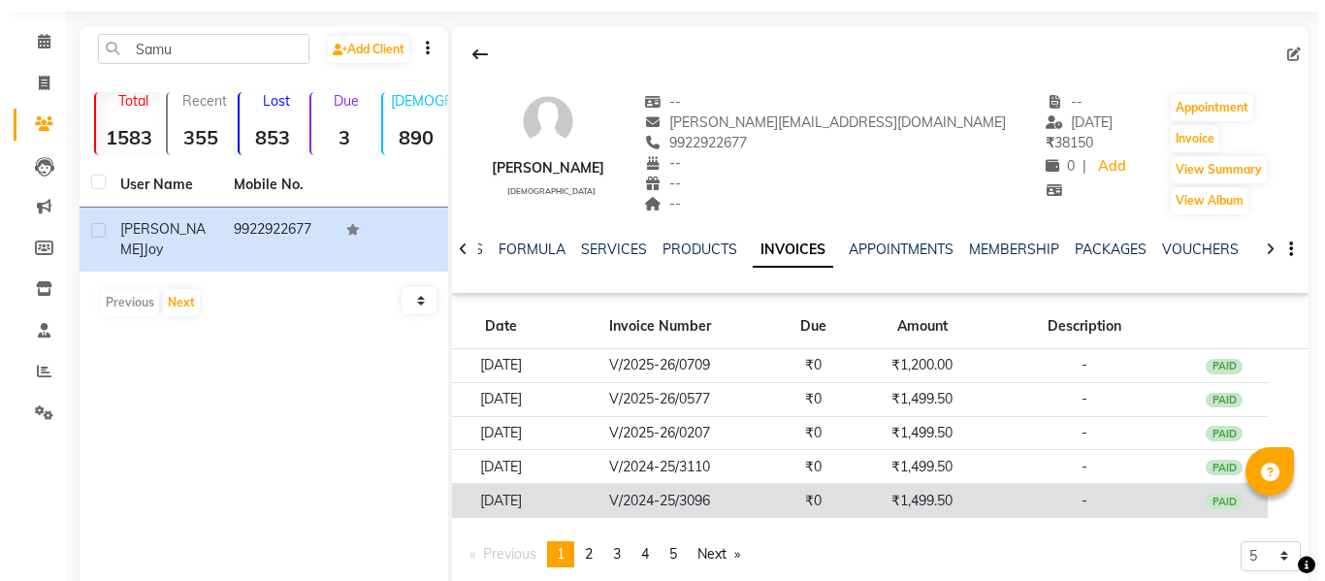
scroll to position [114, 0]
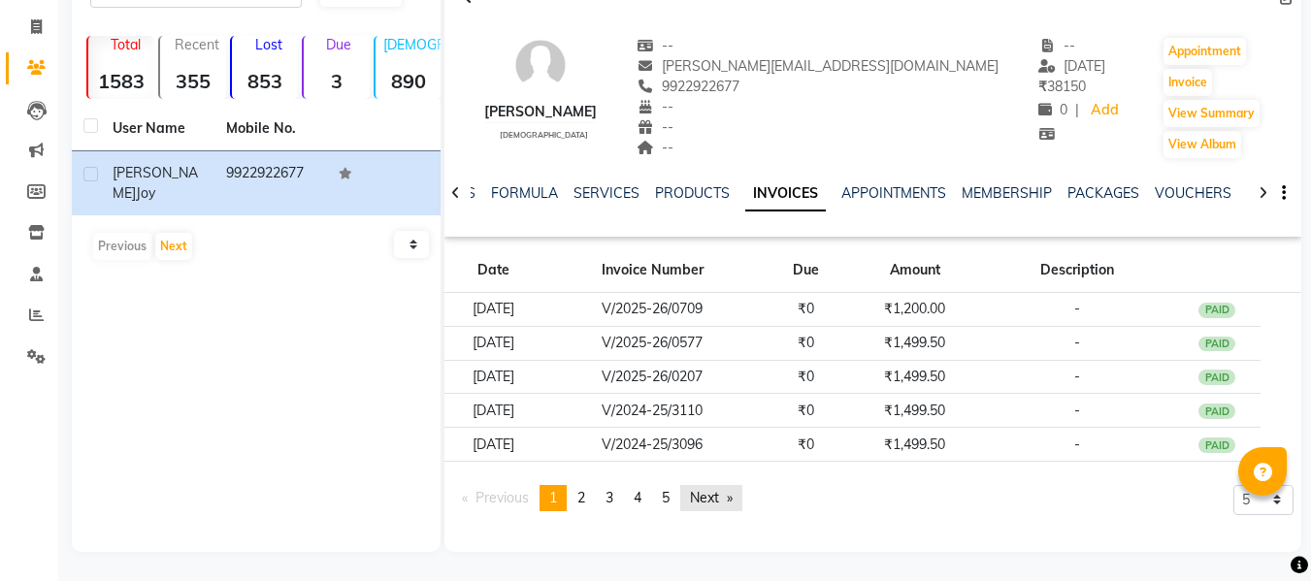
click at [729, 493] on link "Next page" at bounding box center [711, 498] width 62 height 26
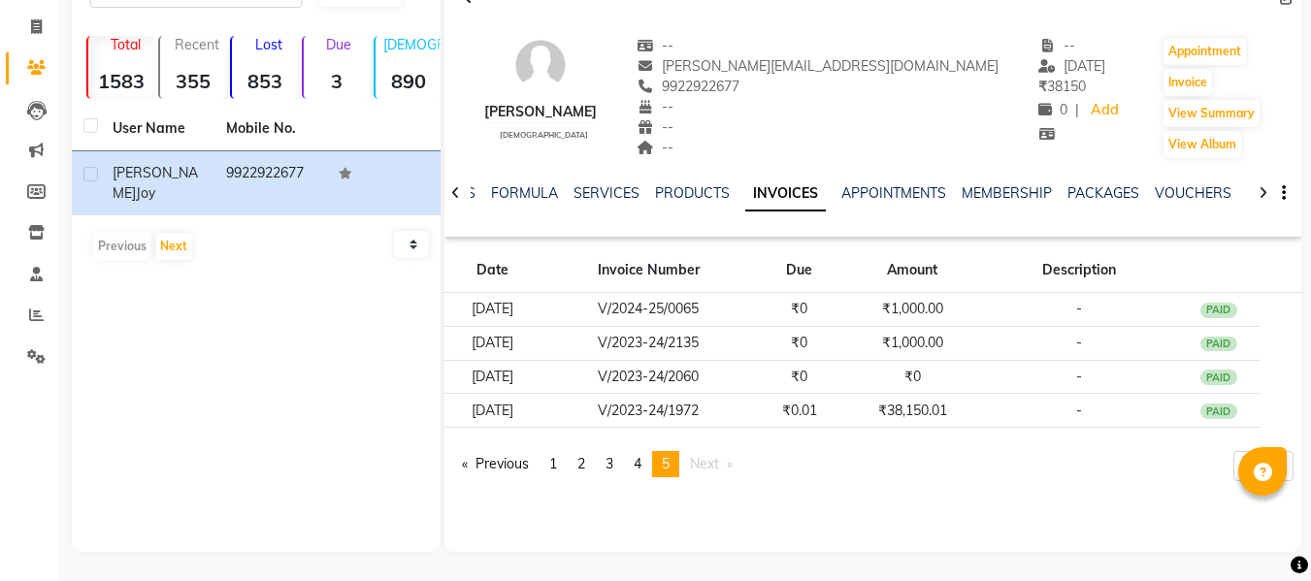
click at [729, 493] on pagination-controls "Previous page 5 / 5 page 1 page 2 page 3 page 4 You're on page 5 Next page" at bounding box center [597, 472] width 291 height 42
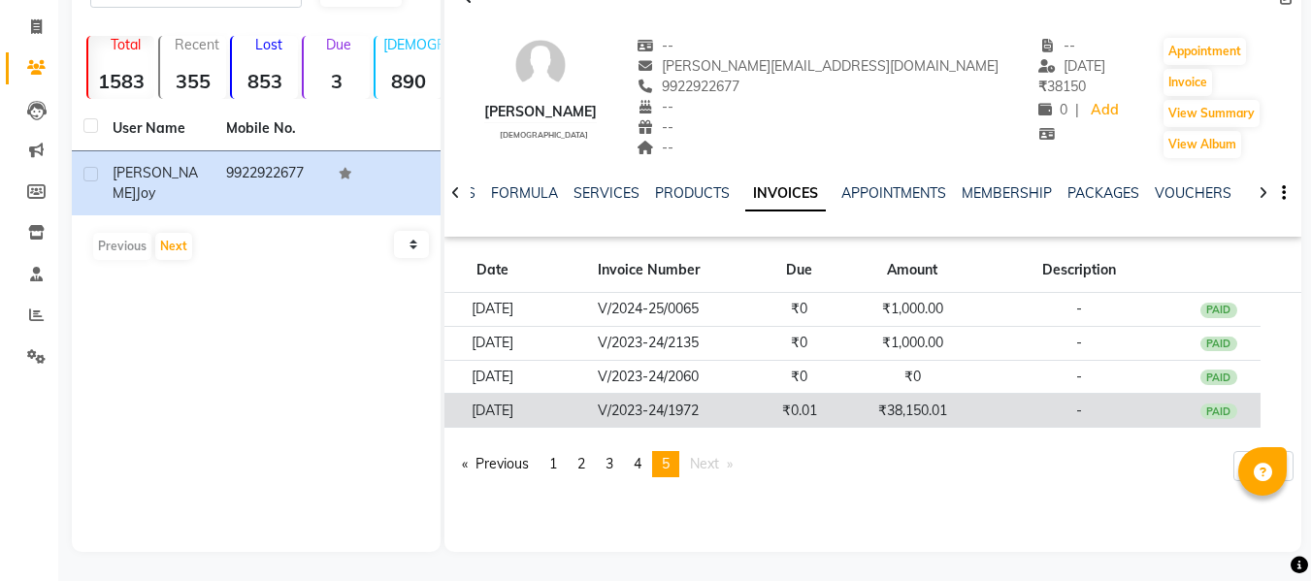
click at [890, 424] on td "₹38,150.01" at bounding box center [912, 411] width 141 height 34
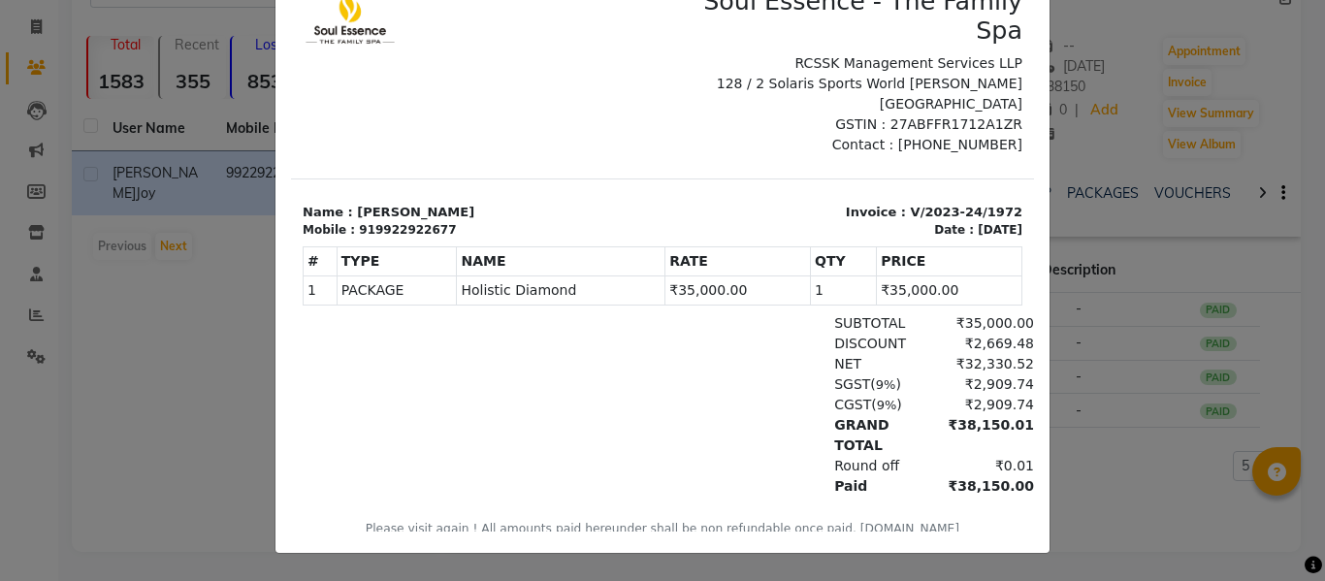
scroll to position [0, 0]
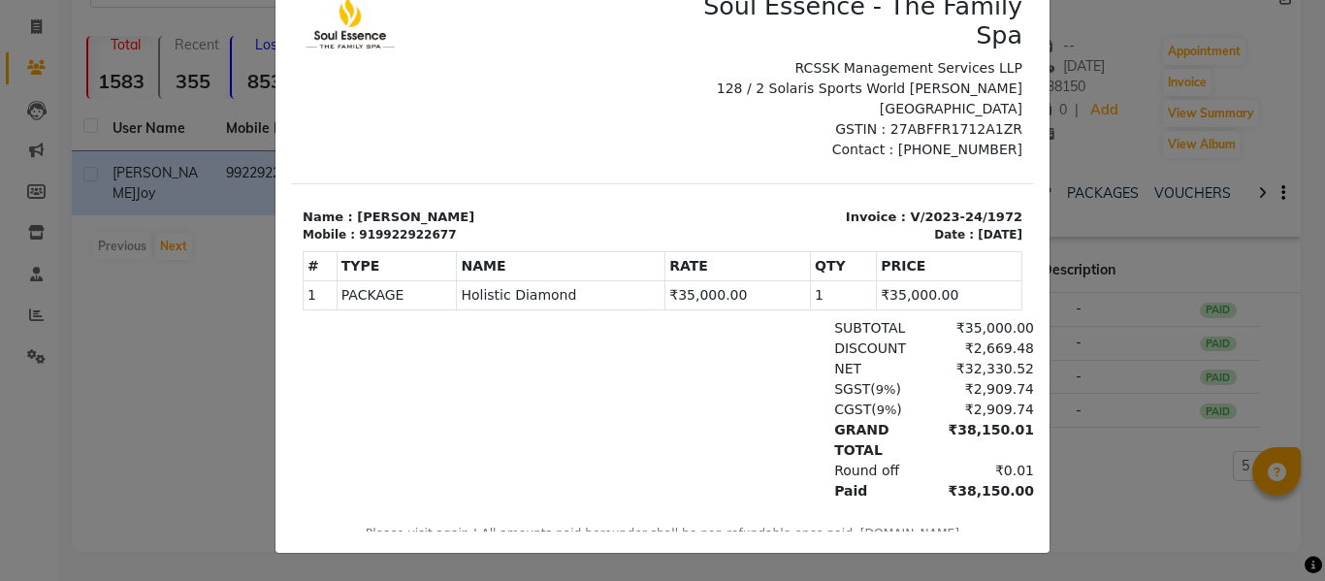
drag, startPoint x: 665, startPoint y: 256, endPoint x: 782, endPoint y: 282, distance: 120.3
click at [776, 280] on table "# TYPE NAME RATE QTY PRICE 1 PACKAGE" at bounding box center [663, 280] width 720 height 59
click at [781, 285] on div "# TYPE NAME RATE QTY PRICE 1" at bounding box center [663, 281] width 720 height 75
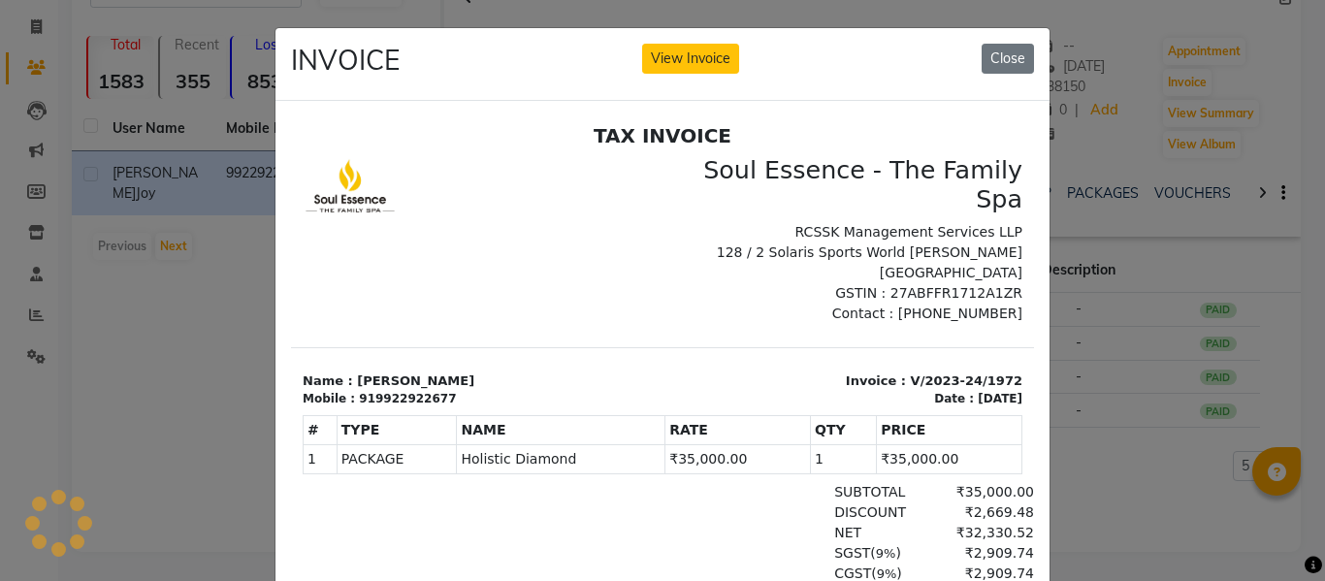
drag, startPoint x: 660, startPoint y: 434, endPoint x: 761, endPoint y: 444, distance: 101.5
click at [761, 444] on div "# TYPE NAME RATE QTY PRICE 1" at bounding box center [663, 444] width 720 height 75
click at [742, 415] on th "RATE" at bounding box center [739, 429] width 146 height 29
click at [766, 444] on td "₹35,000.00" at bounding box center [739, 458] width 146 height 29
drag, startPoint x: 655, startPoint y: 425, endPoint x: 749, endPoint y: 422, distance: 94.2
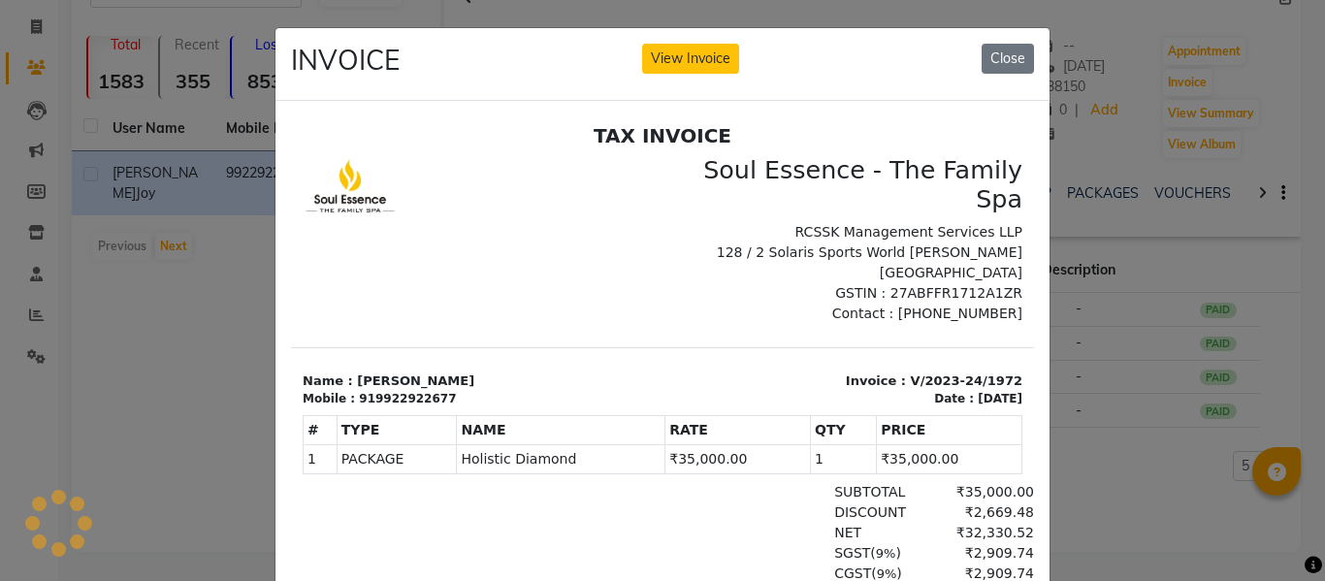
click at [749, 444] on tr "1 PACKAGE PACKAGE Holistic Diamond ₹35,000.00 1" at bounding box center [663, 458] width 719 height 29
click at [993, 66] on button "Close" at bounding box center [1008, 59] width 52 height 30
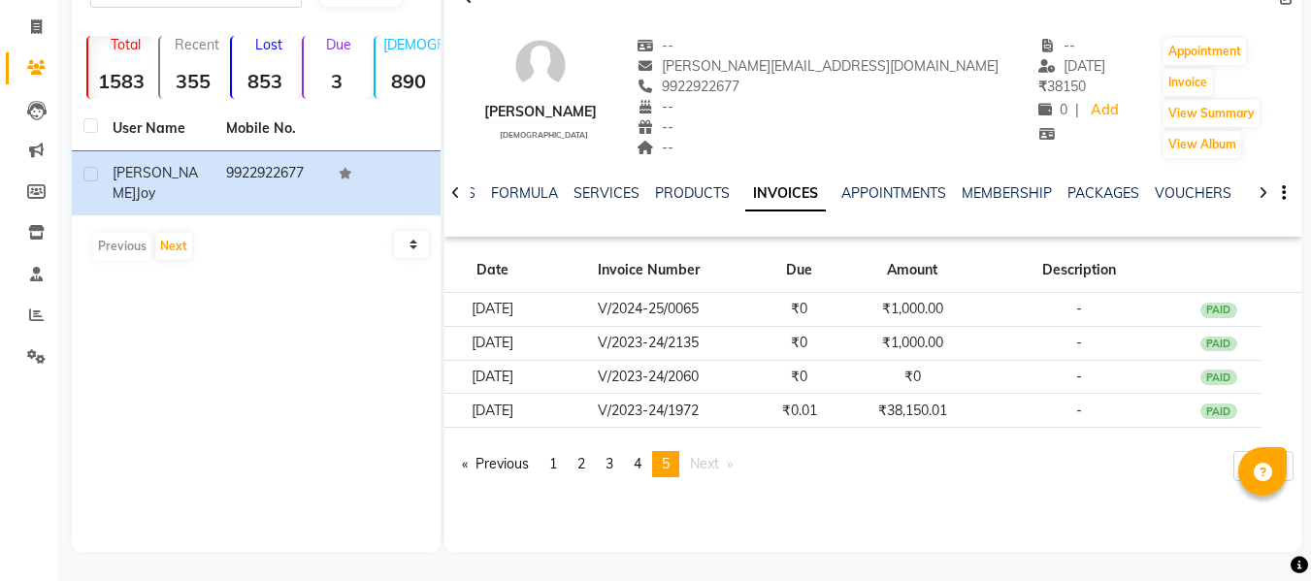
click at [455, 200] on div at bounding box center [455, 192] width 22 height 38
click at [455, 200] on div "NOTES FORMULA SERVICES PRODUCTS INVOICES APPOINTMENTS MEMBERSHIP PACKAGES VOUCH…" at bounding box center [872, 193] width 857 height 67
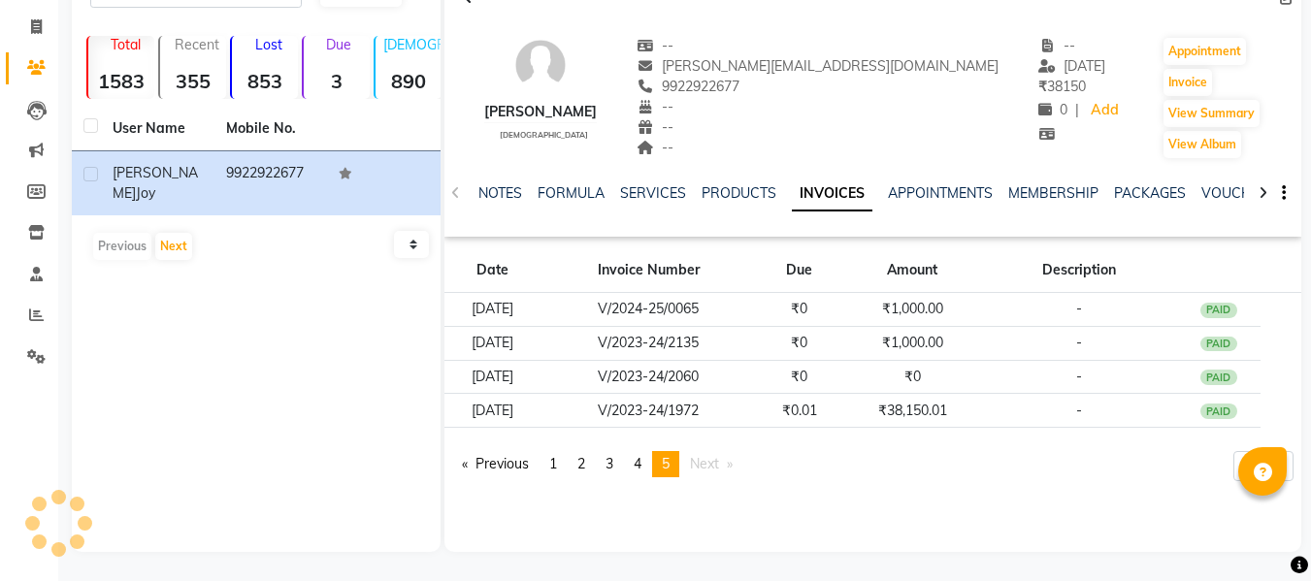
click at [455, 200] on div "NOTES FORMULA SERVICES PRODUCTS INVOICES APPOINTMENTS MEMBERSHIP PACKAGES VOUCH…" at bounding box center [872, 193] width 857 height 67
click at [489, 195] on link "NOTES" at bounding box center [500, 192] width 44 height 17
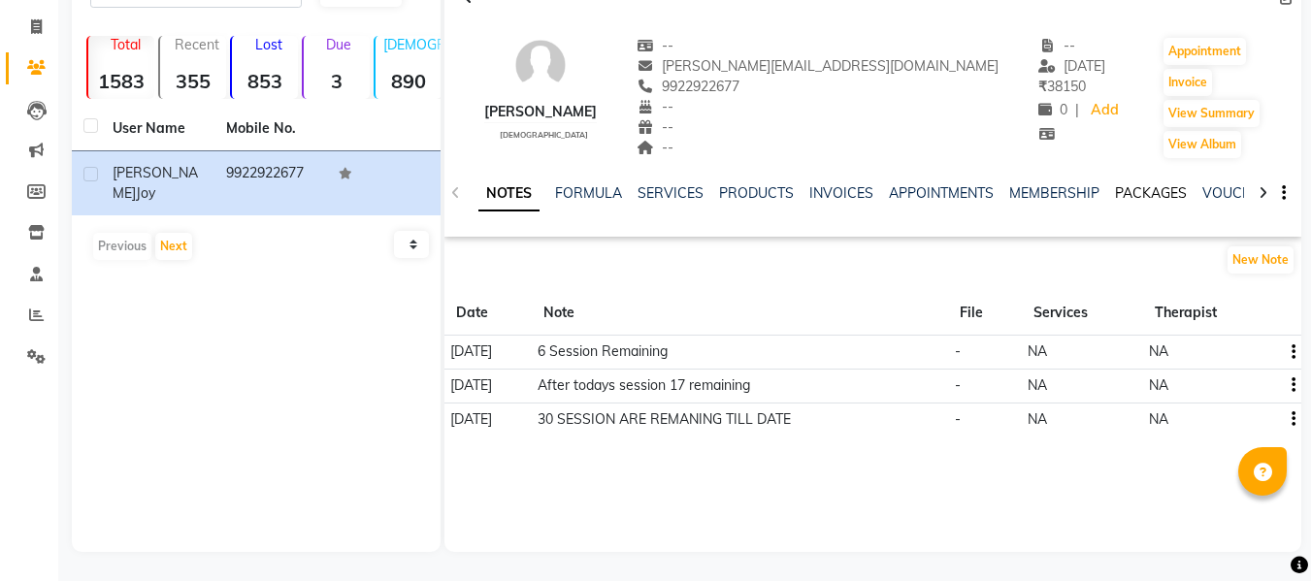
click at [1124, 194] on link "PACKAGES" at bounding box center [1151, 192] width 72 height 17
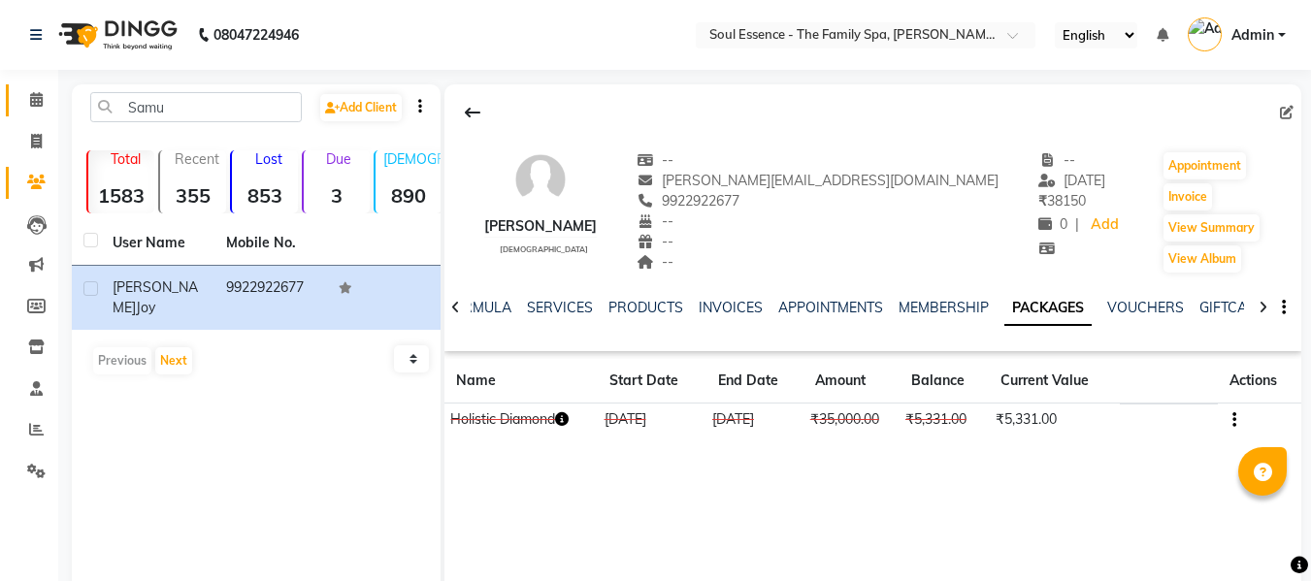
click at [31, 86] on link "Calendar" at bounding box center [29, 100] width 47 height 32
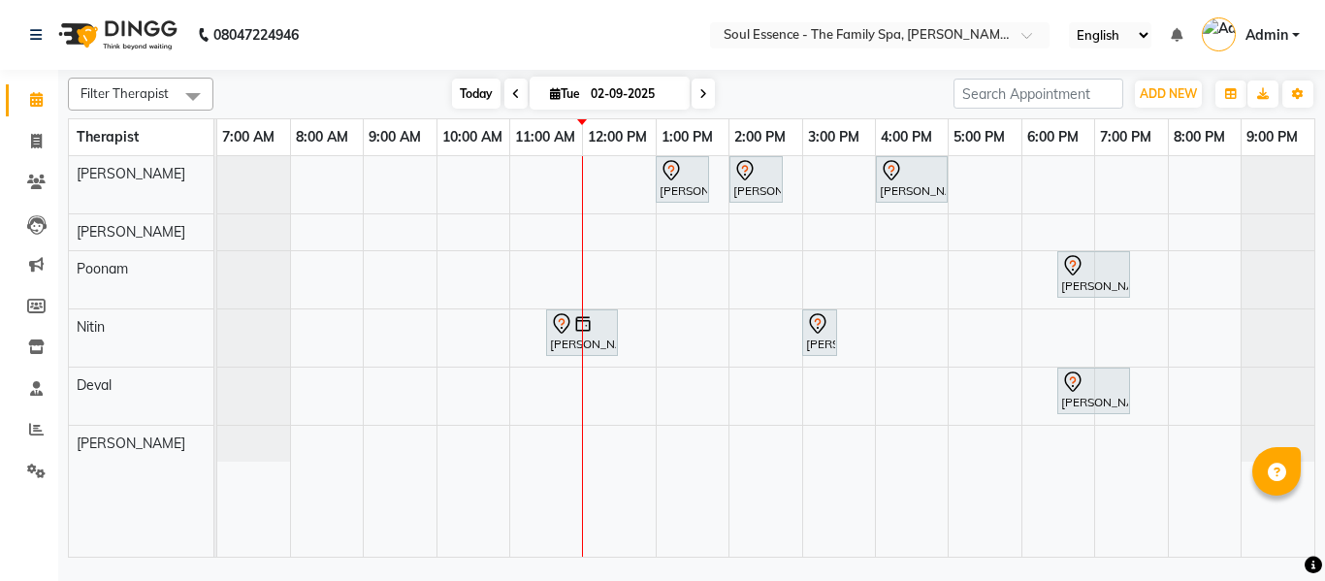
click at [492, 87] on span "Today" at bounding box center [476, 94] width 49 height 30
click at [18, 175] on link "Clients" at bounding box center [29, 183] width 47 height 32
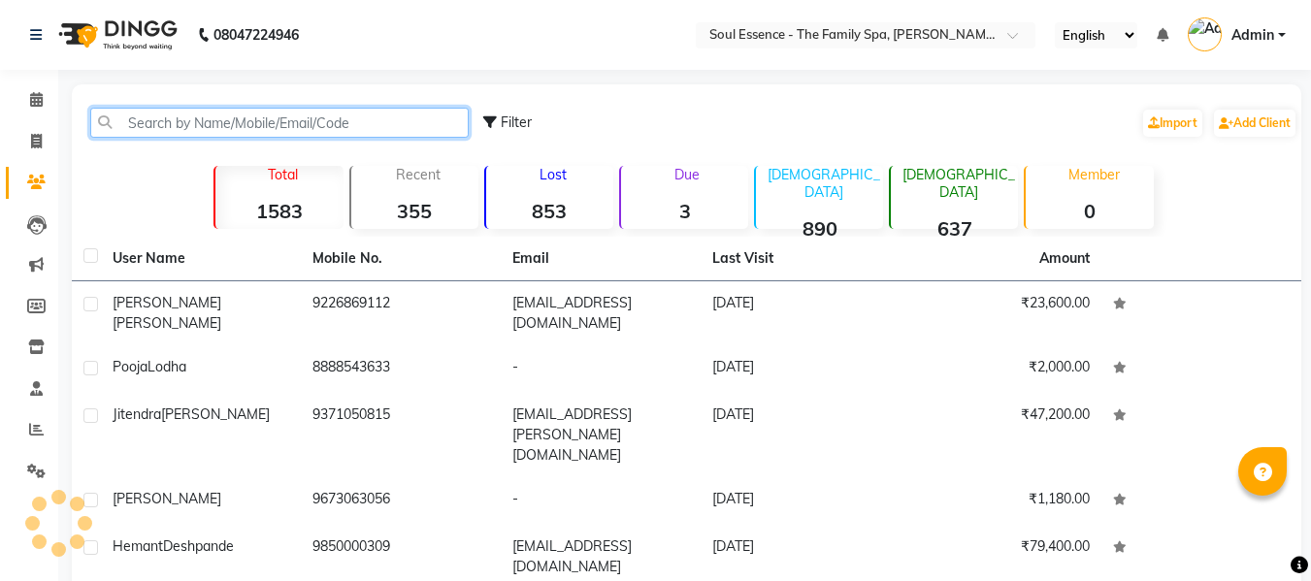
click at [285, 114] on input "text" at bounding box center [279, 123] width 378 height 30
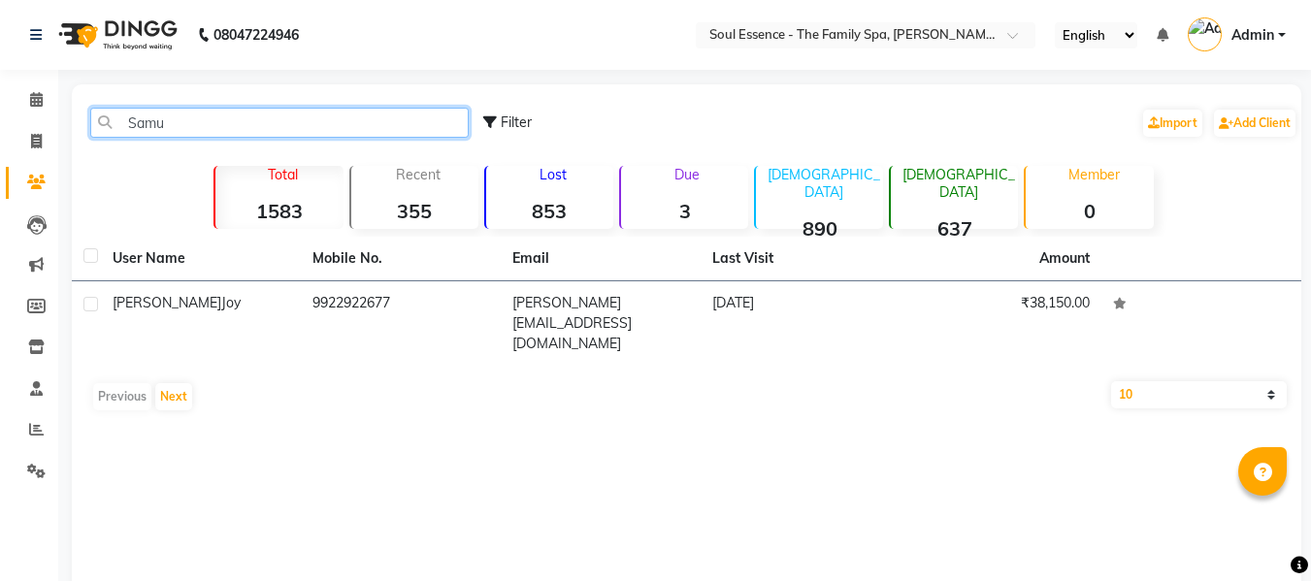
type input "Samu"
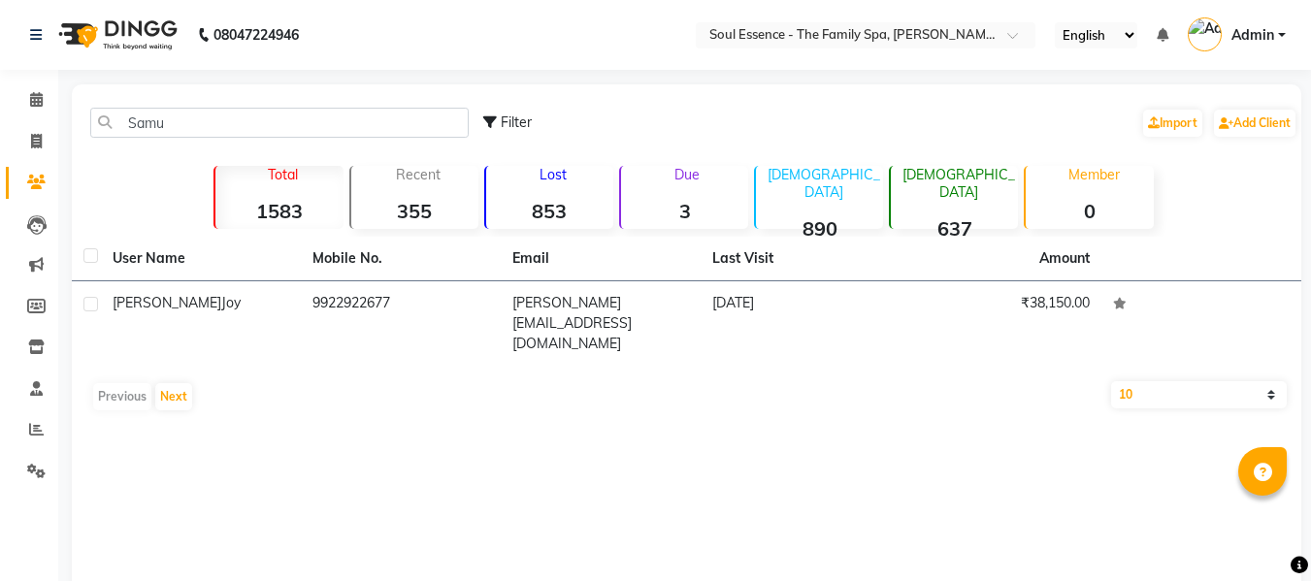
click at [438, 316] on td "9922922677" at bounding box center [401, 323] width 200 height 84
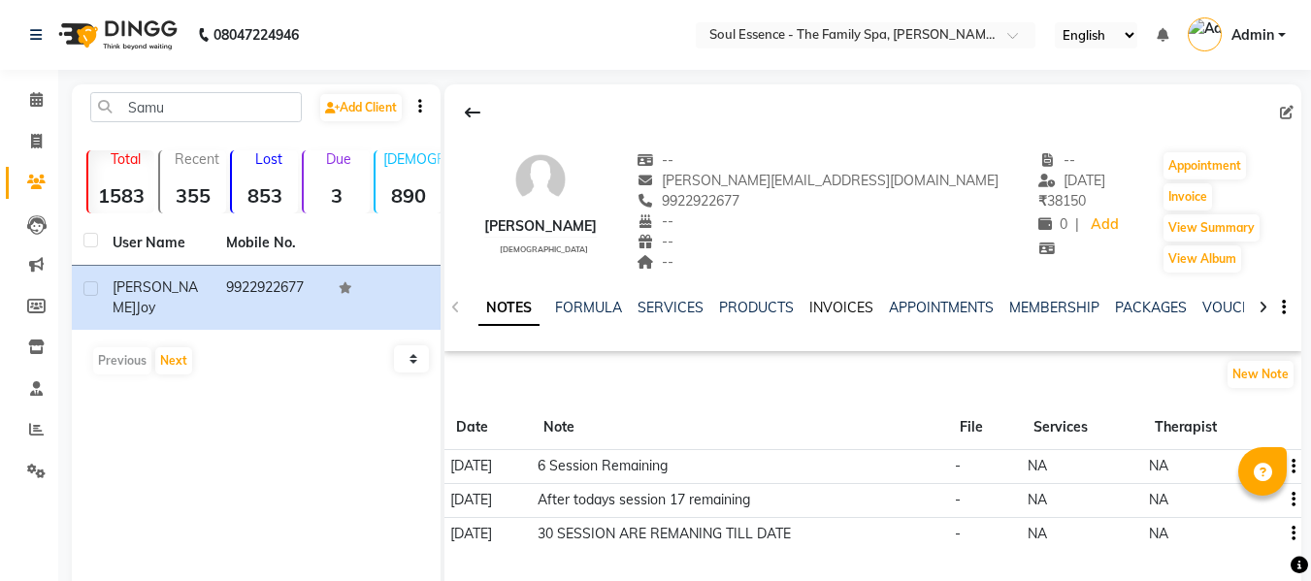
click at [843, 309] on link "INVOICES" at bounding box center [841, 307] width 64 height 17
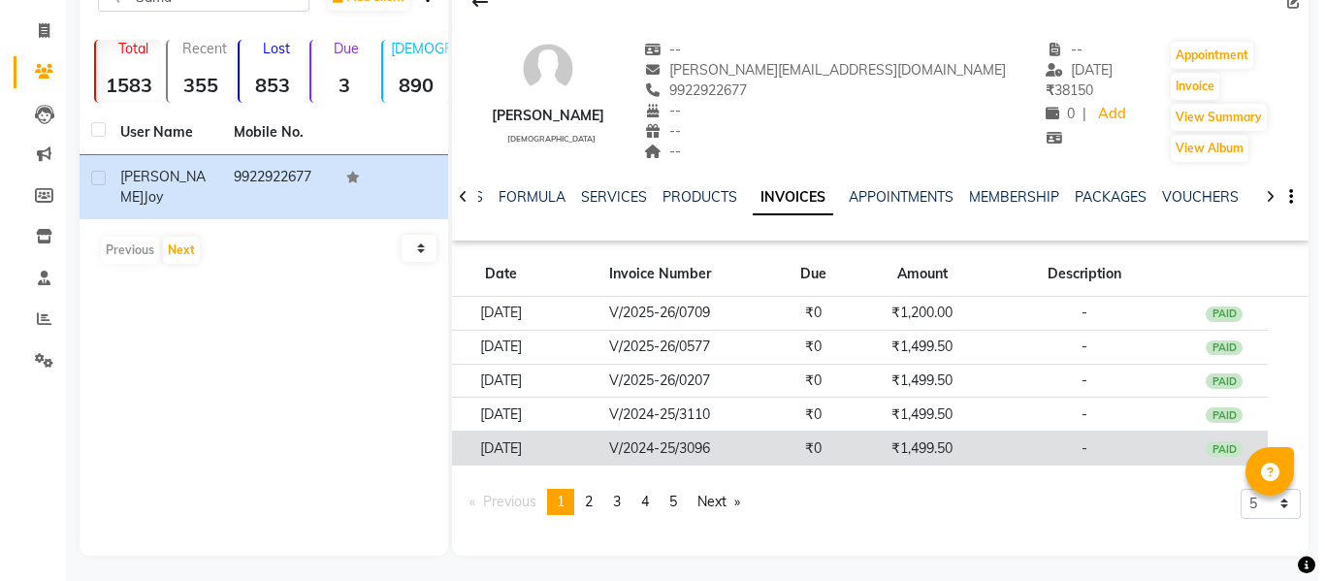
scroll to position [114, 0]
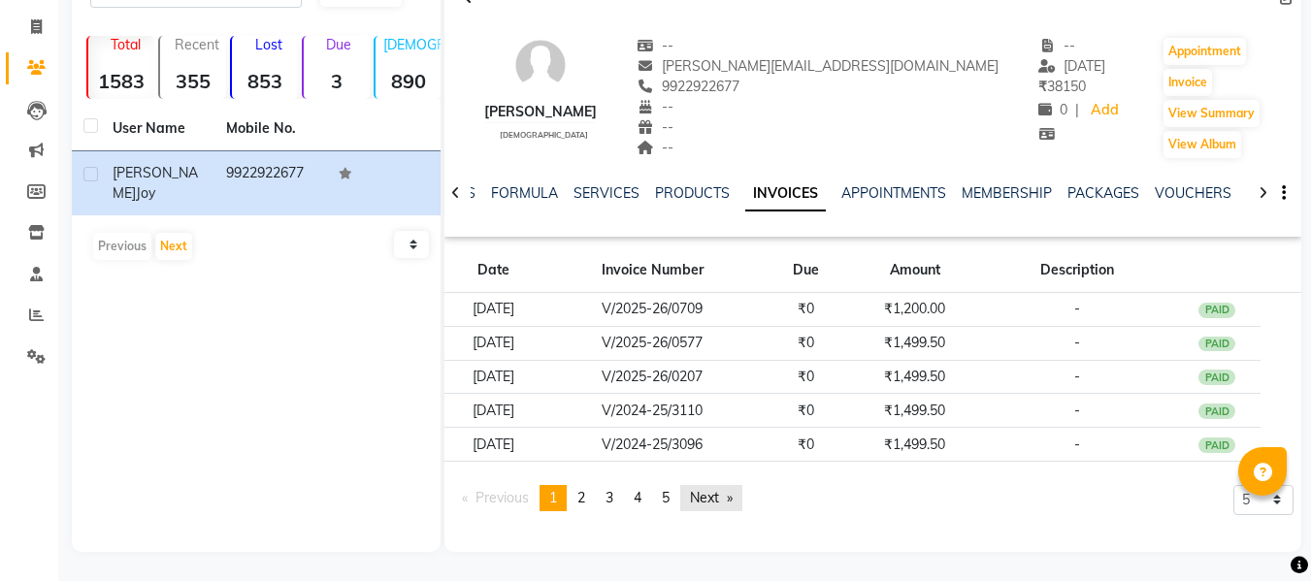
click at [740, 481] on app-client-invoices "Date Invoice Number Due Amount Description [DATE] V/2025-26/0709 ₹0 ₹1,200.00 -…" at bounding box center [872, 385] width 857 height 282
click at [740, 510] on link "Next page" at bounding box center [711, 498] width 62 height 26
click at [732, 504] on link "Next page" at bounding box center [711, 498] width 62 height 26
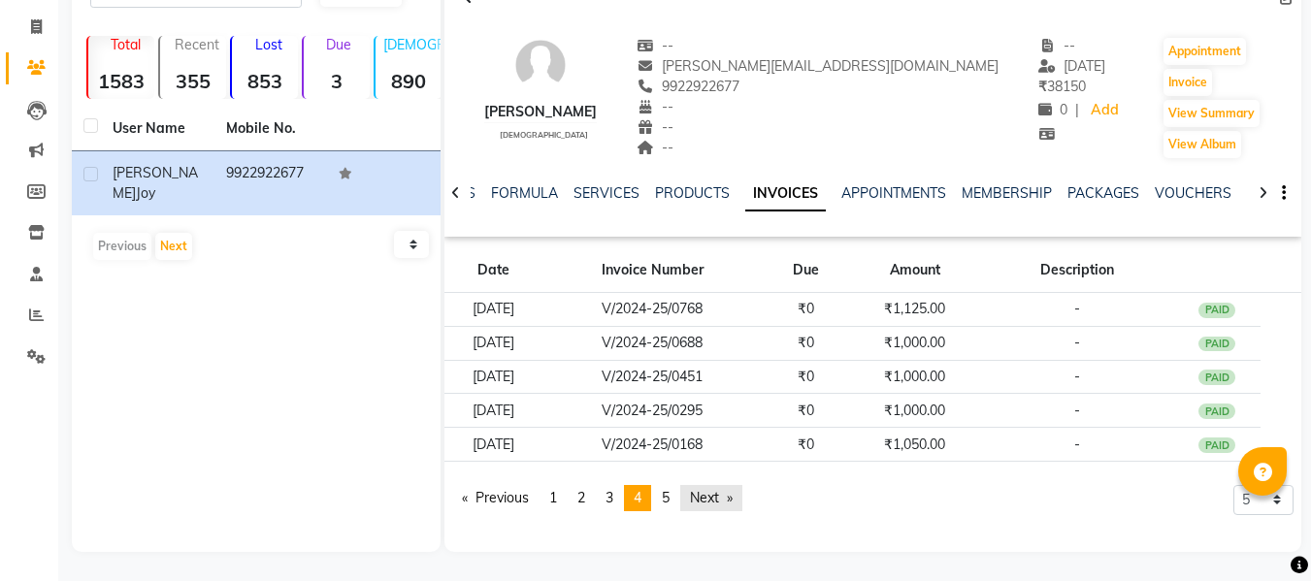
click at [732, 504] on div "[PERSON_NAME] [DEMOGRAPHIC_DATA] -- [PERSON_NAME][EMAIL_ADDRESS][DOMAIN_NAME] 9…" at bounding box center [872, 261] width 857 height 582
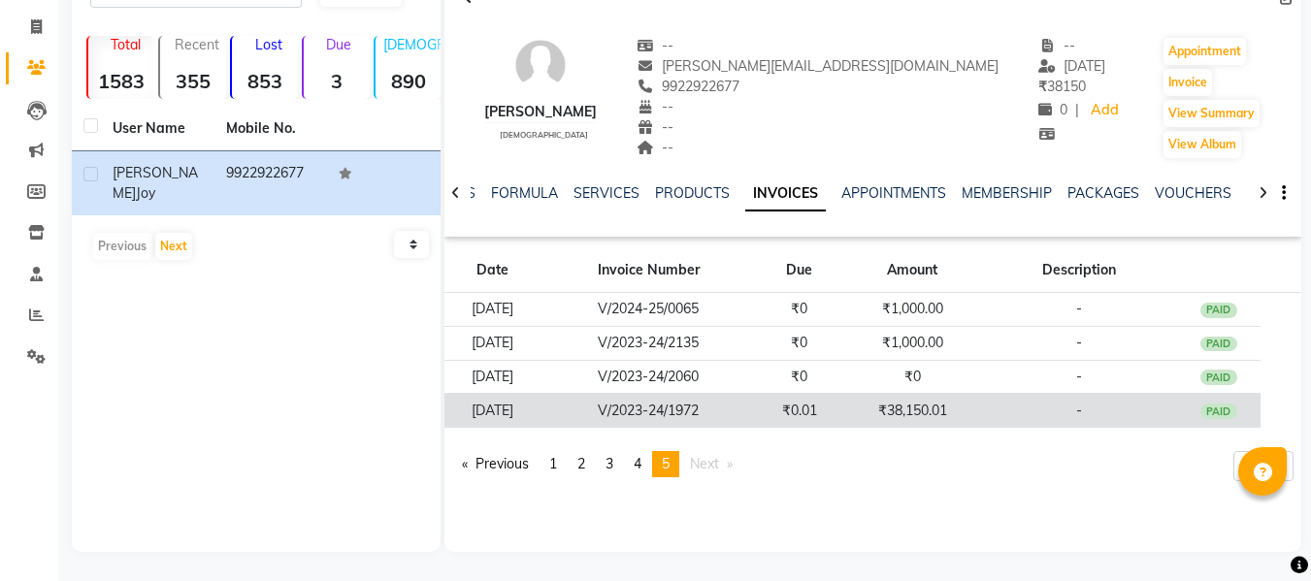
click at [895, 422] on td "₹38,150.01" at bounding box center [912, 411] width 141 height 34
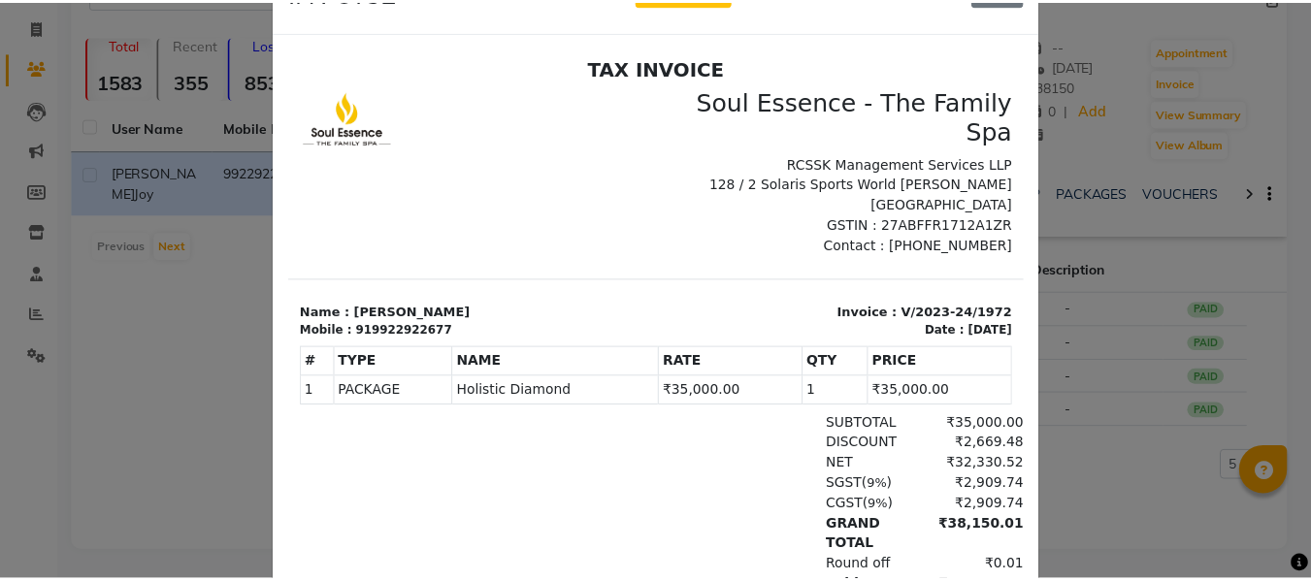
scroll to position [0, 0]
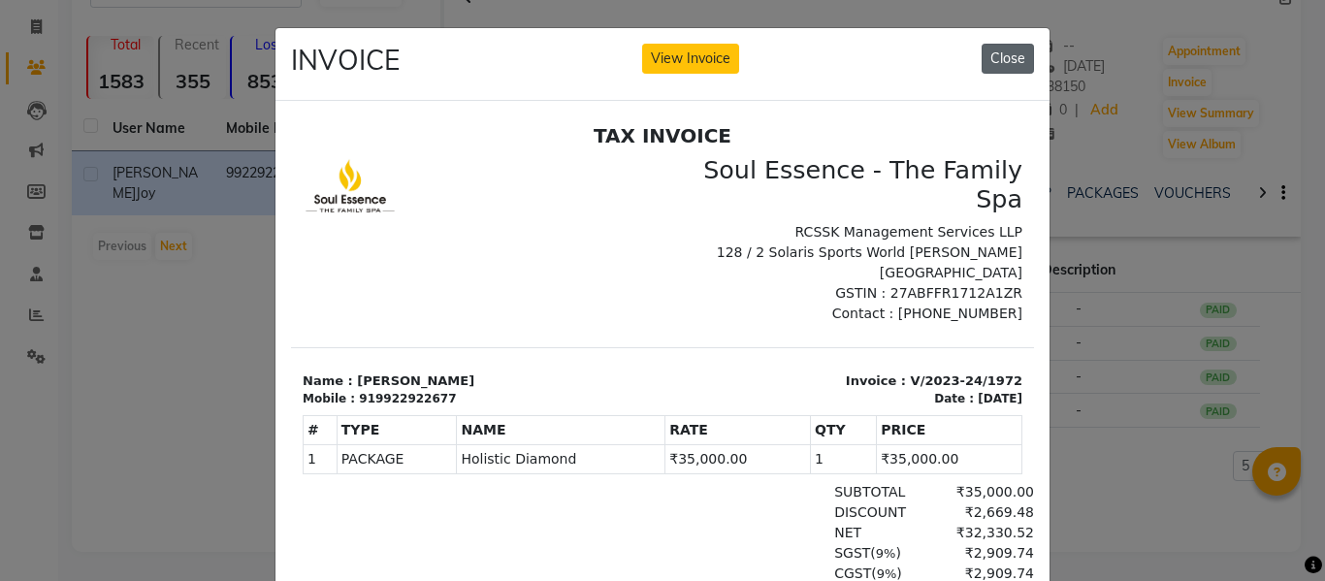
click at [992, 73] on button "Close" at bounding box center [1008, 59] width 52 height 30
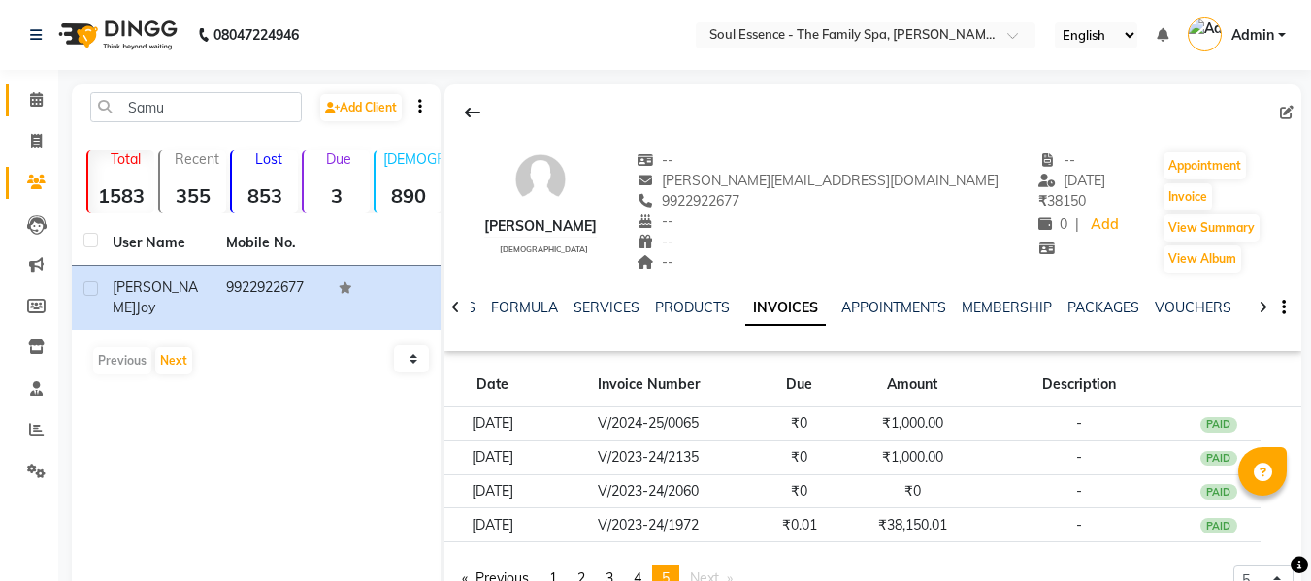
click at [46, 114] on link "Calendar" at bounding box center [29, 100] width 47 height 32
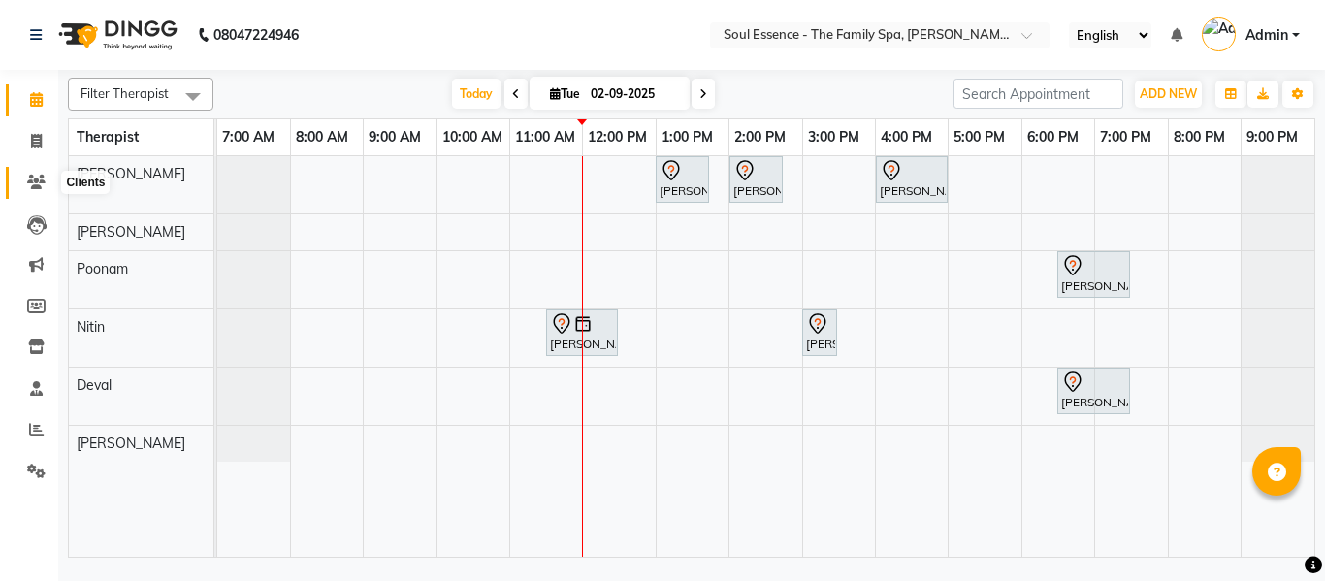
click at [43, 186] on icon at bounding box center [36, 182] width 18 height 15
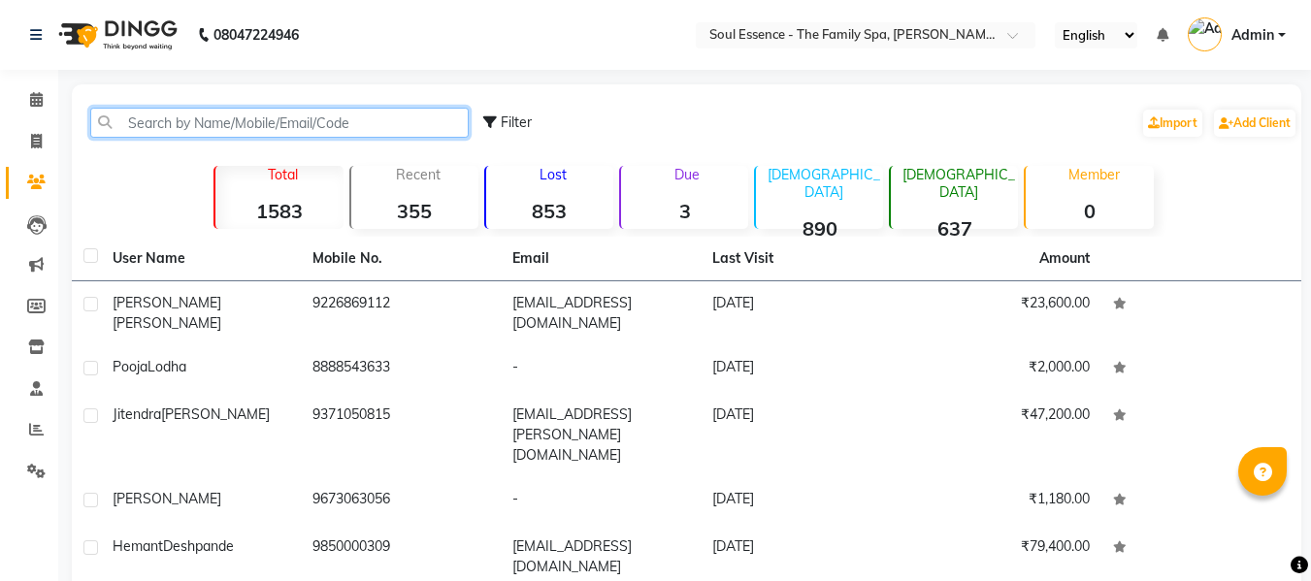
click at [219, 134] on input "text" at bounding box center [279, 123] width 378 height 30
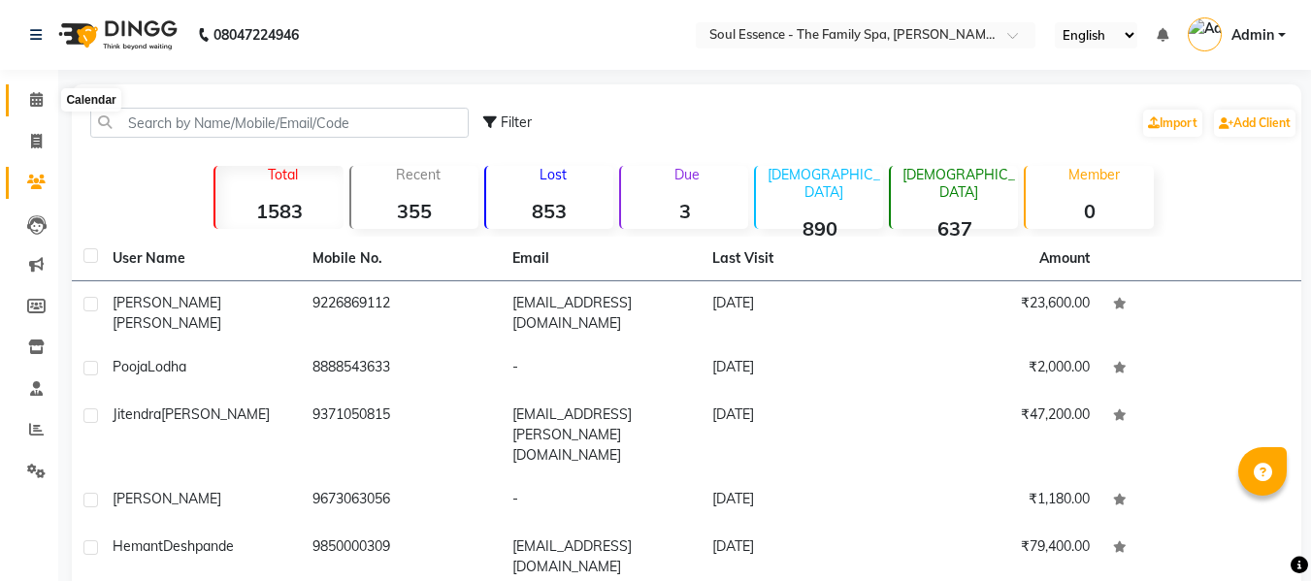
drag, startPoint x: 23, startPoint y: 108, endPoint x: 130, endPoint y: 59, distance: 117.2
click at [23, 108] on span at bounding box center [36, 100] width 34 height 22
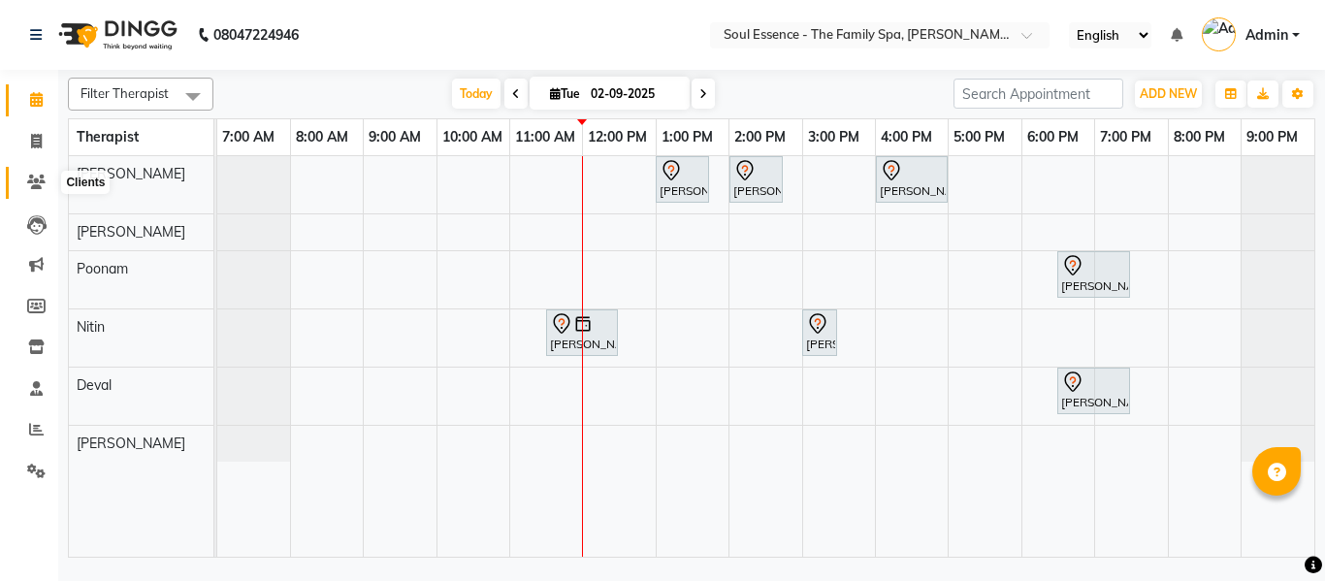
click at [33, 175] on icon at bounding box center [36, 182] width 18 height 15
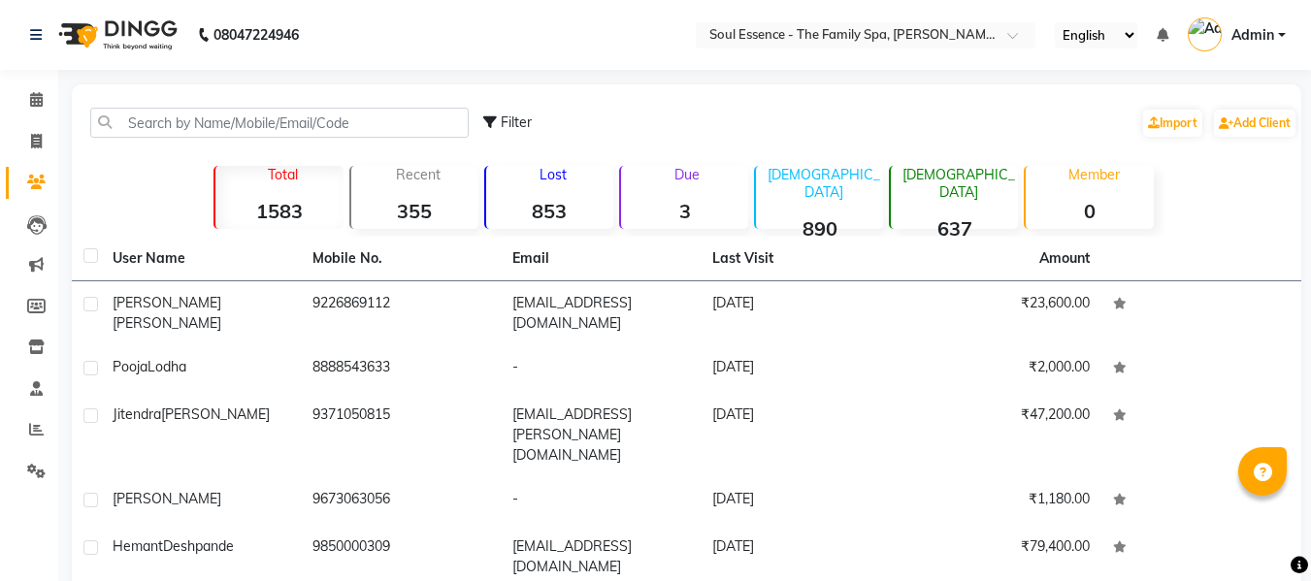
click at [163, 106] on div "Filter Import Add Client" at bounding box center [686, 122] width 1221 height 61
click at [202, 141] on div "Filter Import Add Client" at bounding box center [686, 122] width 1221 height 61
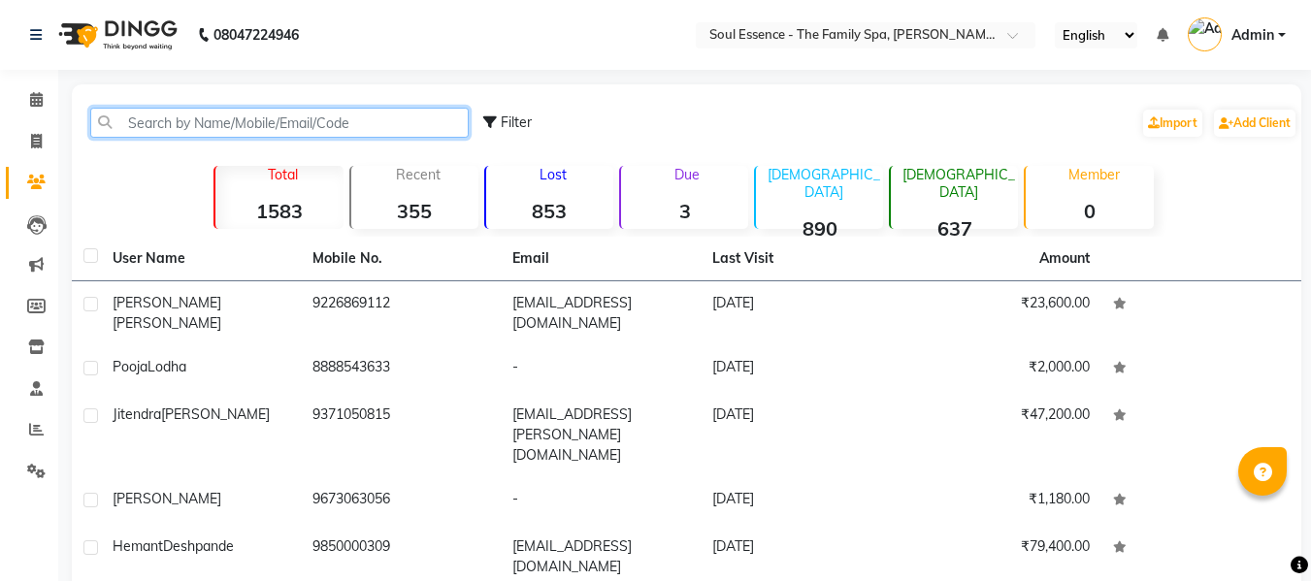
drag, startPoint x: 220, startPoint y: 131, endPoint x: 232, endPoint y: 128, distance: 12.0
click at [220, 131] on input "text" at bounding box center [279, 123] width 378 height 30
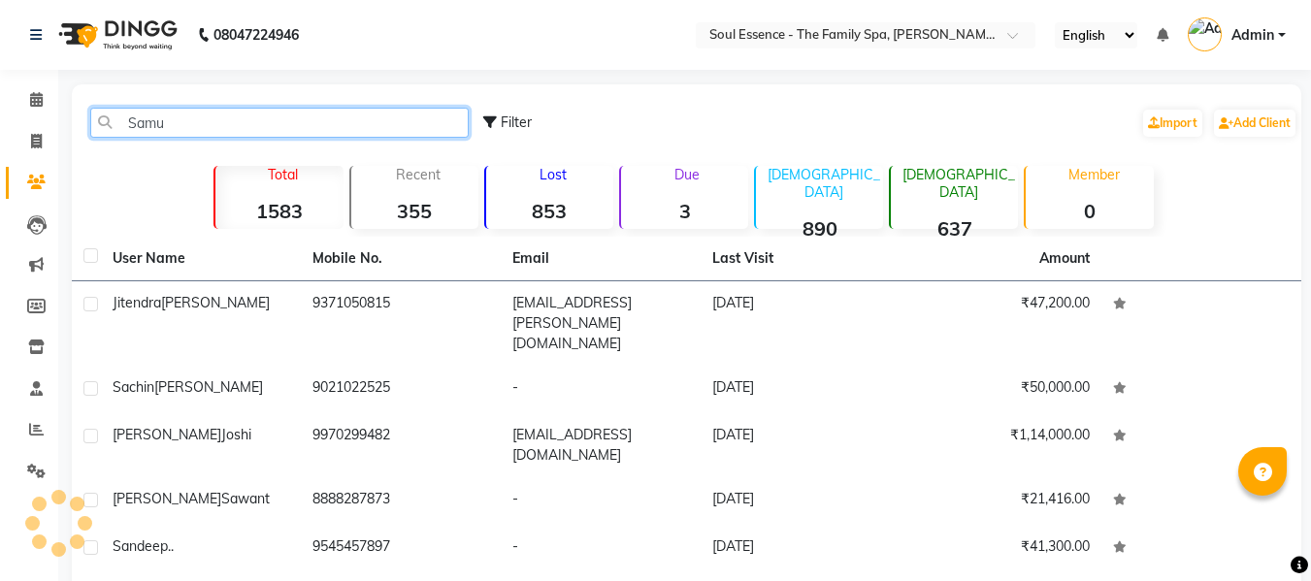
type input "[PERSON_NAME]"
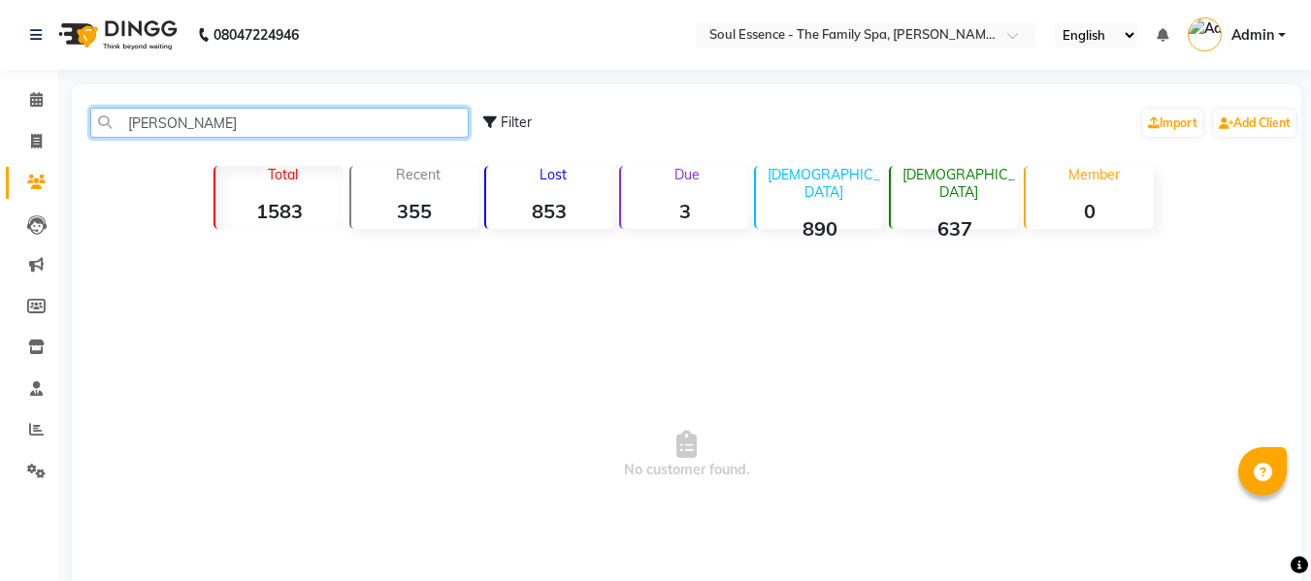
drag, startPoint x: 299, startPoint y: 122, endPoint x: 0, endPoint y: 145, distance: 299.7
click at [0, 145] on app-home "08047224946 Select Location × Soul Essence - The Family Spa, [PERSON_NAME] Colo…" at bounding box center [655, 370] width 1311 height 741
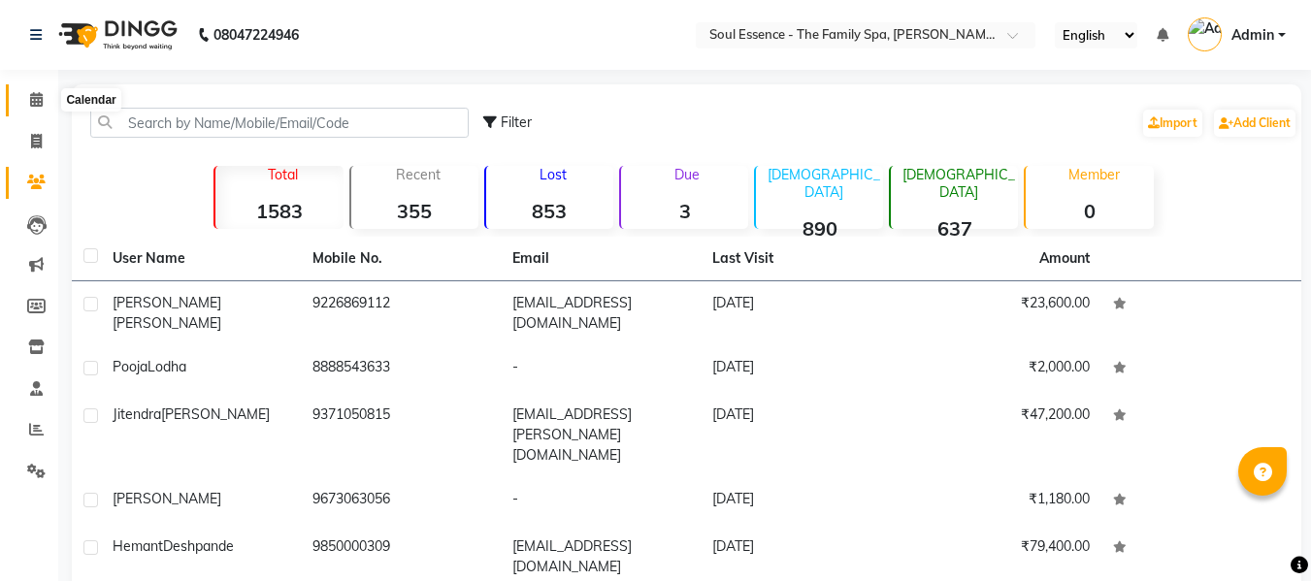
click at [37, 100] on icon at bounding box center [36, 99] width 13 height 15
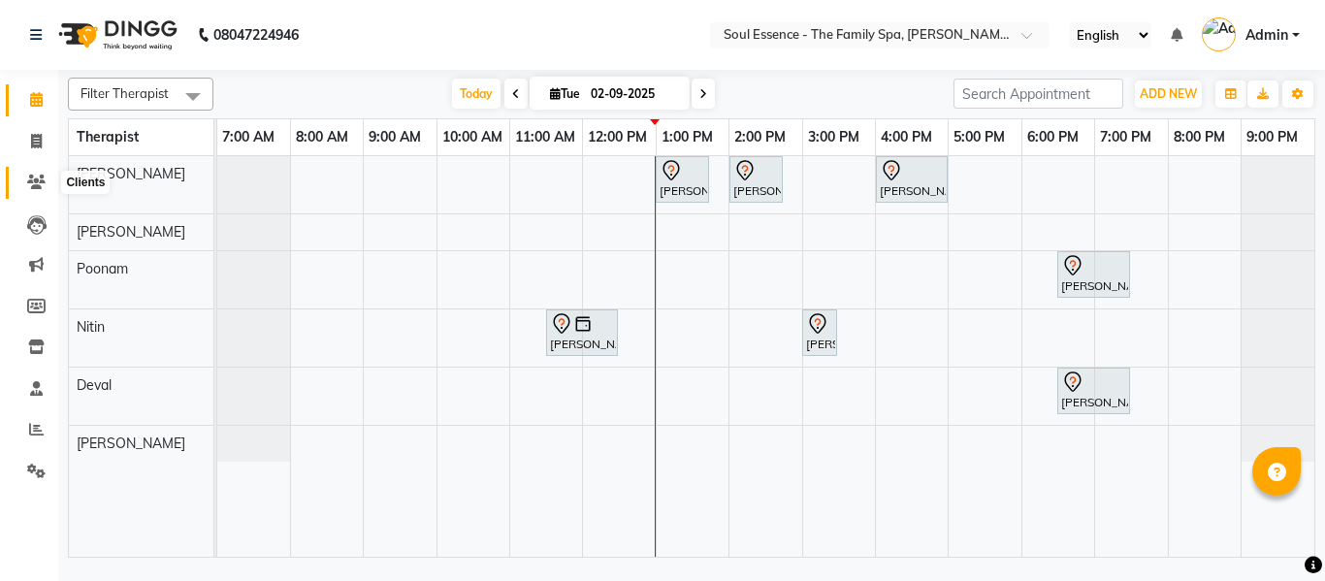
click at [19, 186] on span at bounding box center [36, 183] width 34 height 22
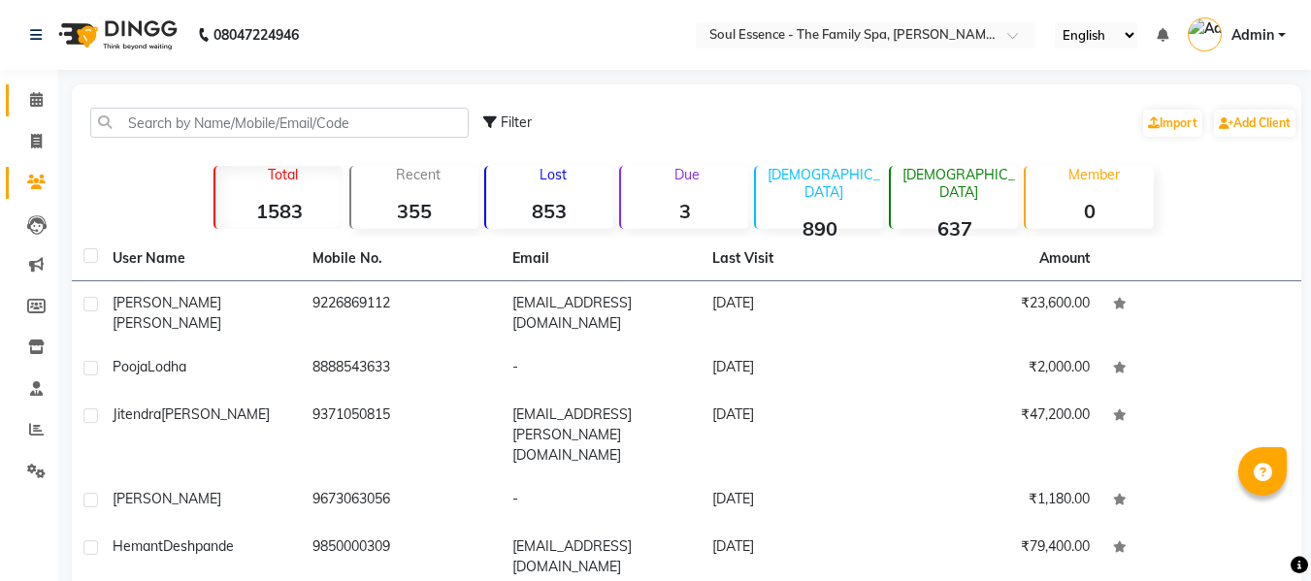
click at [42, 112] on link "Calendar" at bounding box center [29, 100] width 47 height 32
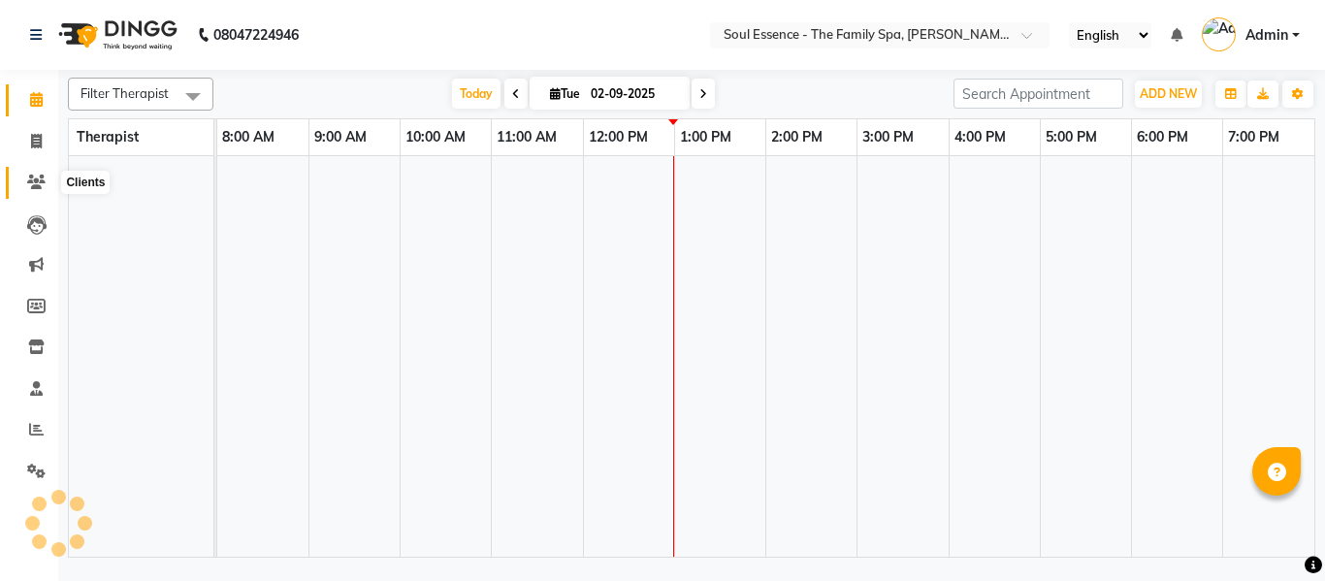
click at [25, 179] on span at bounding box center [36, 183] width 34 height 22
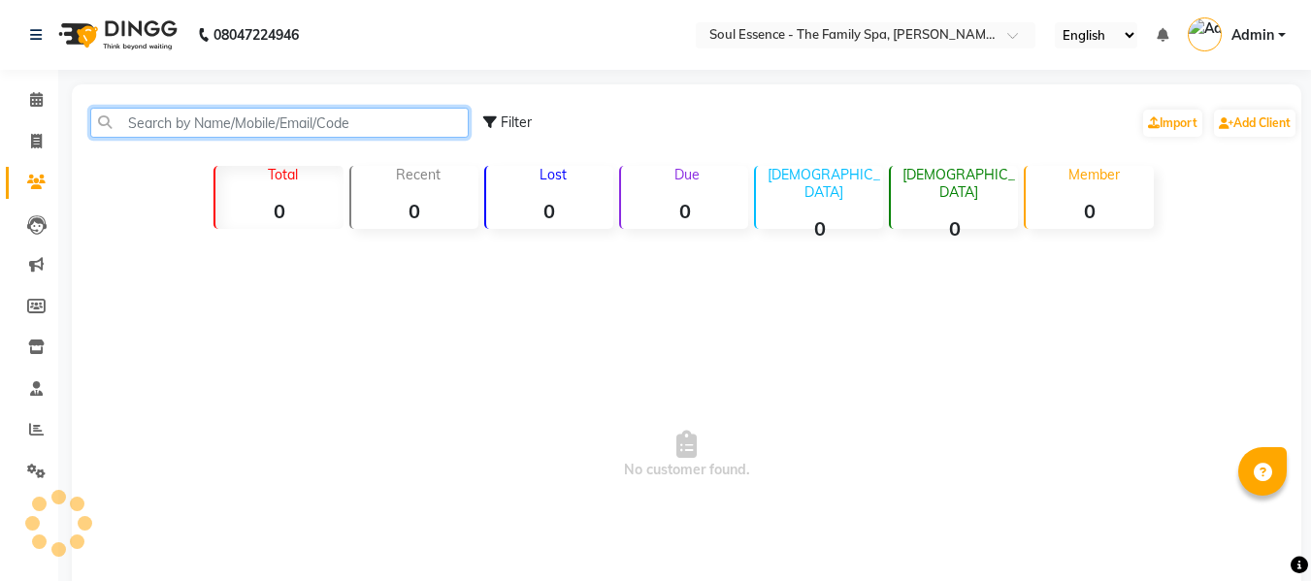
click at [229, 130] on input "text" at bounding box center [279, 123] width 378 height 30
type input "8378976"
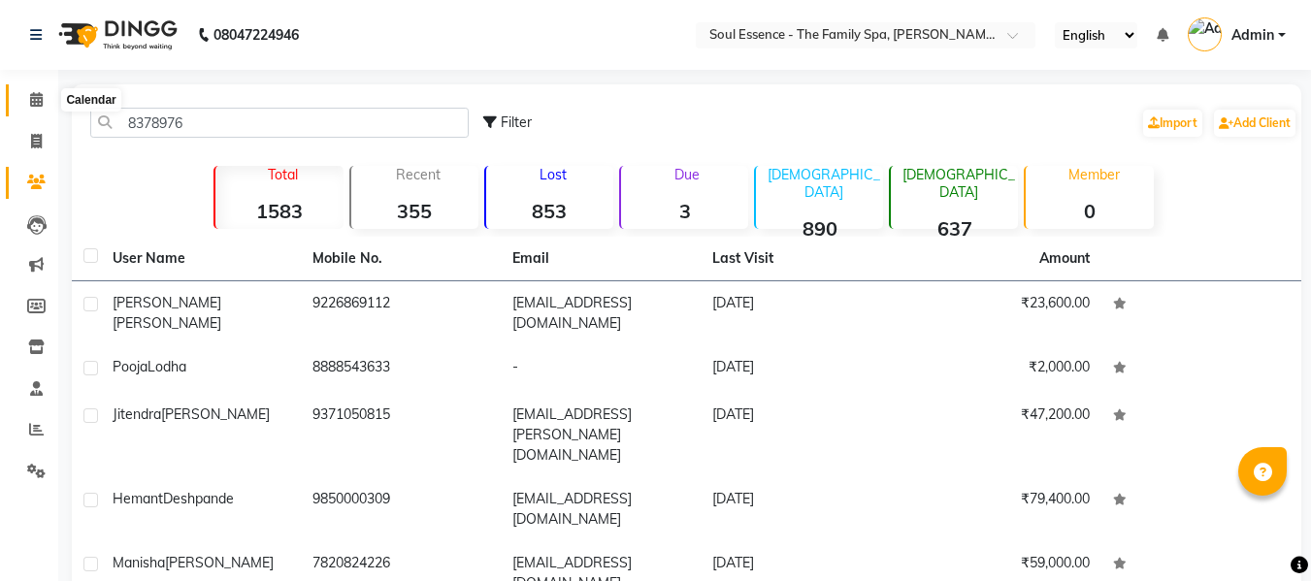
click at [30, 103] on span at bounding box center [36, 100] width 34 height 22
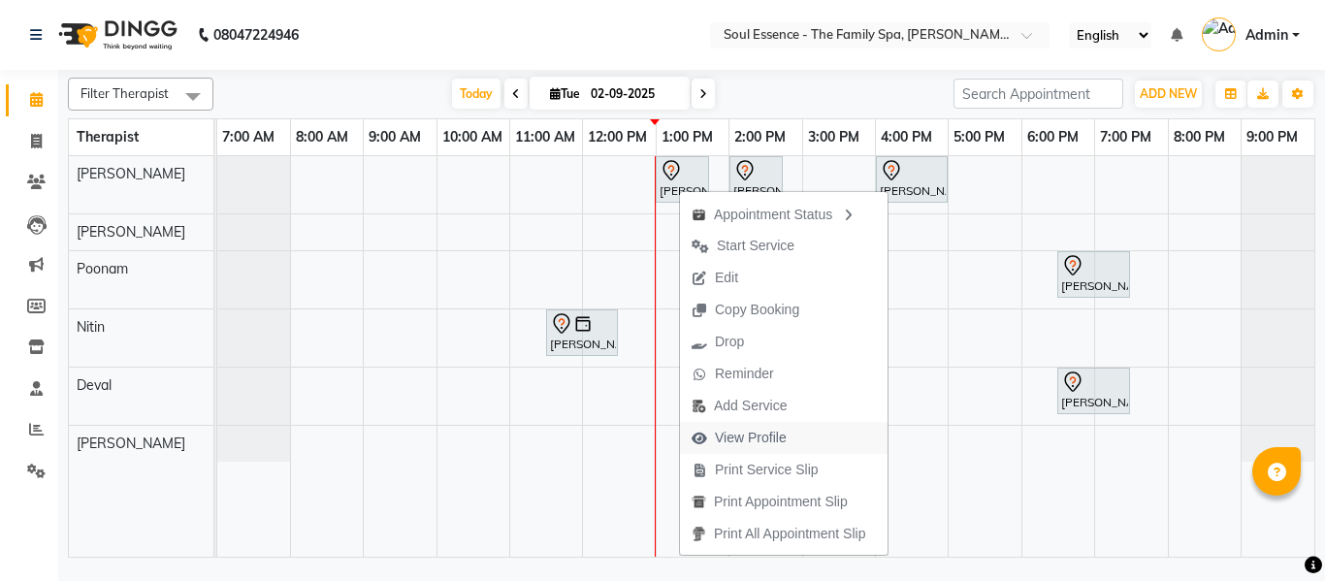
click at [755, 429] on span "View Profile" at bounding box center [751, 438] width 72 height 20
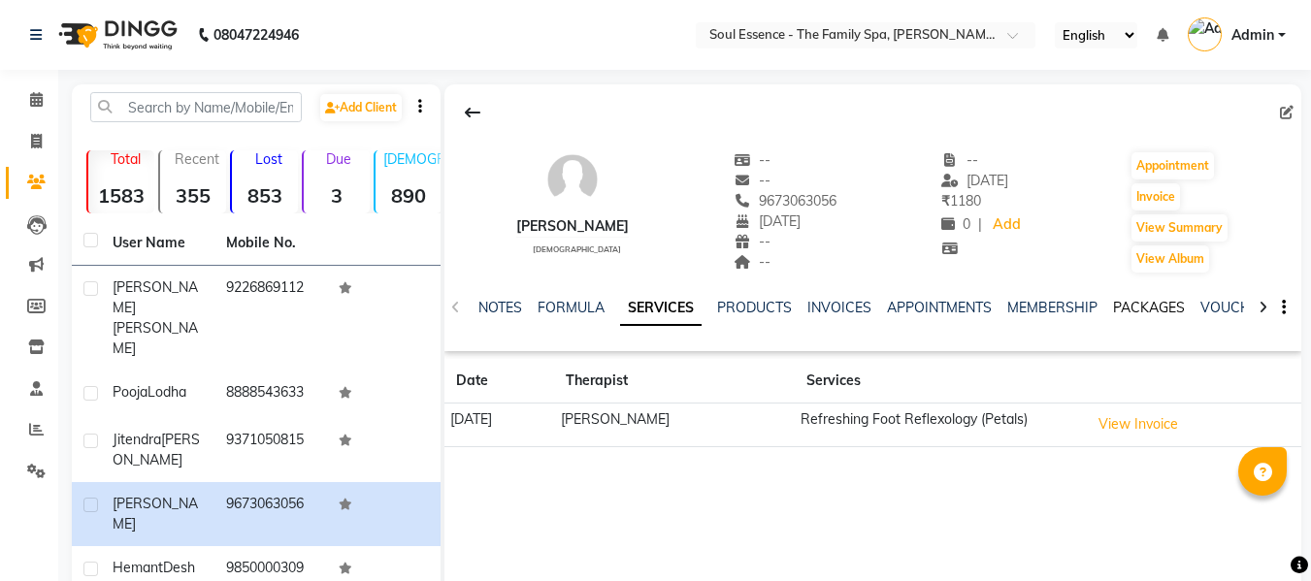
click at [1139, 302] on link "PACKAGES" at bounding box center [1149, 307] width 72 height 17
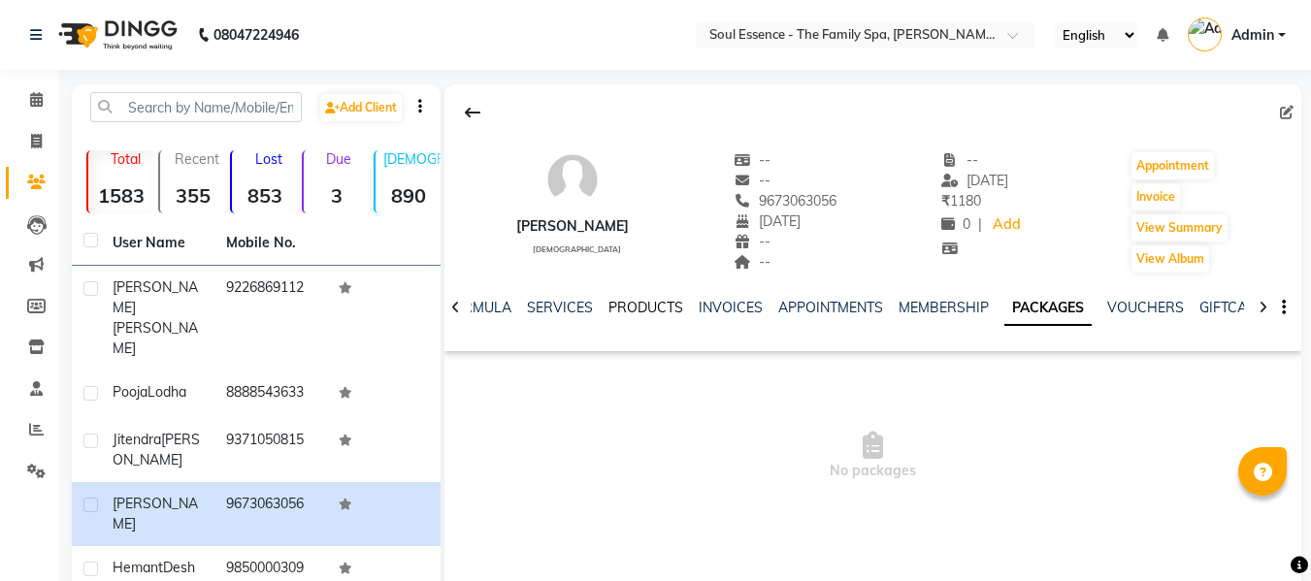
click at [651, 301] on link "PRODUCTS" at bounding box center [645, 307] width 75 height 17
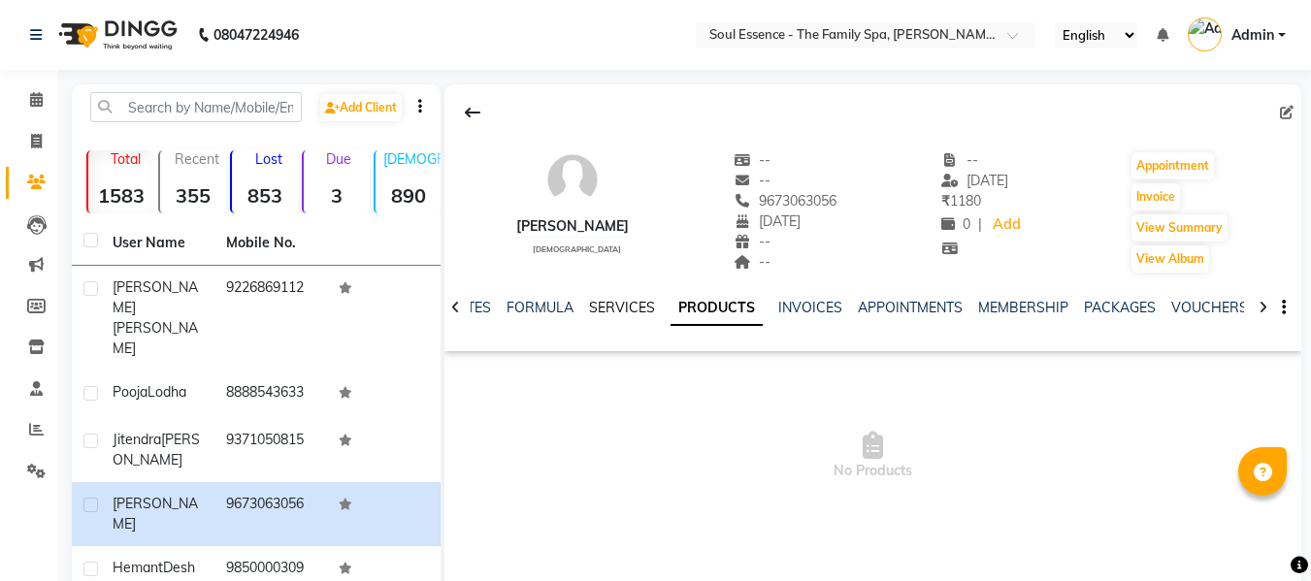
click at [602, 306] on link "SERVICES" at bounding box center [622, 307] width 66 height 17
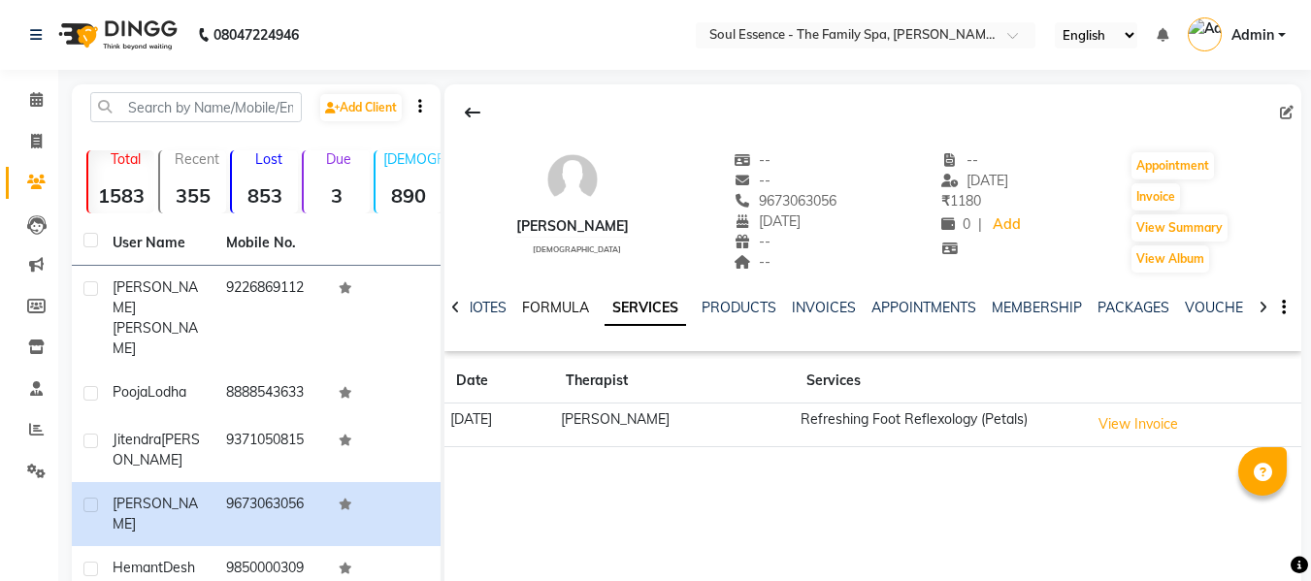
click at [543, 305] on link "FORMULA" at bounding box center [555, 307] width 67 height 17
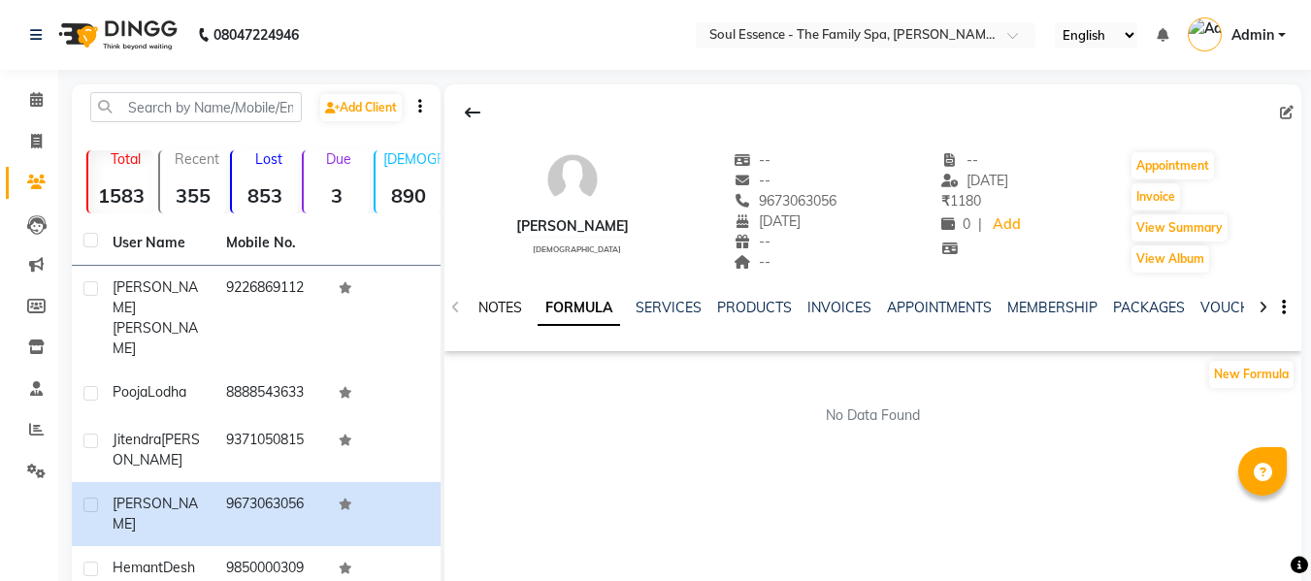
click at [487, 307] on link "NOTES" at bounding box center [500, 307] width 44 height 17
click at [1154, 311] on link "PACKAGES" at bounding box center [1151, 307] width 72 height 17
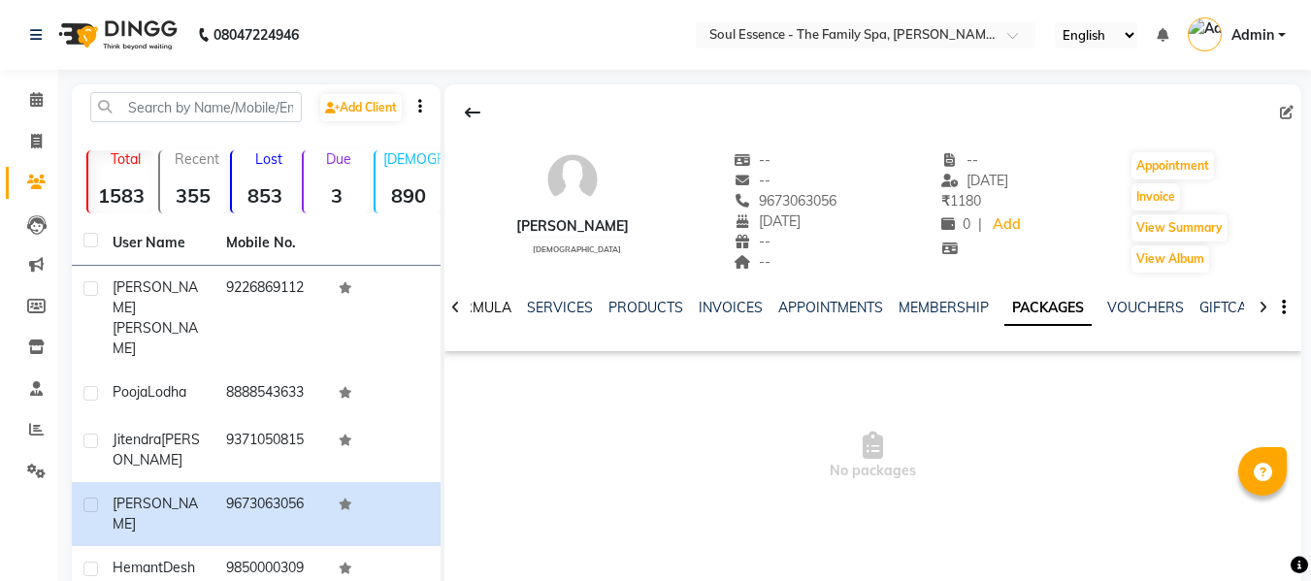
click at [485, 316] on div "FORMULA" at bounding box center [477, 308] width 67 height 20
click at [486, 309] on link "FORMULA" at bounding box center [477, 307] width 67 height 17
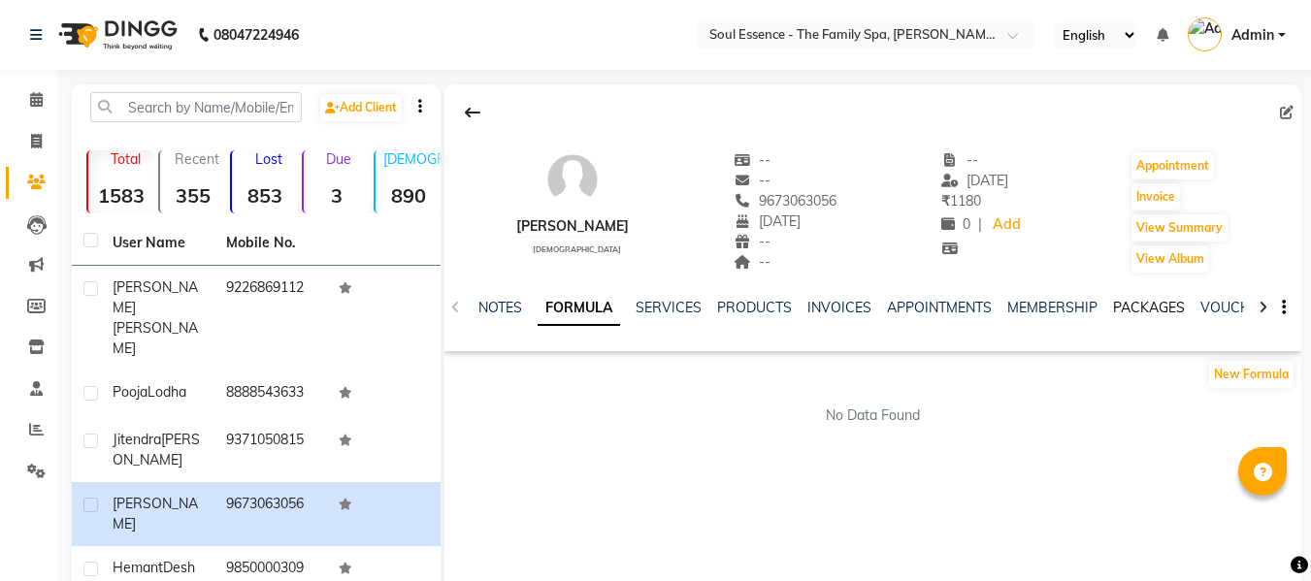
click at [1124, 303] on link "PACKAGES" at bounding box center [1149, 307] width 72 height 17
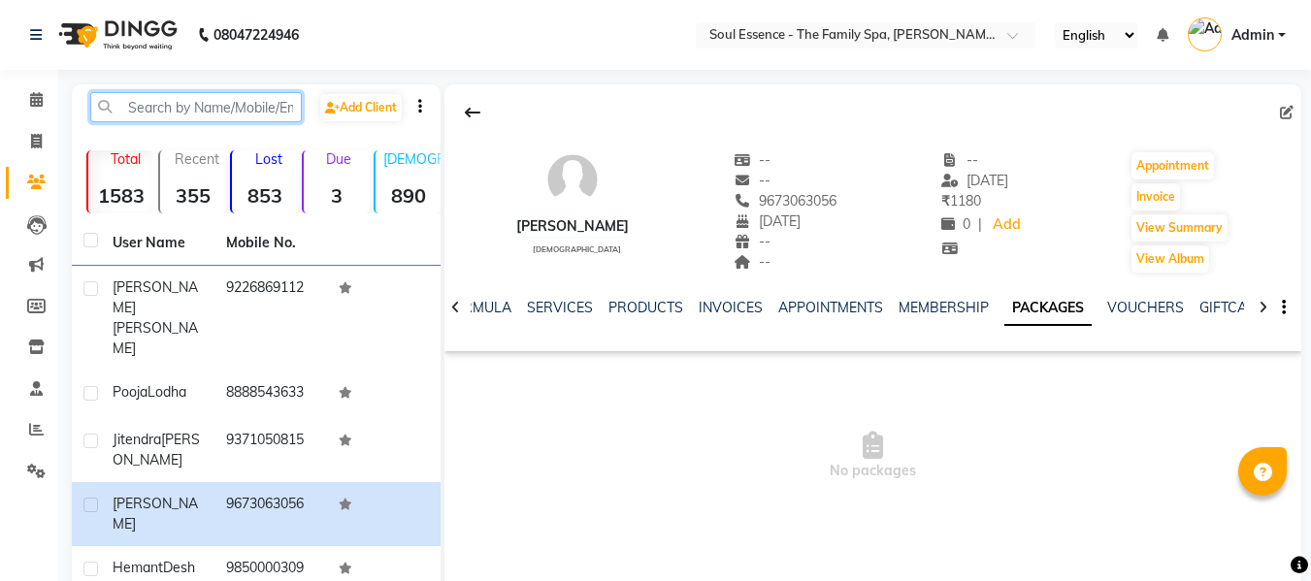
click at [223, 109] on input "text" at bounding box center [196, 107] width 212 height 30
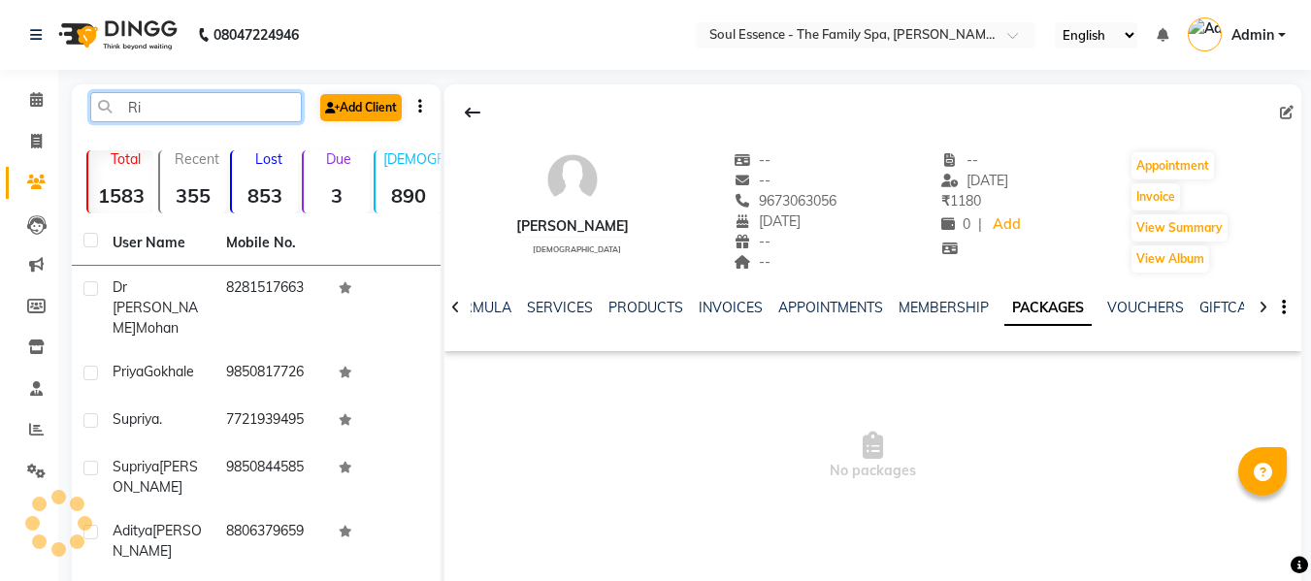
type input "R"
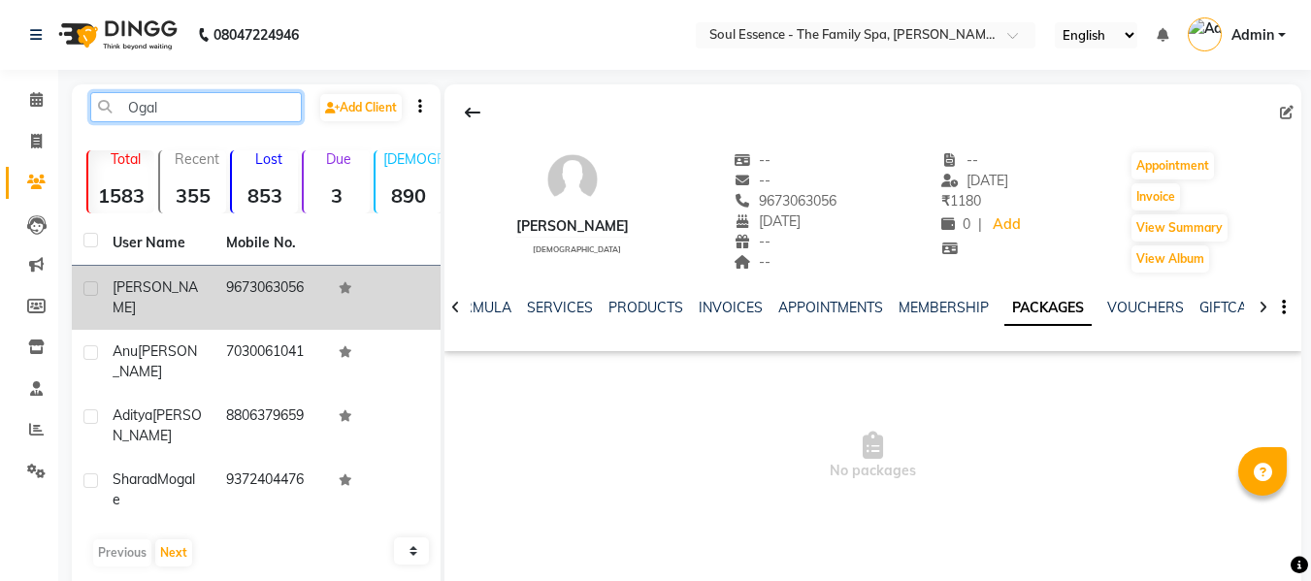
type input "Ogal"
click at [242, 302] on td "9673063056" at bounding box center [271, 298] width 114 height 64
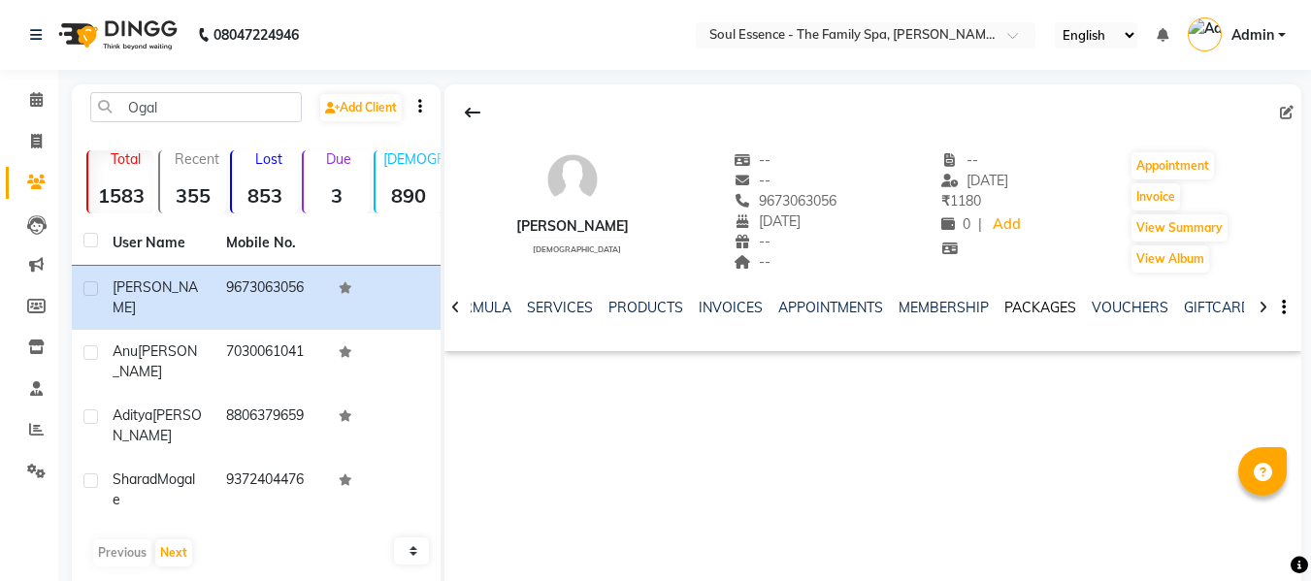
drag, startPoint x: 1070, startPoint y: 318, endPoint x: 1030, endPoint y: 314, distance: 40.0
click at [1066, 318] on div "NOTES FORMULA SERVICES PRODUCTS INVOICES APPOINTMENTS MEMBERSHIP PACKAGES VOUCH…" at bounding box center [849, 316] width 742 height 36
click at [1025, 309] on link "PACKAGES" at bounding box center [1040, 307] width 72 height 17
click at [953, 305] on link "MEMBERSHIP" at bounding box center [943, 307] width 90 height 17
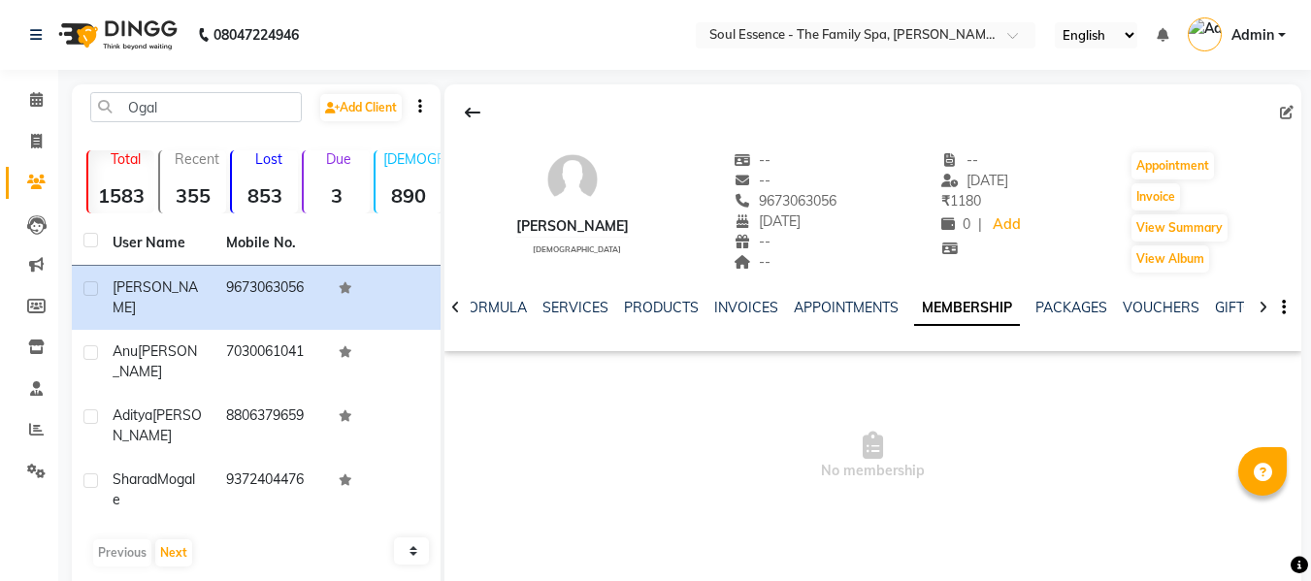
click at [864, 293] on div "NOTES FORMULA SERVICES PRODUCTS INVOICES APPOINTMENTS MEMBERSHIP PACKAGES VOUCH…" at bounding box center [872, 308] width 857 height 67
click at [841, 313] on link "APPOINTMENTS" at bounding box center [846, 307] width 105 height 17
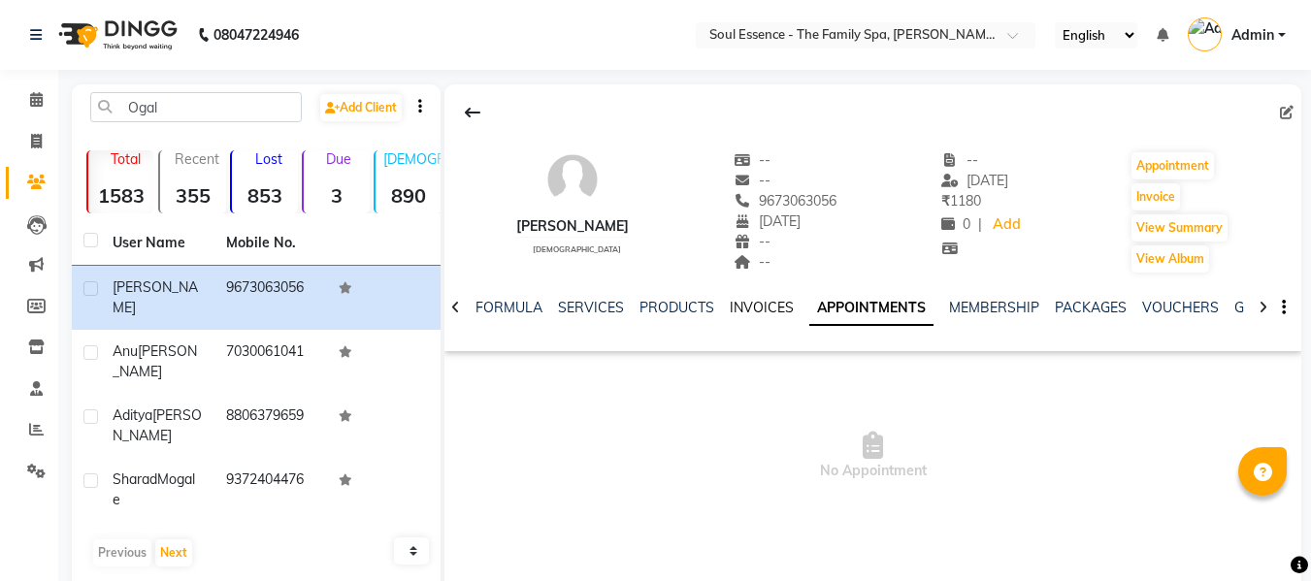
click at [749, 309] on link "INVOICES" at bounding box center [762, 307] width 64 height 17
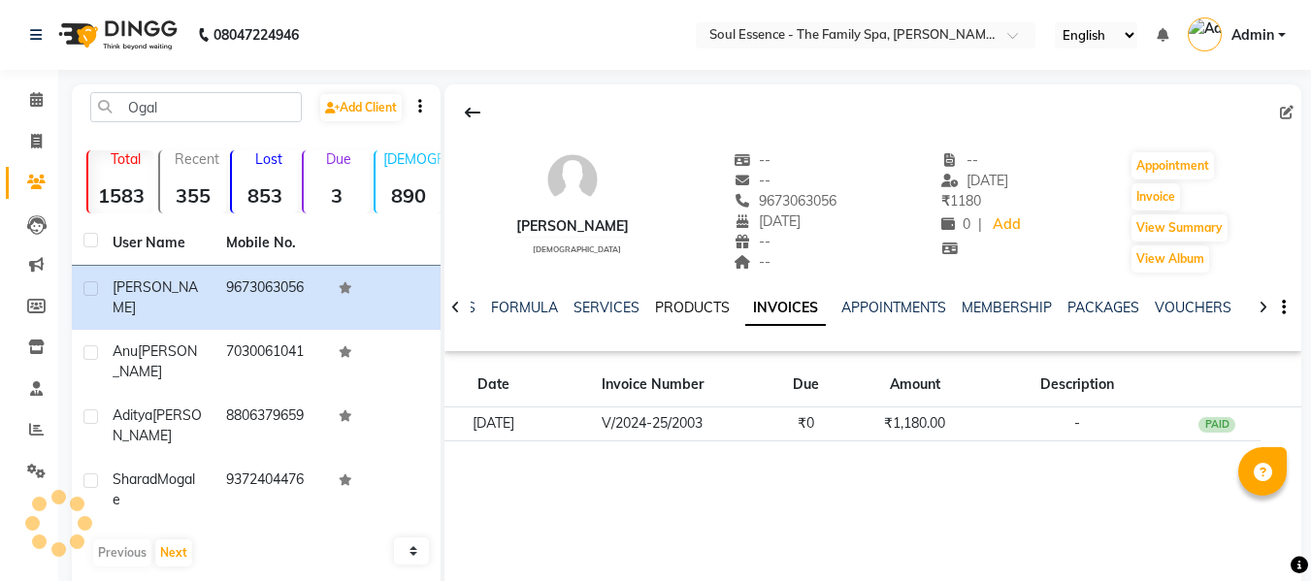
click at [673, 309] on link "PRODUCTS" at bounding box center [692, 307] width 75 height 17
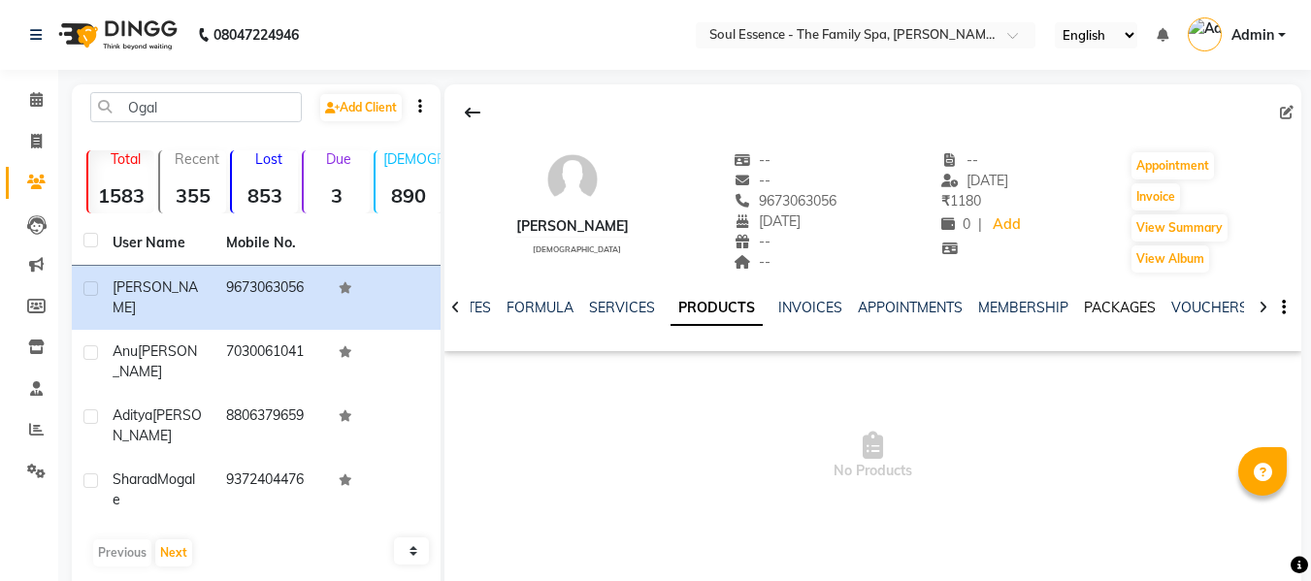
click at [1098, 309] on link "PACKAGES" at bounding box center [1120, 307] width 72 height 17
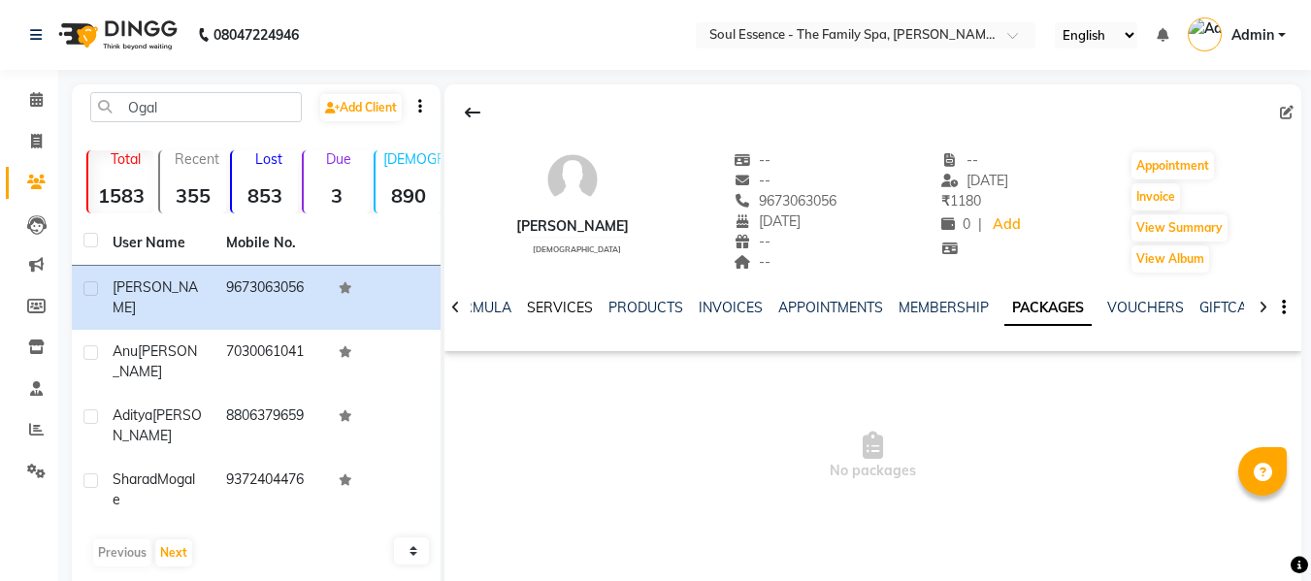
click at [532, 302] on link "SERVICES" at bounding box center [560, 307] width 66 height 17
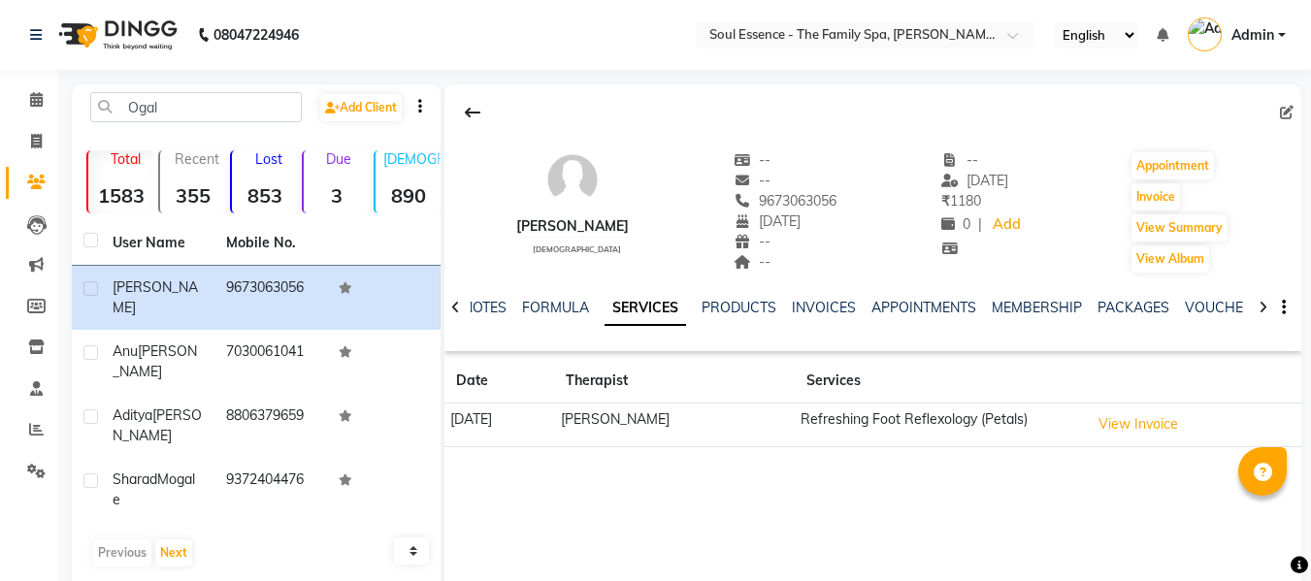
click at [156, 90] on div "Ogal Add Client Total 1583 Recent 355 Lost 853 Due 3 [DEMOGRAPHIC_DATA] 890 [DE…" at bounding box center [256, 375] width 369 height 582
click at [157, 97] on input "Ogal" at bounding box center [196, 107] width 212 height 30
click at [157, 99] on input "Ogal" at bounding box center [196, 107] width 212 height 30
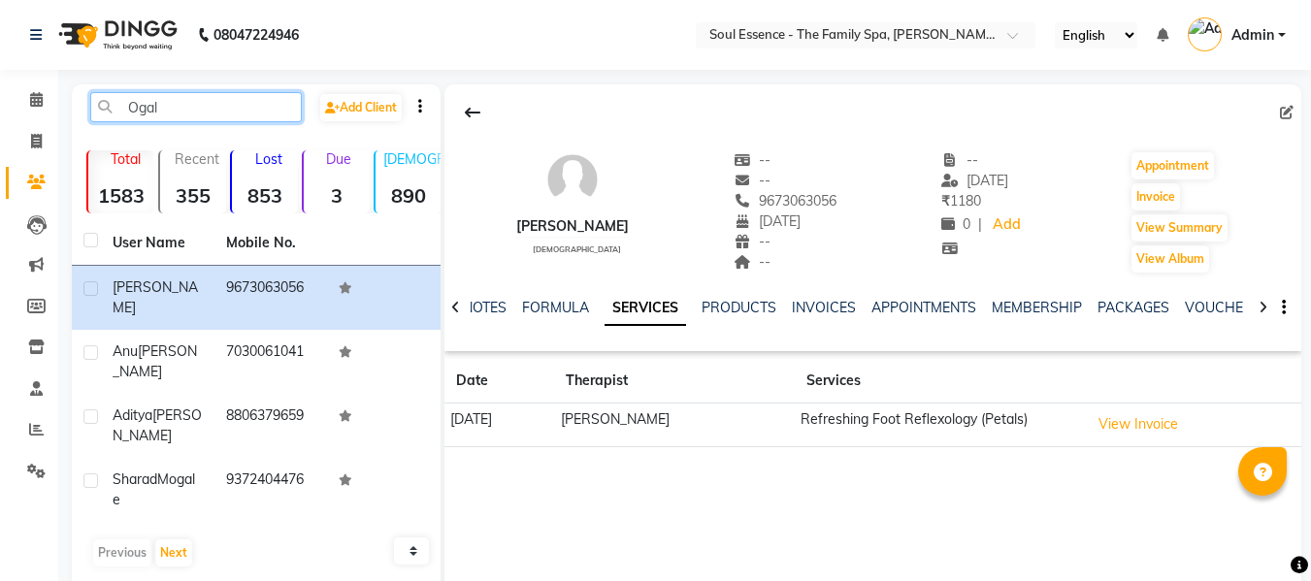
click at [160, 100] on input "Ogal" at bounding box center [196, 107] width 212 height 30
click at [160, 101] on input "Ogal" at bounding box center [196, 107] width 212 height 30
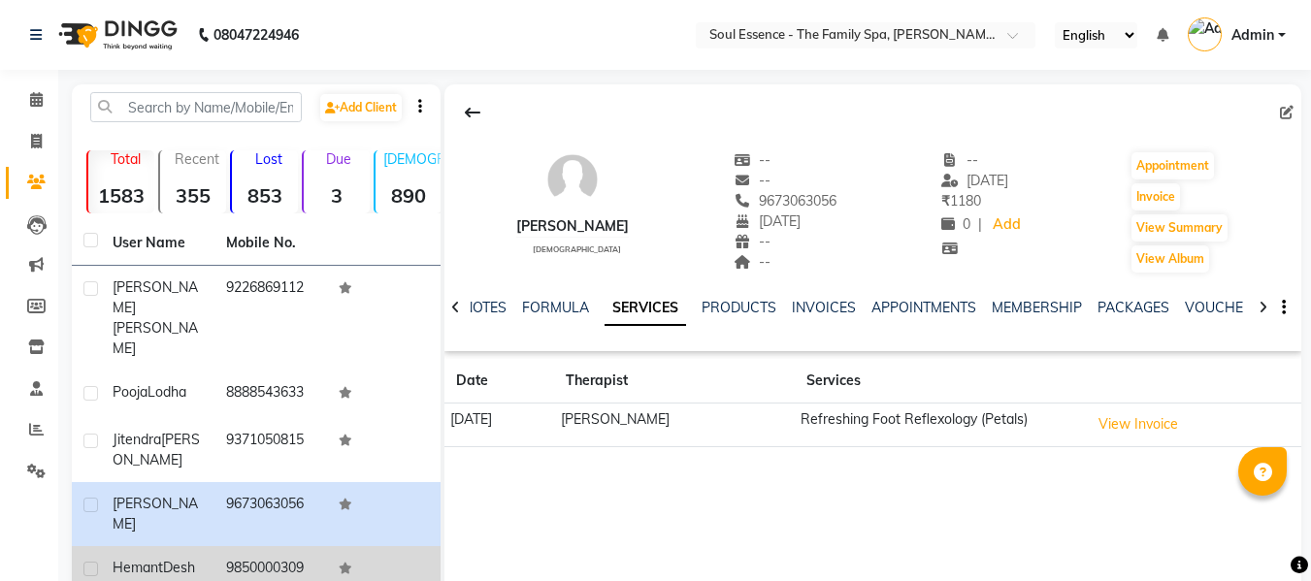
click at [226, 546] on td "9850000309" at bounding box center [271, 578] width 114 height 64
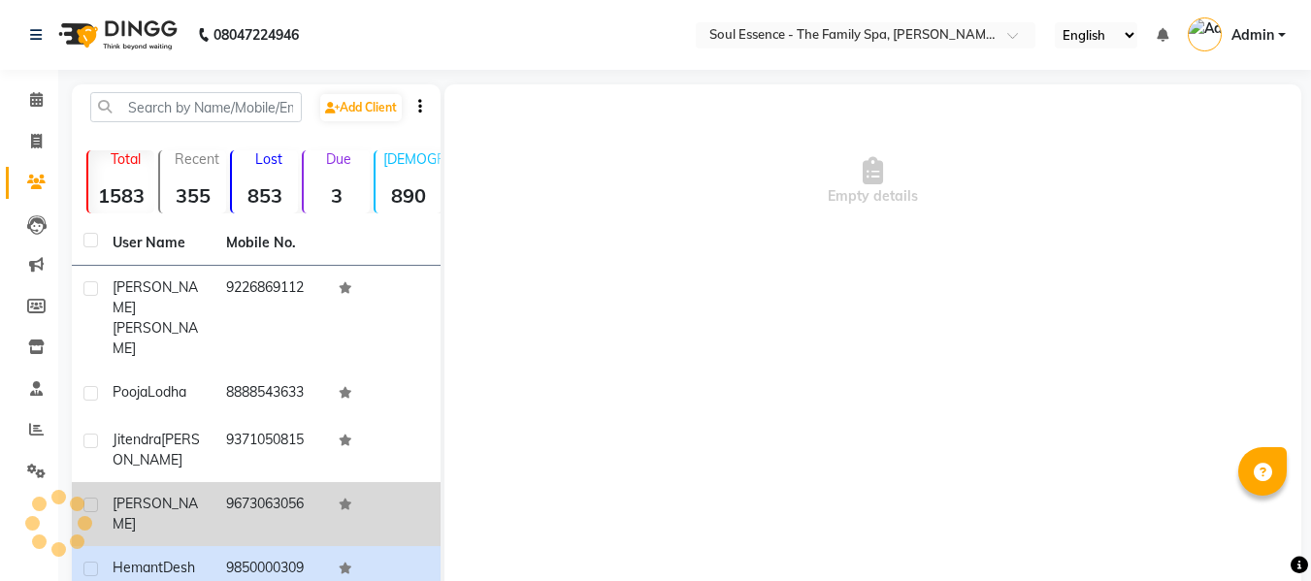
click at [237, 482] on td "9673063056" at bounding box center [271, 514] width 114 height 64
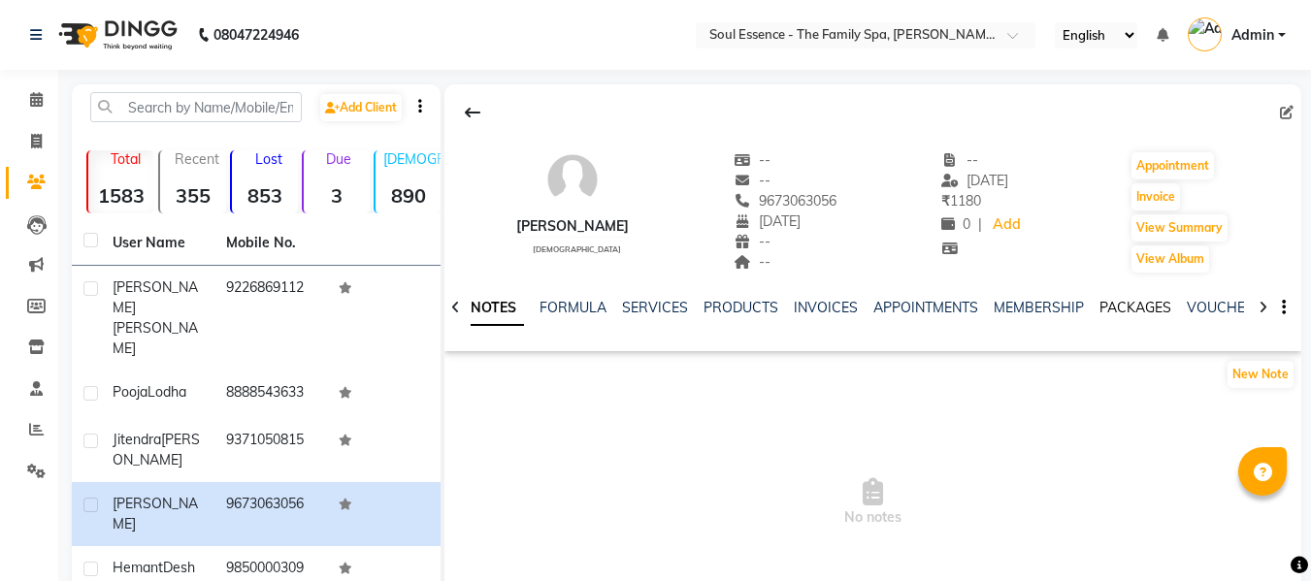
click at [1123, 303] on link "PACKAGES" at bounding box center [1135, 307] width 72 height 17
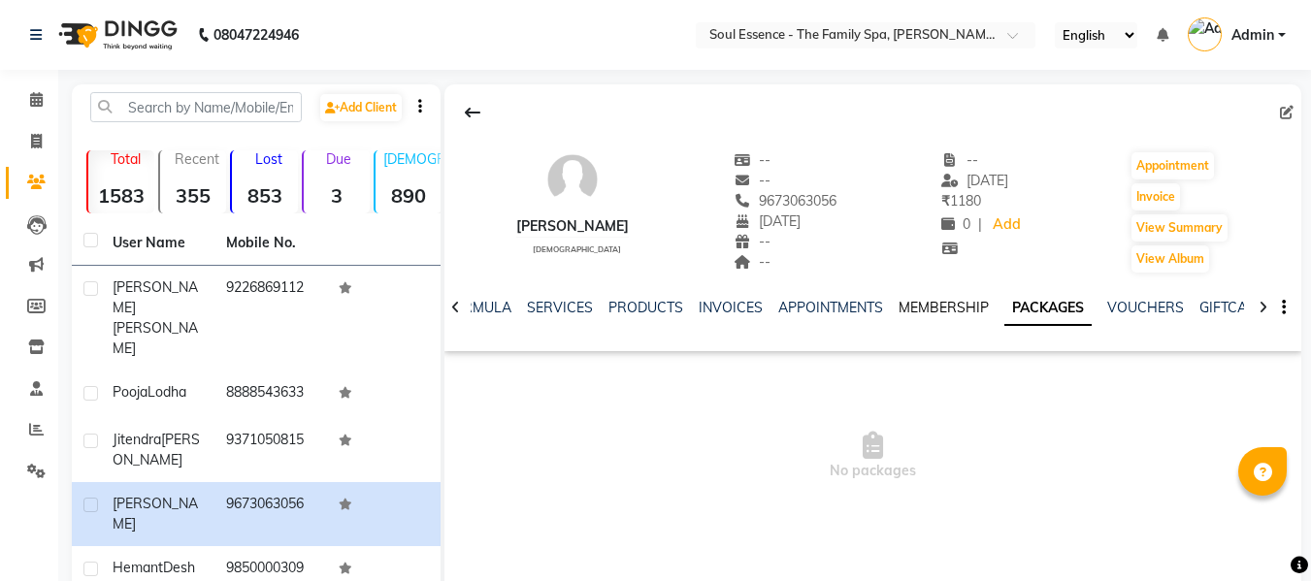
click at [932, 308] on link "MEMBERSHIP" at bounding box center [943, 307] width 90 height 17
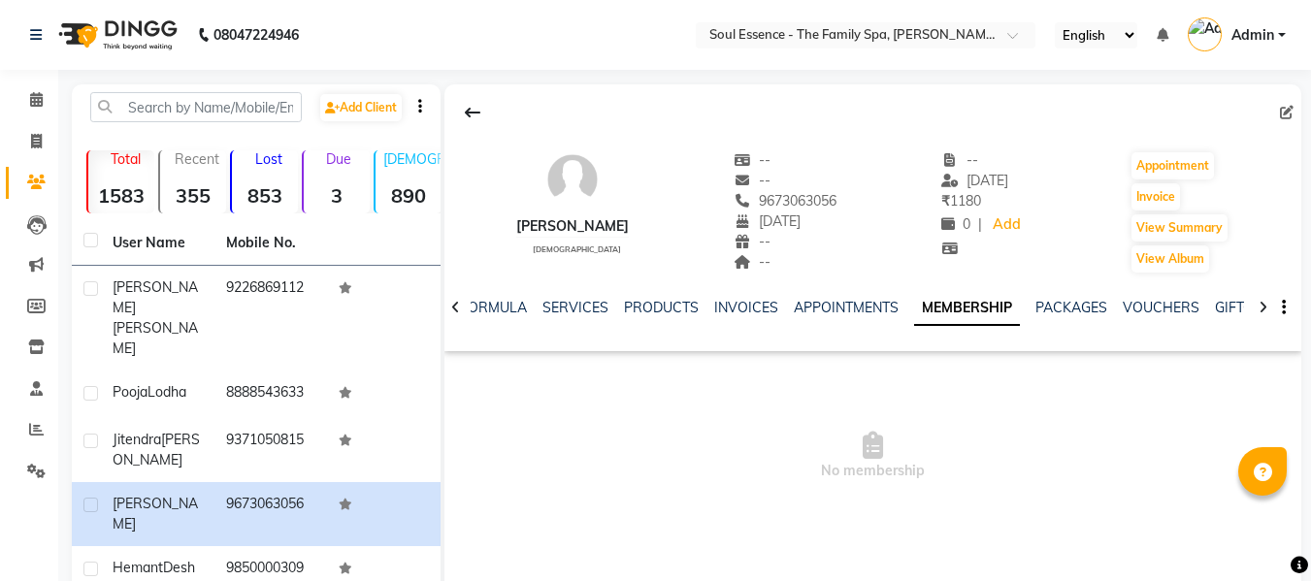
click at [747, 292] on div "NOTES FORMULA SERVICES PRODUCTS INVOICES APPOINTMENTS MEMBERSHIP PACKAGES VOUCH…" at bounding box center [872, 308] width 857 height 67
click at [729, 308] on link "INVOICES" at bounding box center [746, 307] width 64 height 17
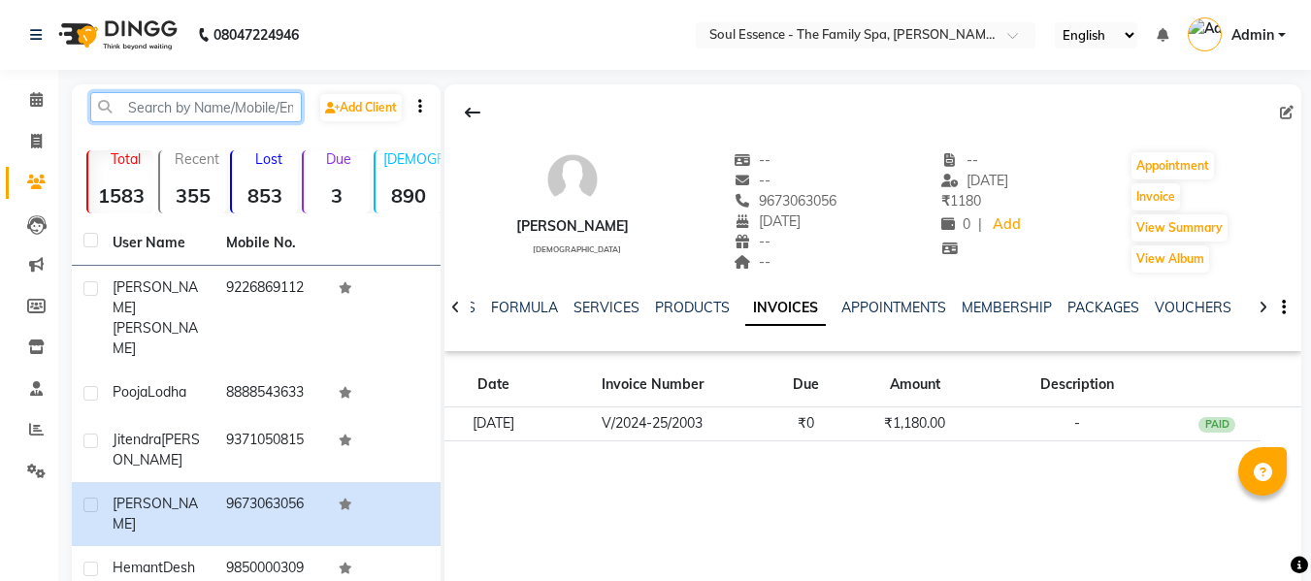
click at [248, 120] on input "text" at bounding box center [196, 107] width 212 height 30
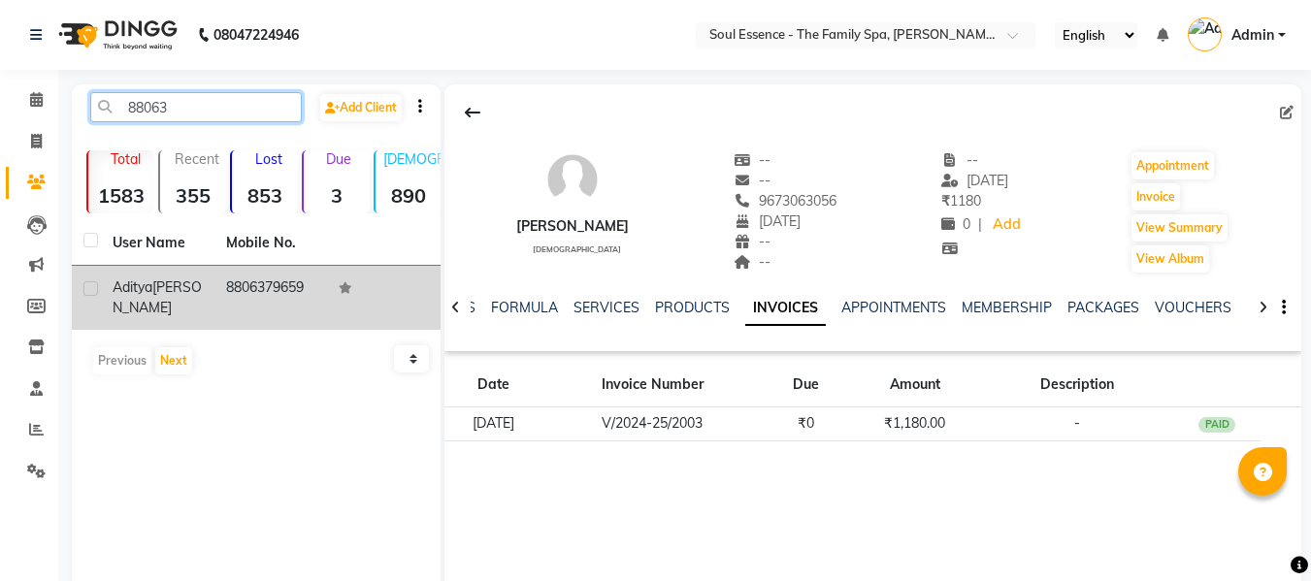
type input "88063"
click at [111, 269] on td "[PERSON_NAME]" at bounding box center [158, 298] width 114 height 64
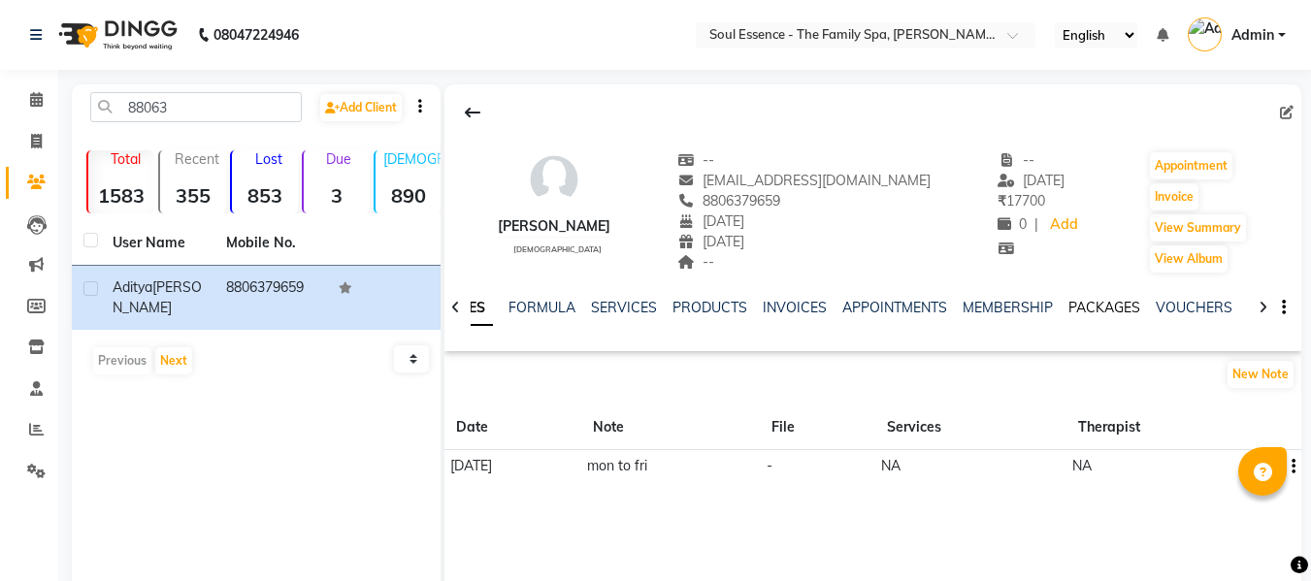
click at [1091, 313] on link "PACKAGES" at bounding box center [1104, 307] width 72 height 17
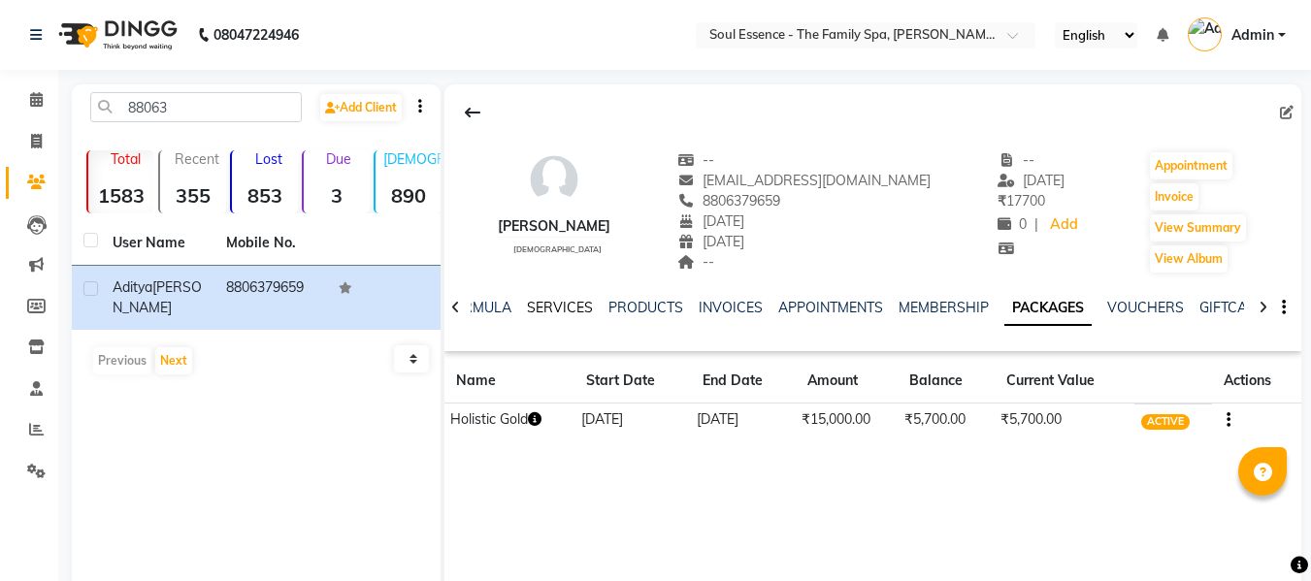
click at [563, 313] on link "SERVICES" at bounding box center [560, 307] width 66 height 17
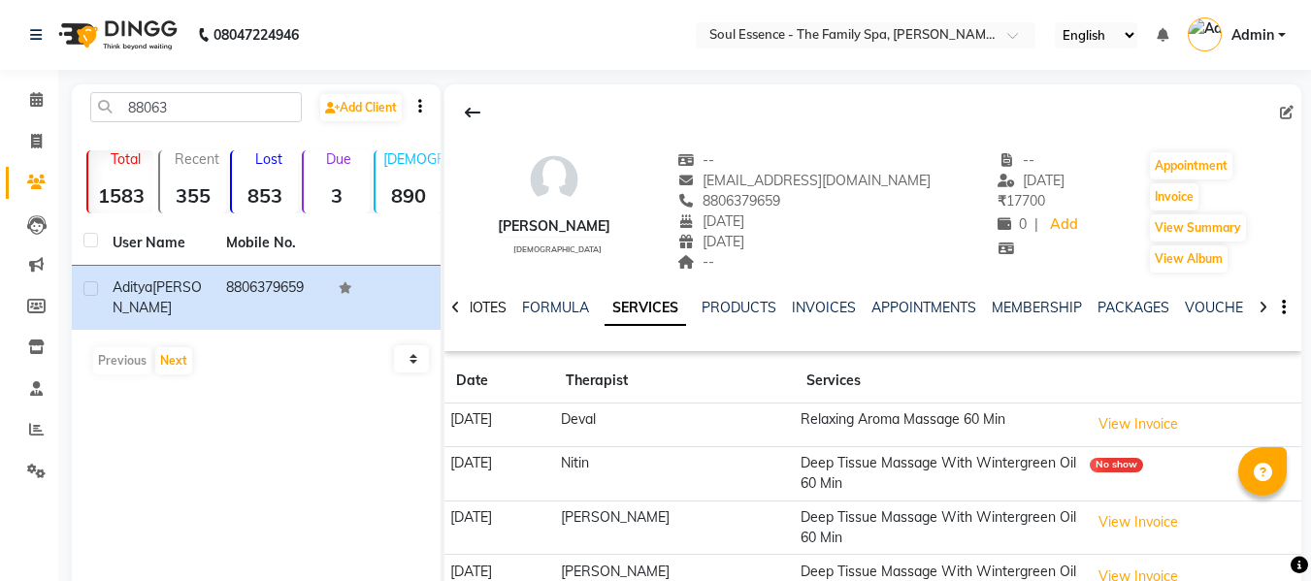
click at [494, 311] on link "NOTES" at bounding box center [485, 307] width 44 height 17
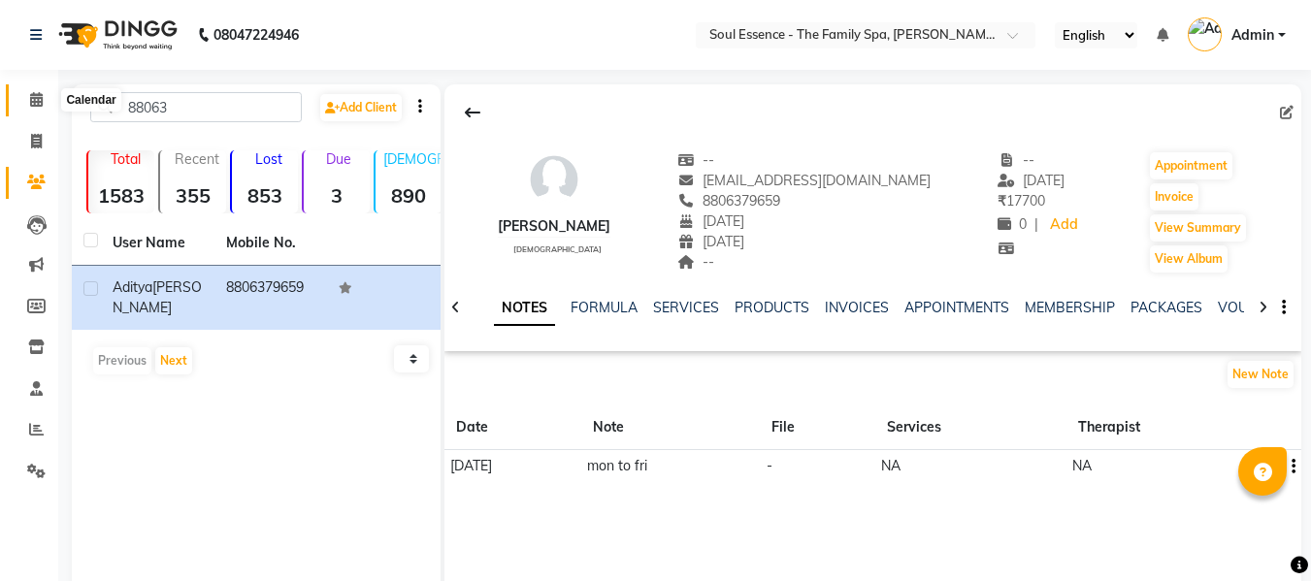
click at [35, 102] on icon at bounding box center [36, 99] width 13 height 15
